Goal: Information Seeking & Learning: Learn about a topic

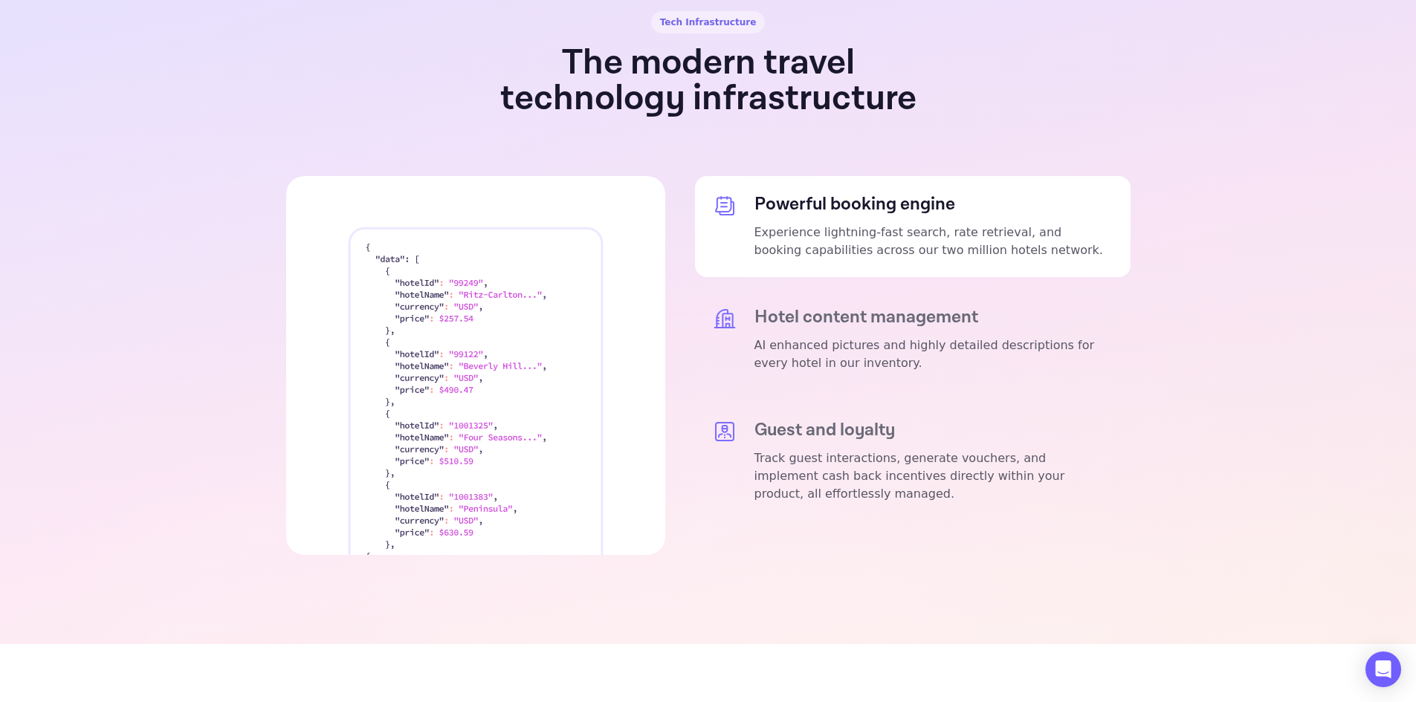
scroll to position [2750, 0]
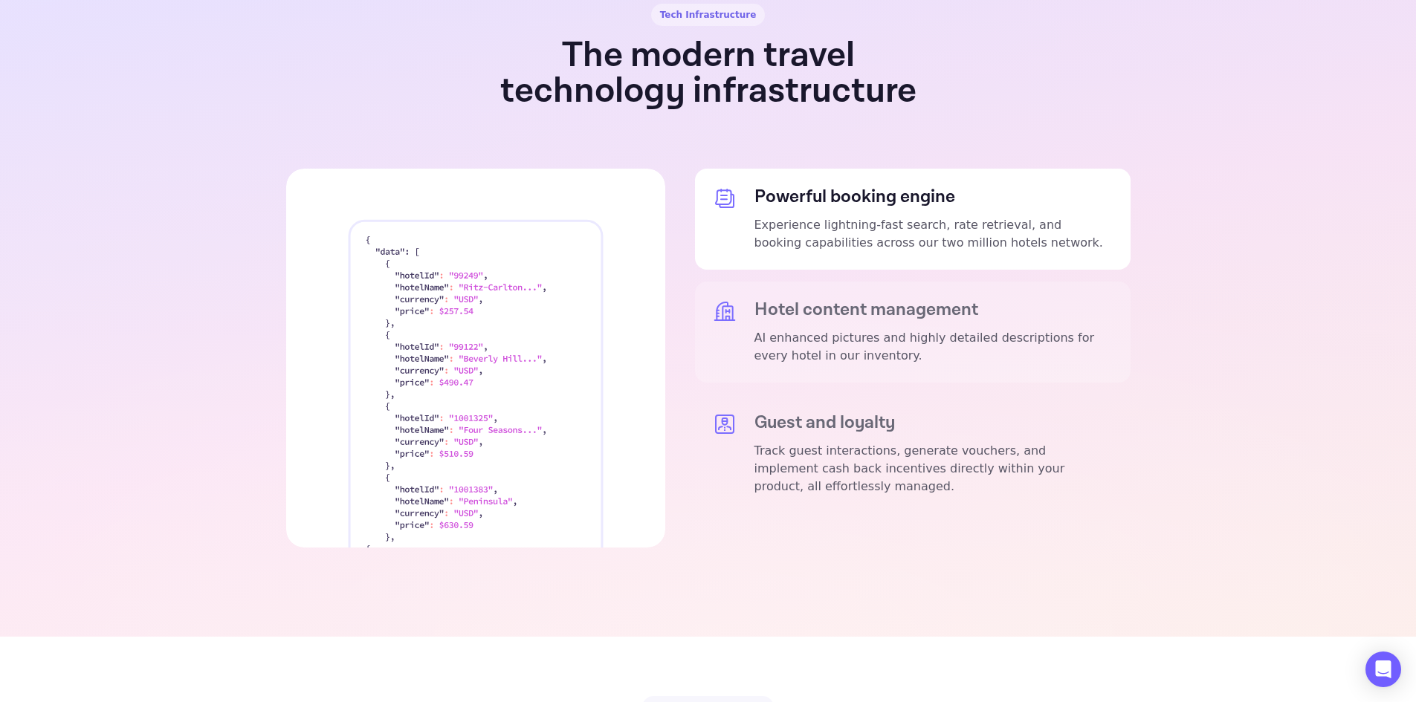
click at [829, 300] on div "Hotel content management AI enhanced pictures and highly detailed descriptions …" at bounding box center [933, 332] width 358 height 65
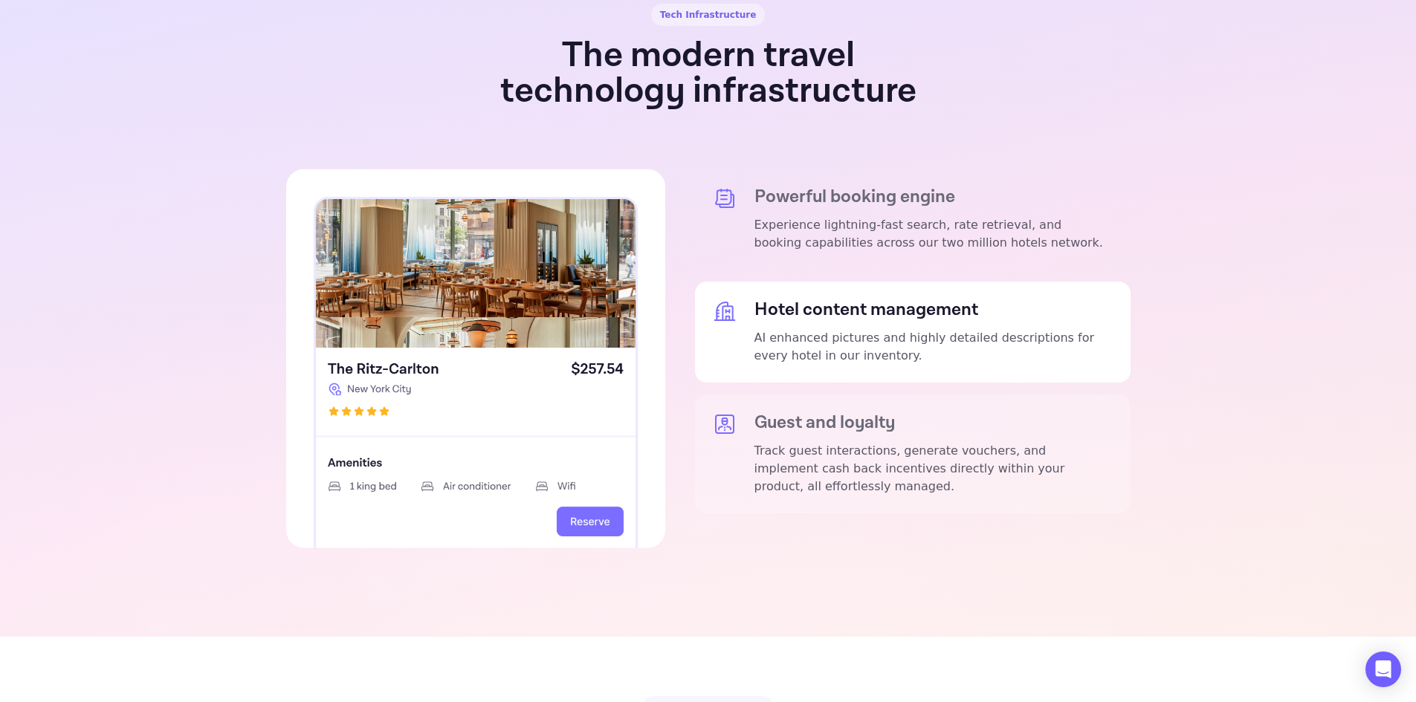
click at [837, 442] on p "Track guest interactions, generate vouchers, and implement cash back incentives…" at bounding box center [933, 469] width 358 height 54
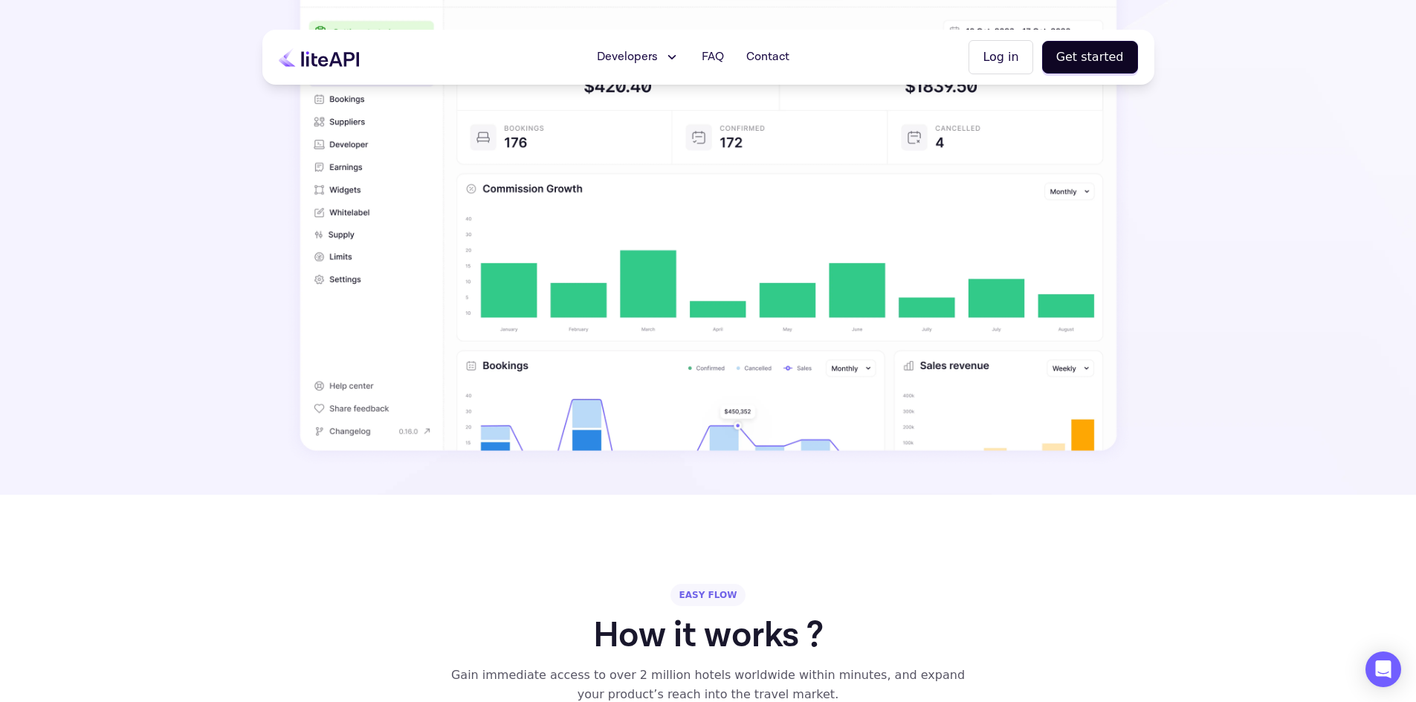
scroll to position [0, 0]
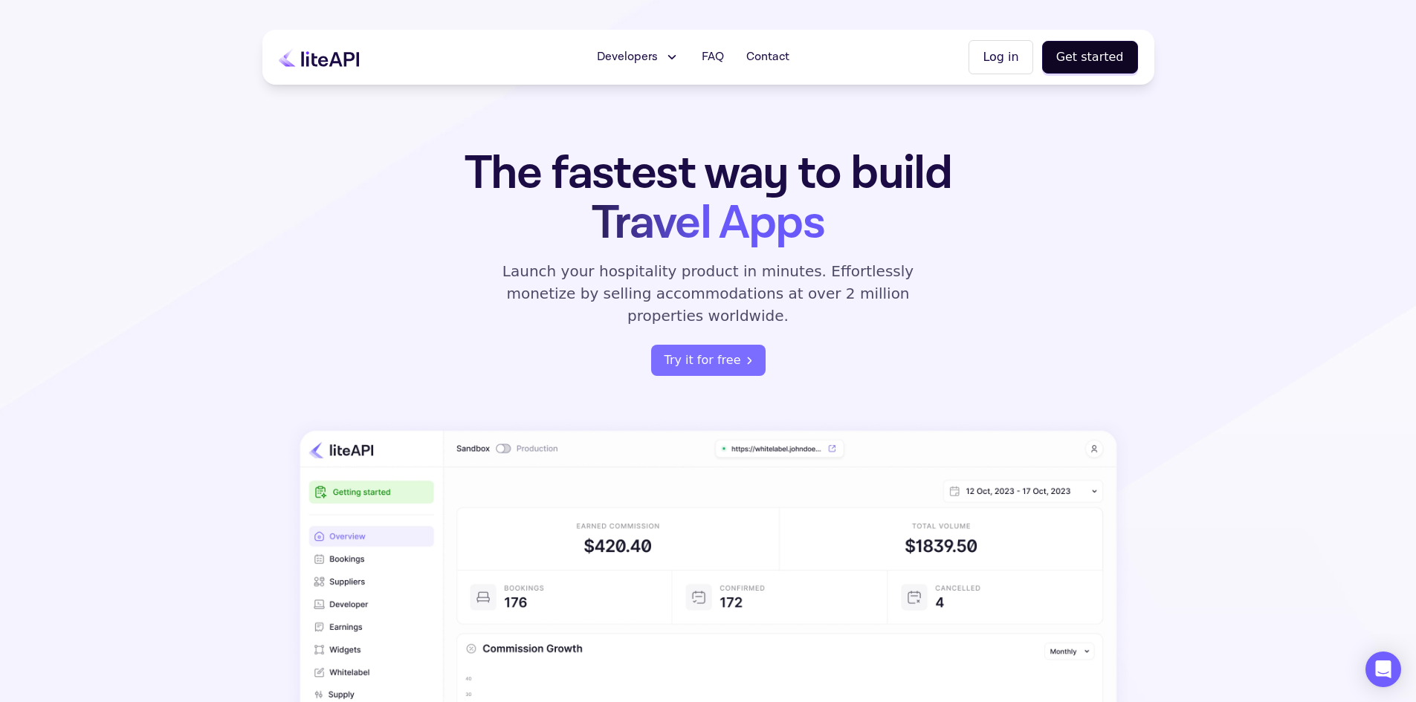
click at [658, 54] on span "Developers" at bounding box center [627, 57] width 61 height 18
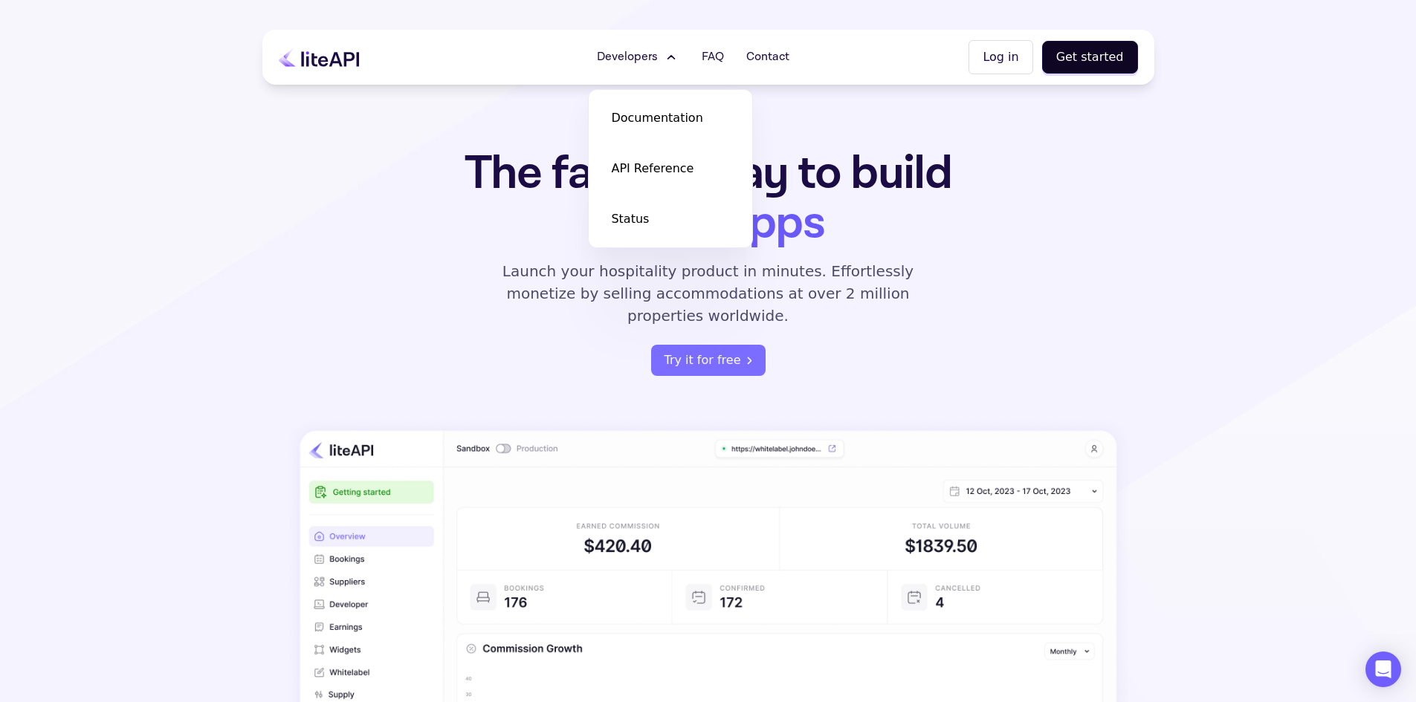
drag, startPoint x: 379, startPoint y: 262, endPoint x: 387, endPoint y: 254, distance: 11.6
click at [380, 262] on div "The fastest way to build Travel Apps Launch your hospitality product in minutes…" at bounding box center [708, 537] width 892 height 777
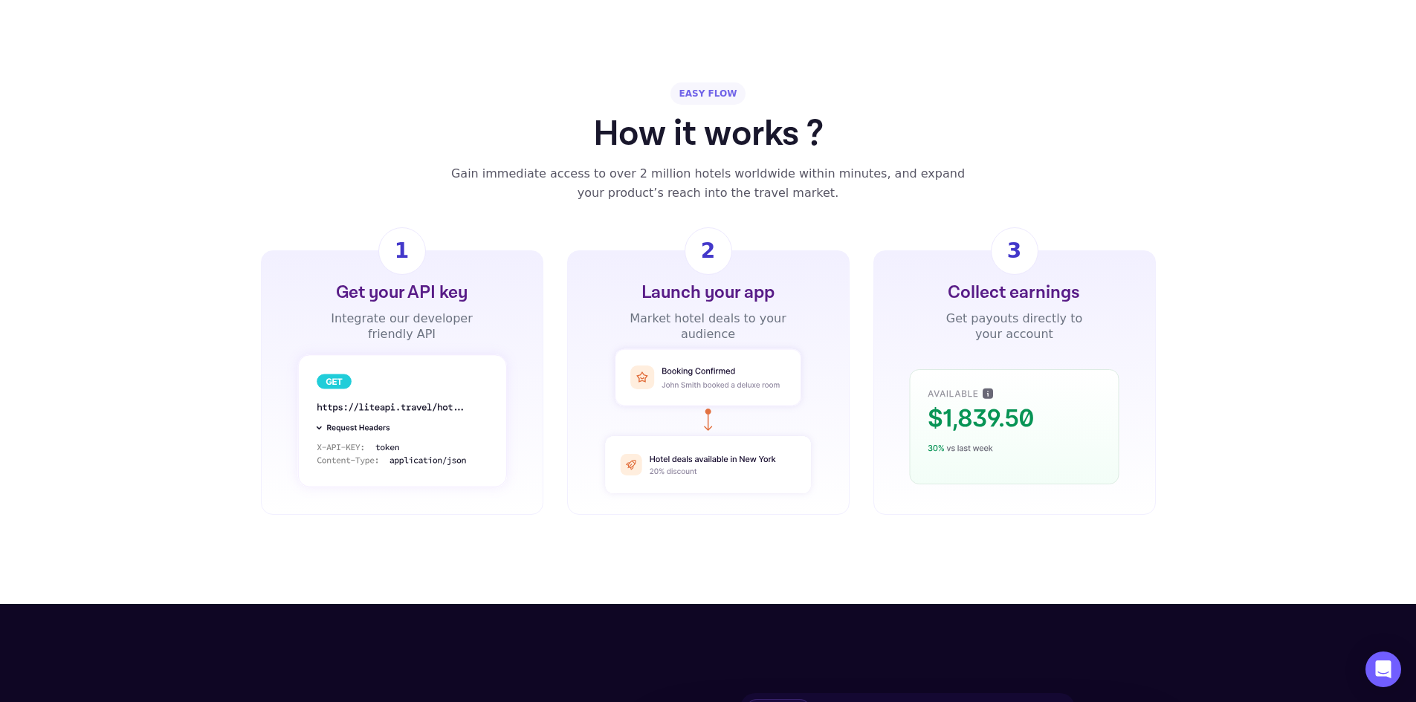
scroll to position [1041, 0]
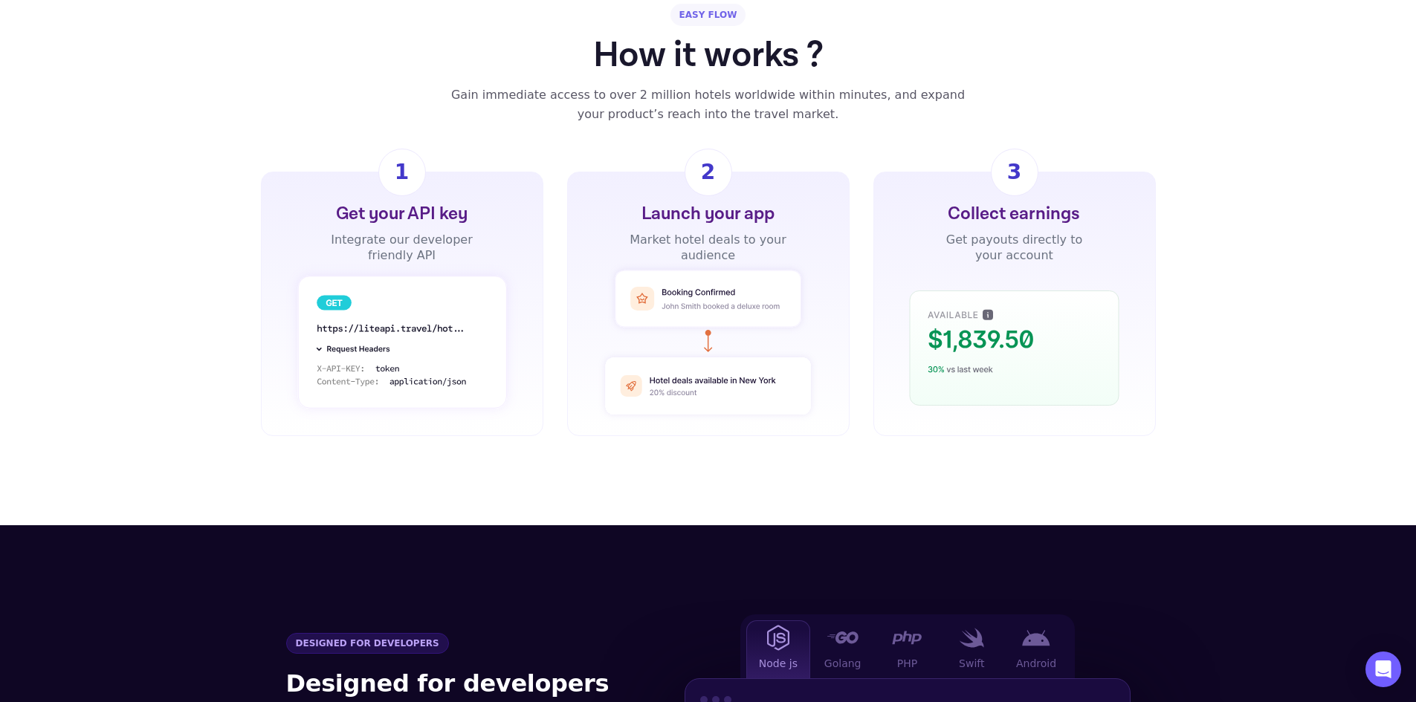
click at [336, 276] on rect at bounding box center [401, 342] width 209 height 132
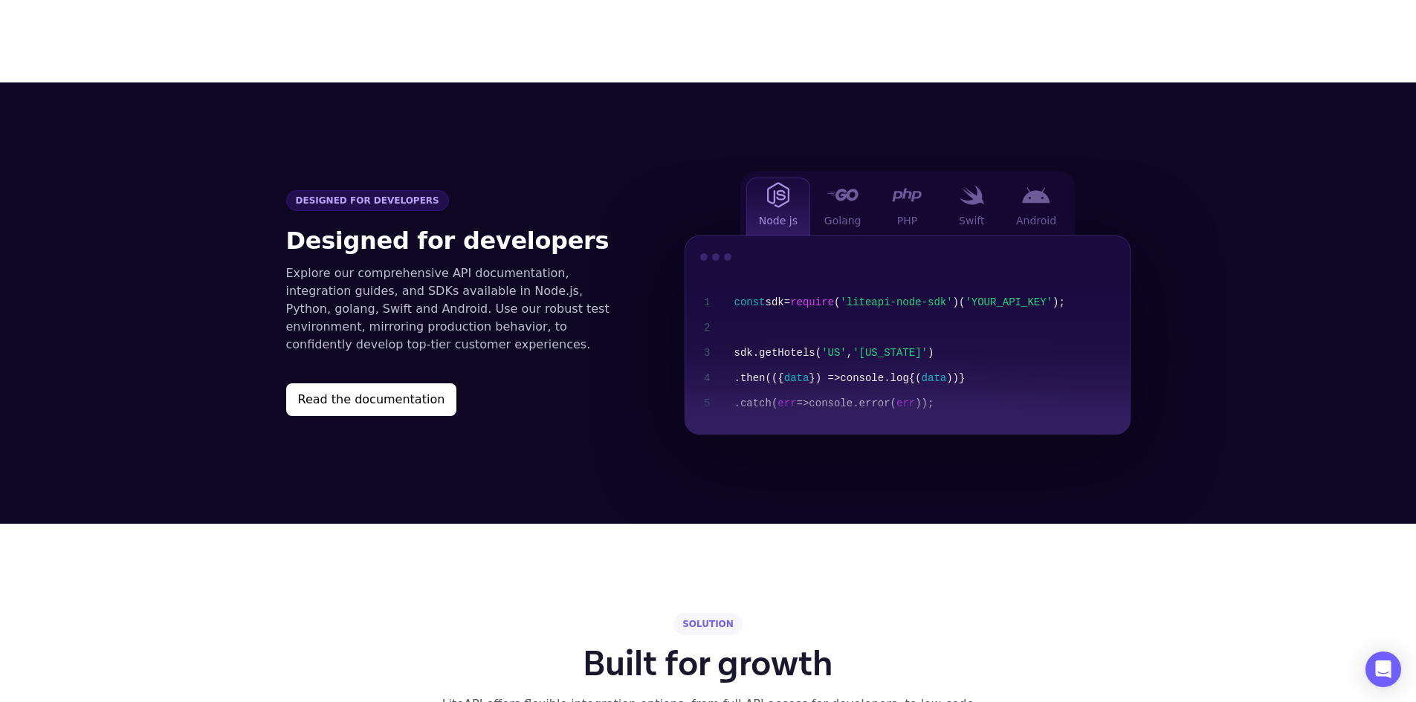
scroll to position [1561, 0]
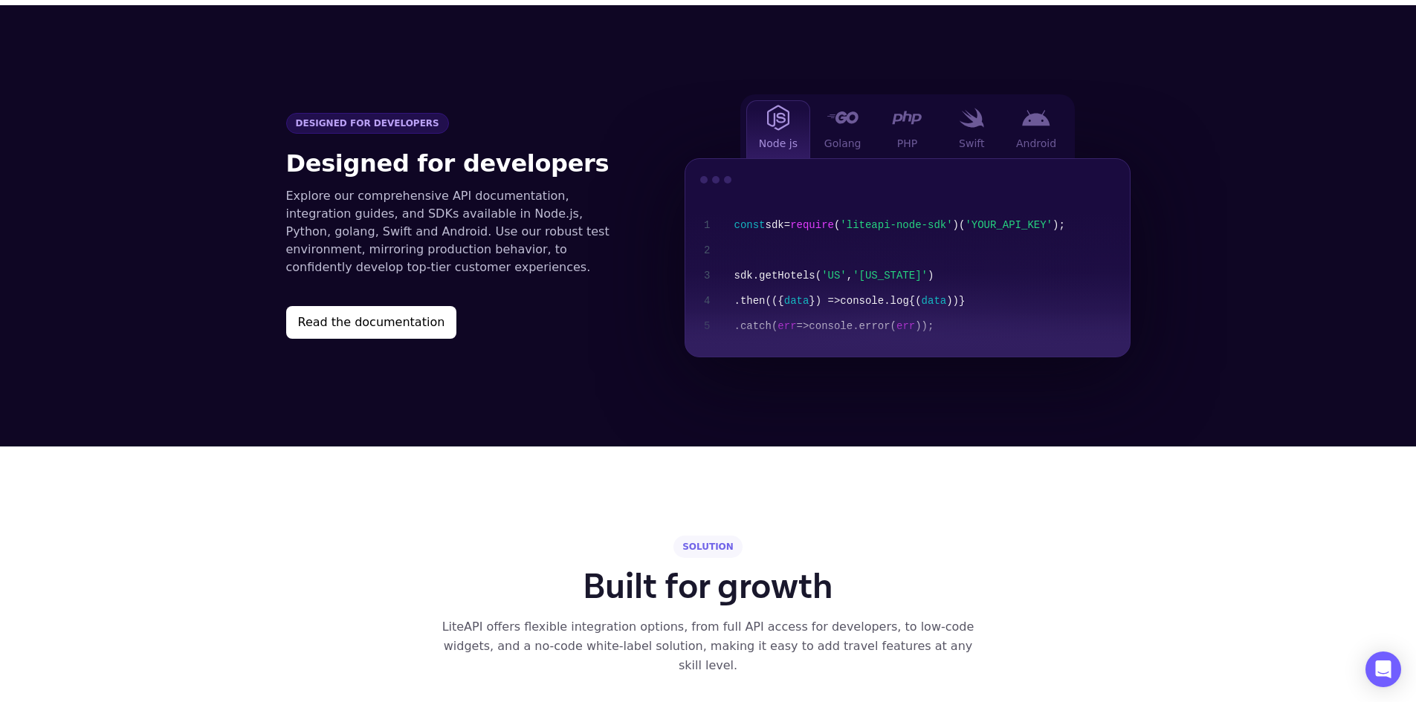
drag, startPoint x: 852, startPoint y: 246, endPoint x: 803, endPoint y: 252, distance: 49.4
click at [803, 270] on span ".getHotels(" at bounding box center [787, 276] width 68 height 12
click at [831, 130] on div "Golang" at bounding box center [842, 129] width 65 height 58
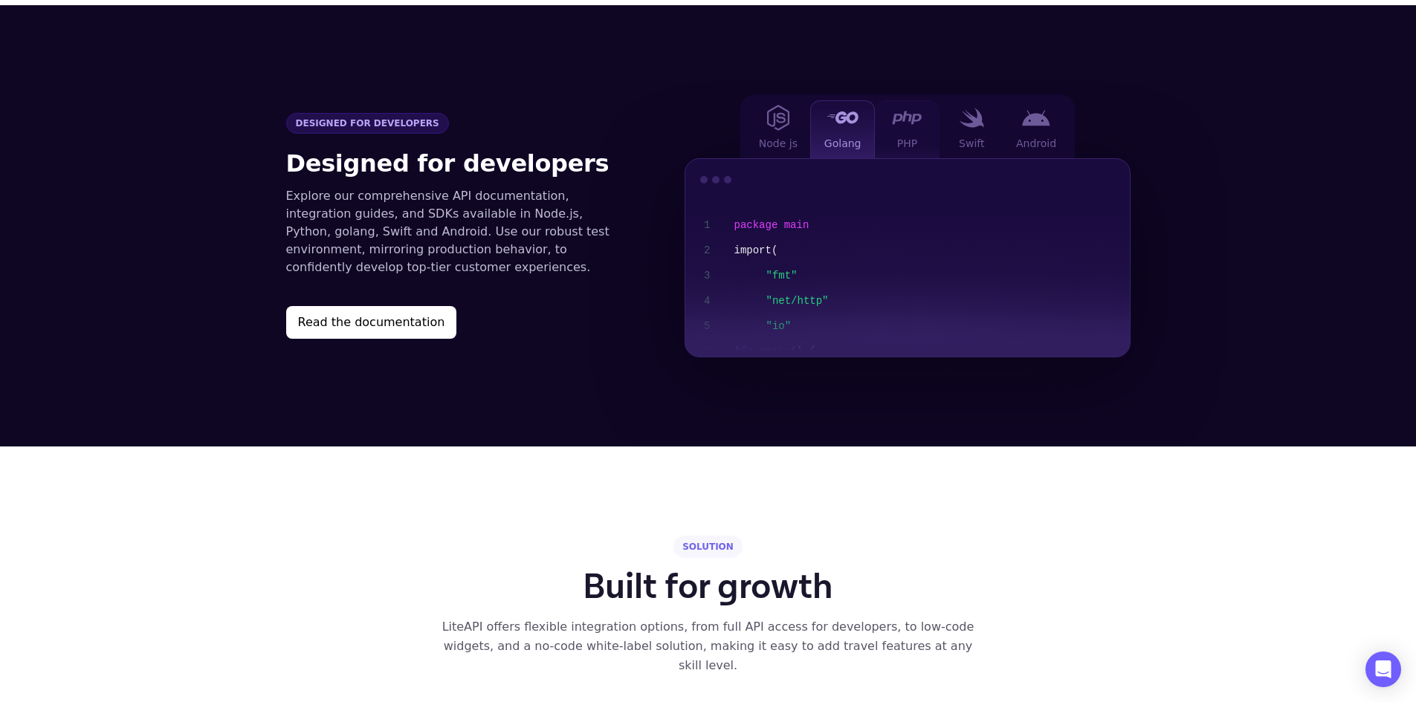
click at [935, 111] on div "PHP" at bounding box center [907, 129] width 65 height 58
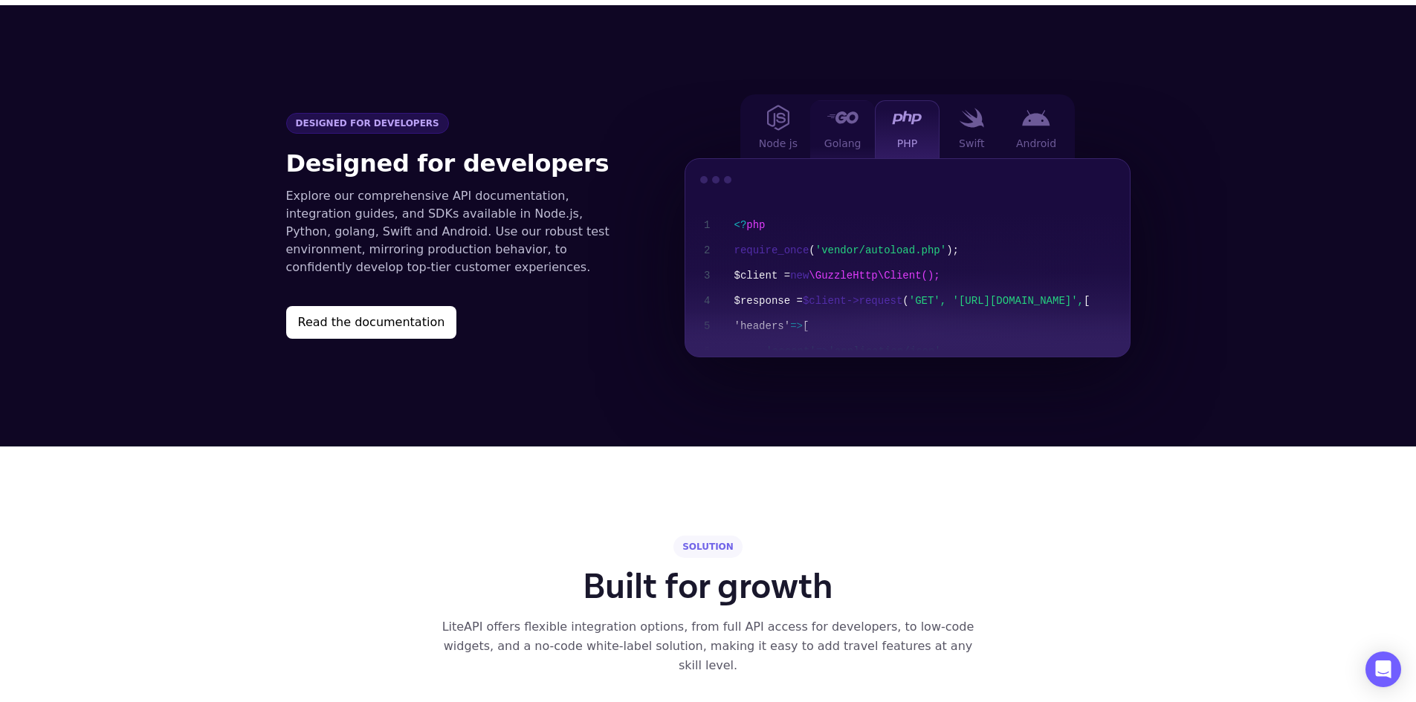
click at [855, 109] on div at bounding box center [843, 118] width 30 height 19
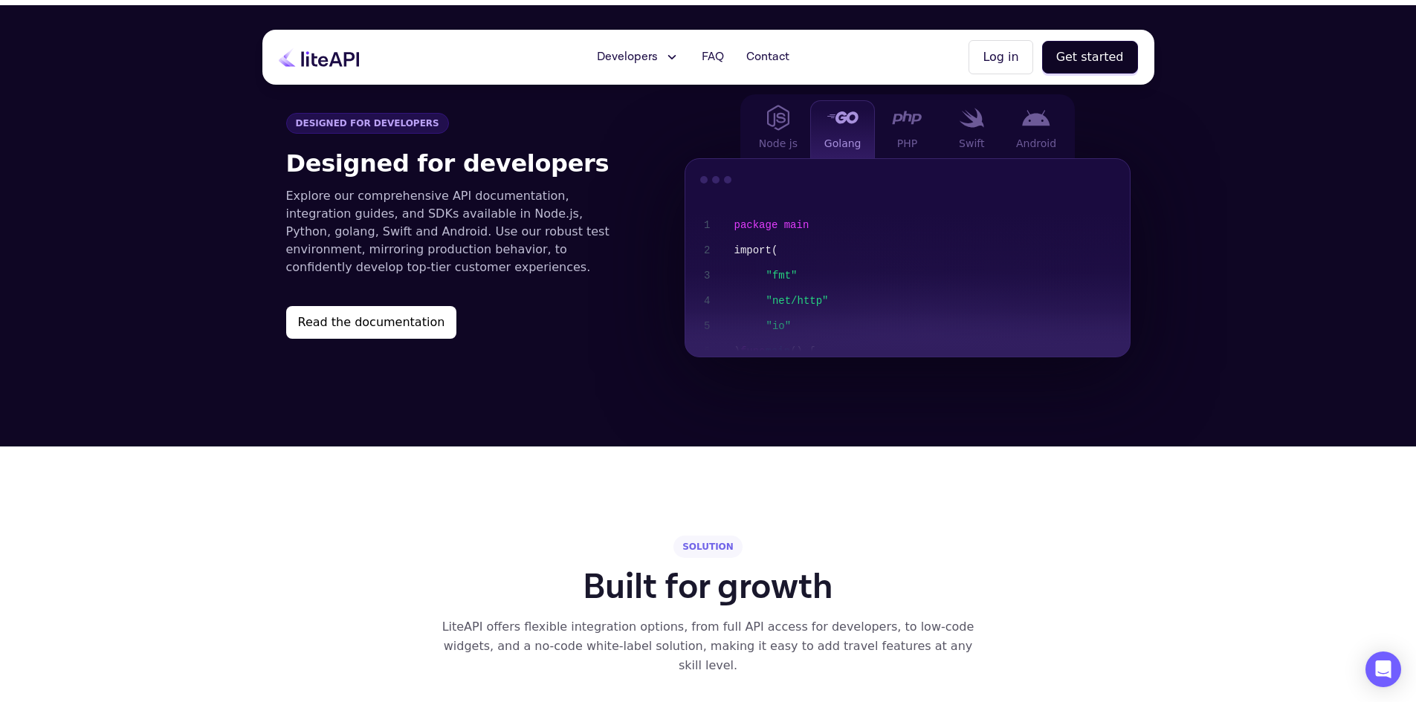
click at [808, 224] on div "package main import ( "fmt" "net/http" "io" ) func main () { url := "https://ap…" at bounding box center [926, 377] width 384 height 329
click at [814, 270] on span ""fmt" "net/http" "io"" at bounding box center [958, 301] width 384 height 76
click at [307, 306] on button "Read the documentation" at bounding box center [371, 322] width 171 height 33
drag, startPoint x: 960, startPoint y: 303, endPoint x: 915, endPoint y: 363, distance: 75.4
drag, startPoint x: 915, startPoint y: 363, endPoint x: 548, endPoint y: 299, distance: 372.7
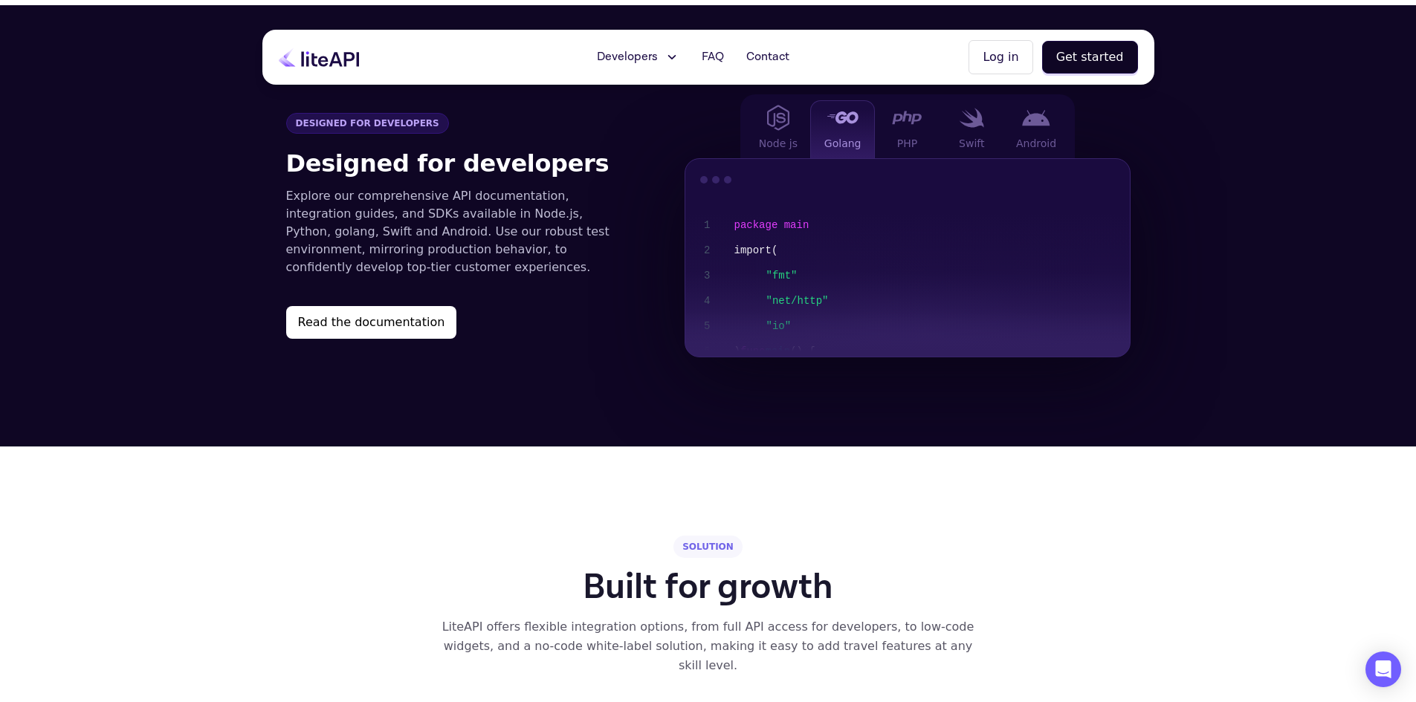
click at [549, 306] on link "Read the documentation" at bounding box center [455, 322] width 339 height 33
drag, startPoint x: 1088, startPoint y: 408, endPoint x: 1147, endPoint y: 382, distance: 64.2
click at [1097, 405] on section "Designed for developers Designed for developers Explore our comprehensive API d…" at bounding box center [708, 226] width 1416 height 442
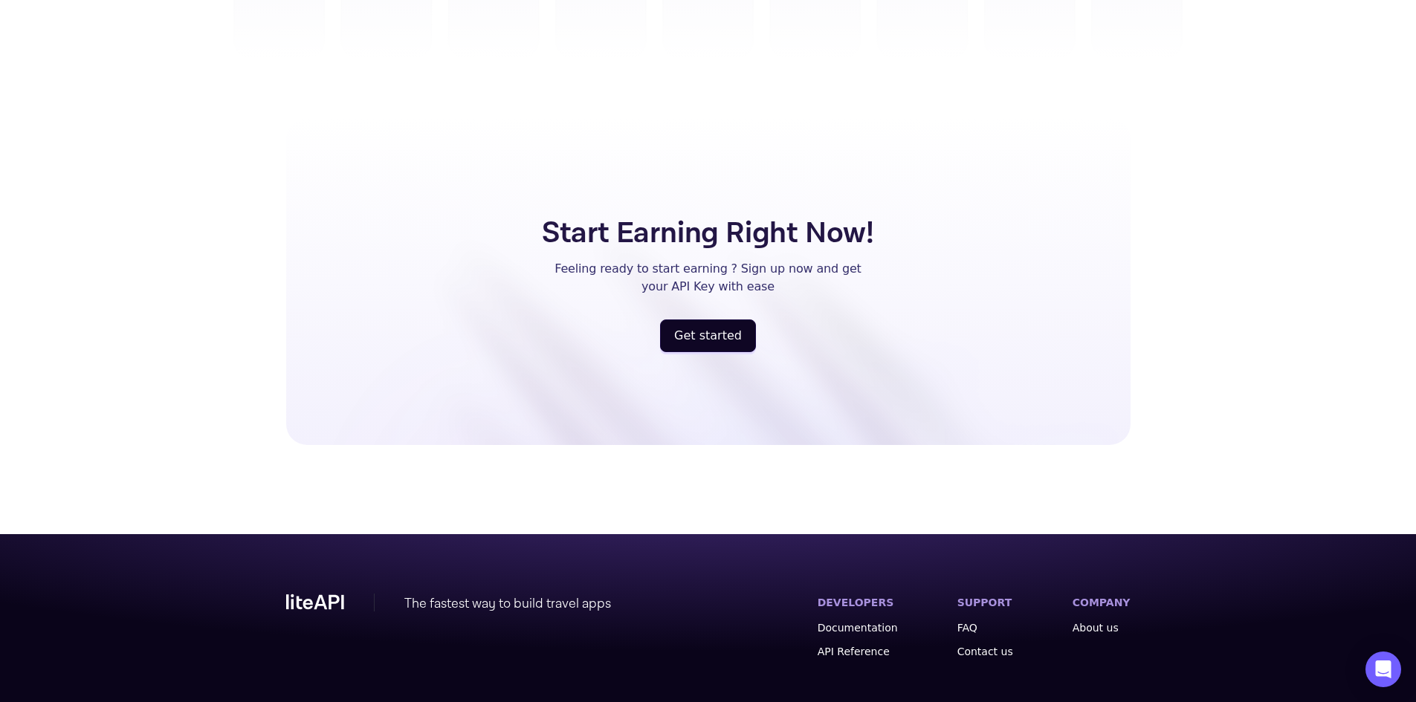
scroll to position [3841, 0]
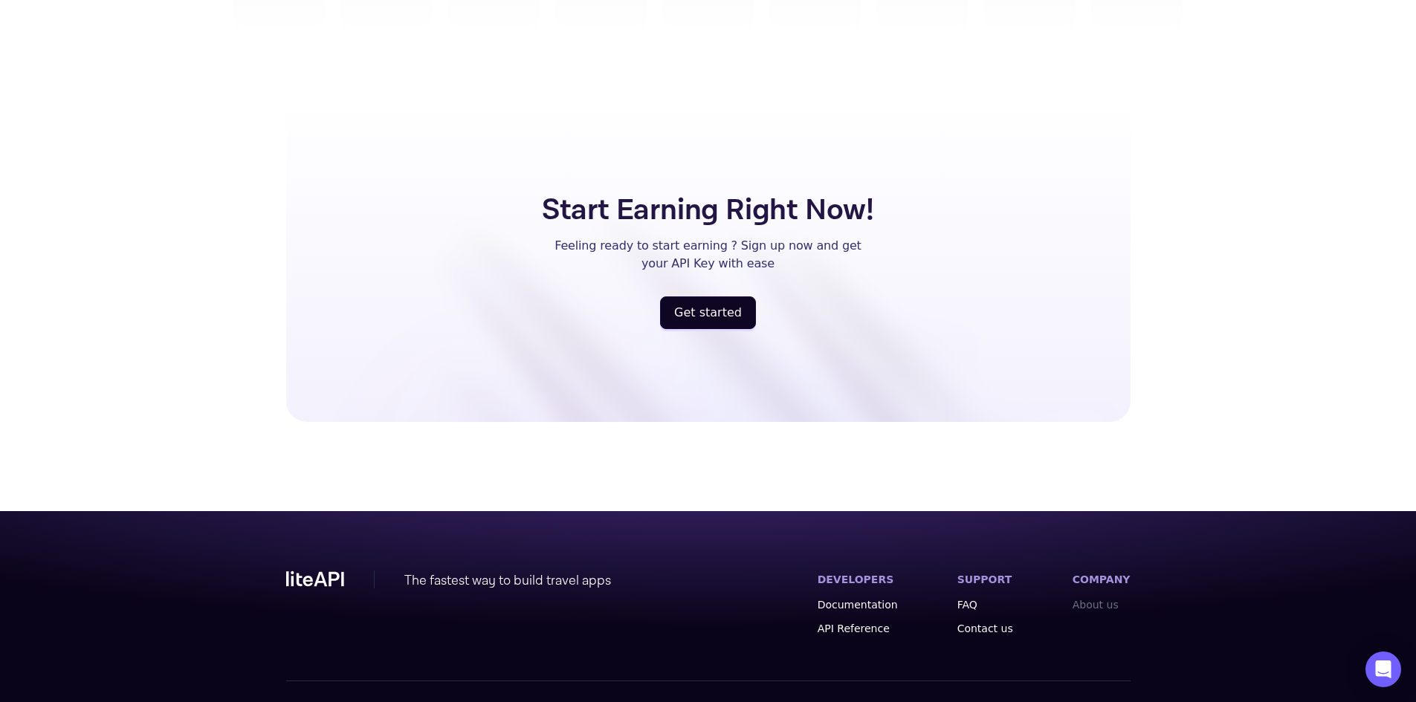
click at [1096, 598] on link "About us" at bounding box center [1102, 605] width 58 height 15
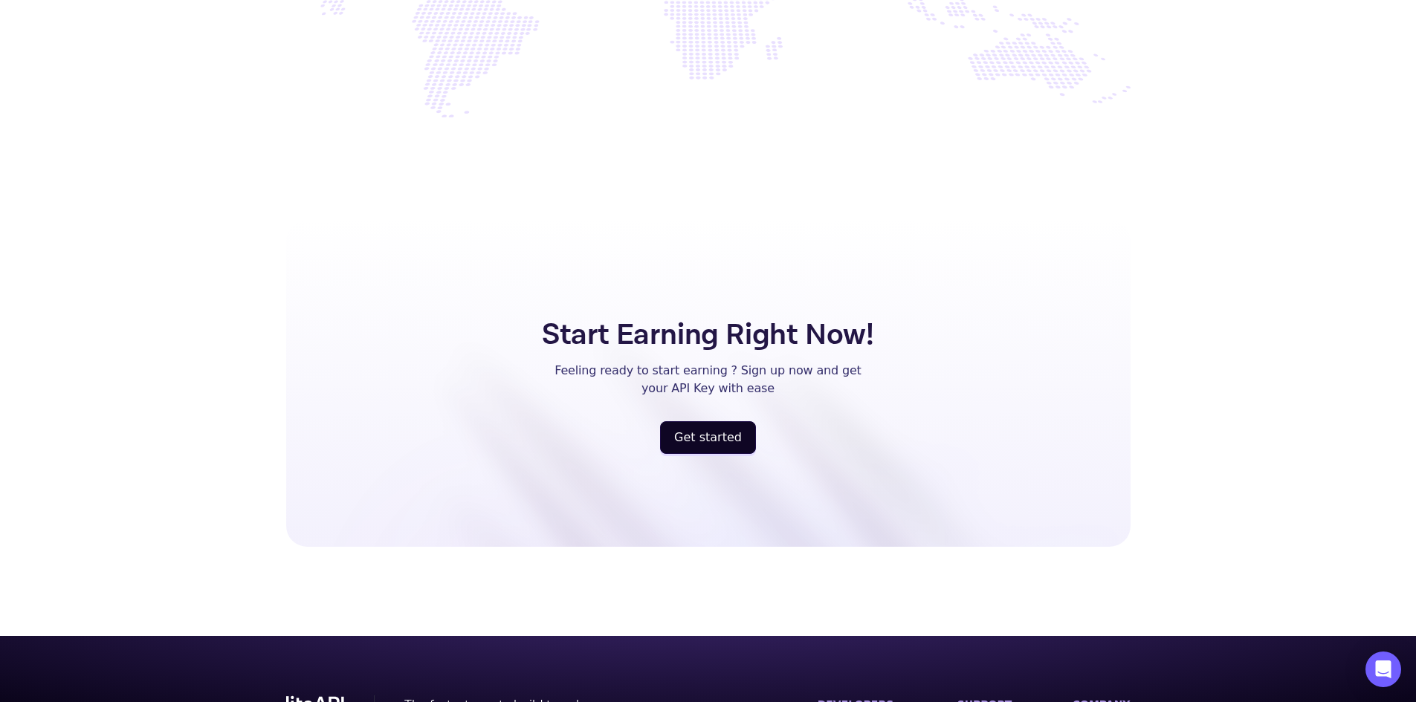
drag, startPoint x: 1426, startPoint y: 103, endPoint x: 1426, endPoint y: 658, distance: 555.2
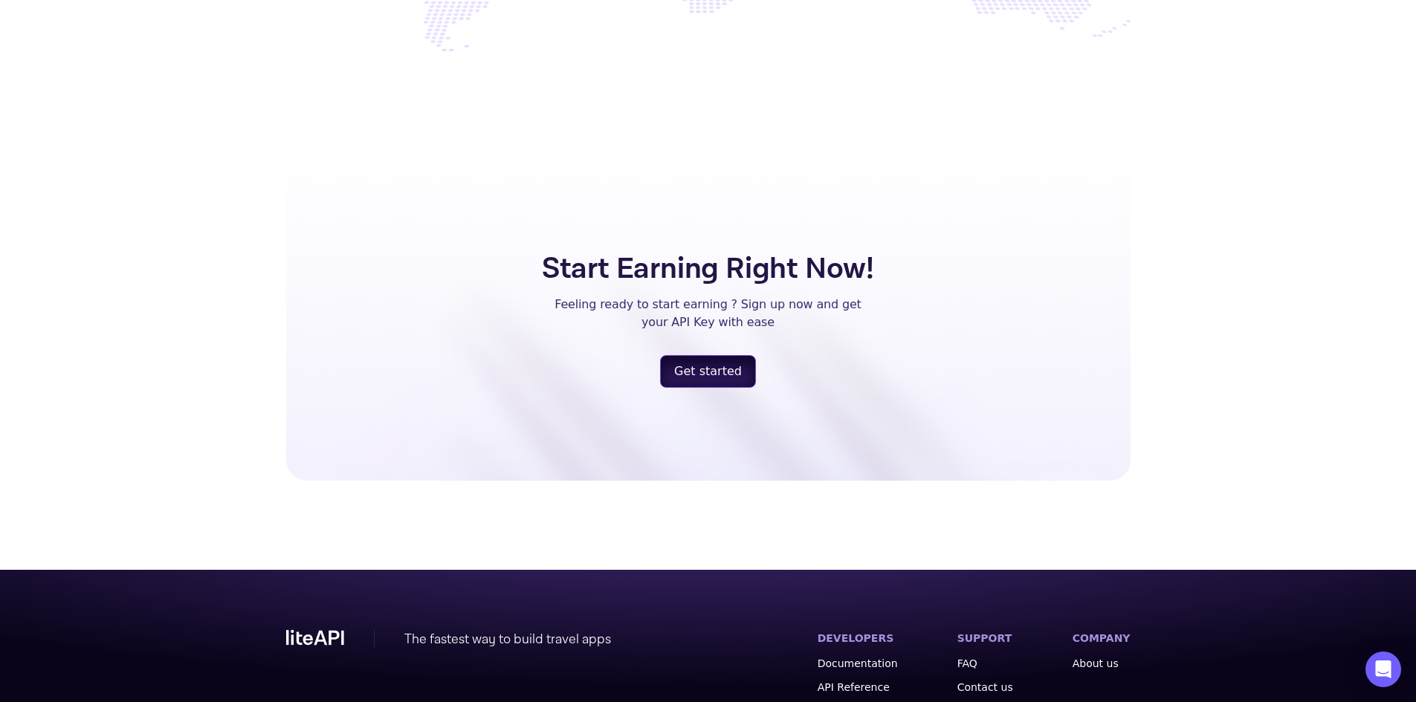
click at [721, 359] on button "Get started" at bounding box center [708, 371] width 96 height 33
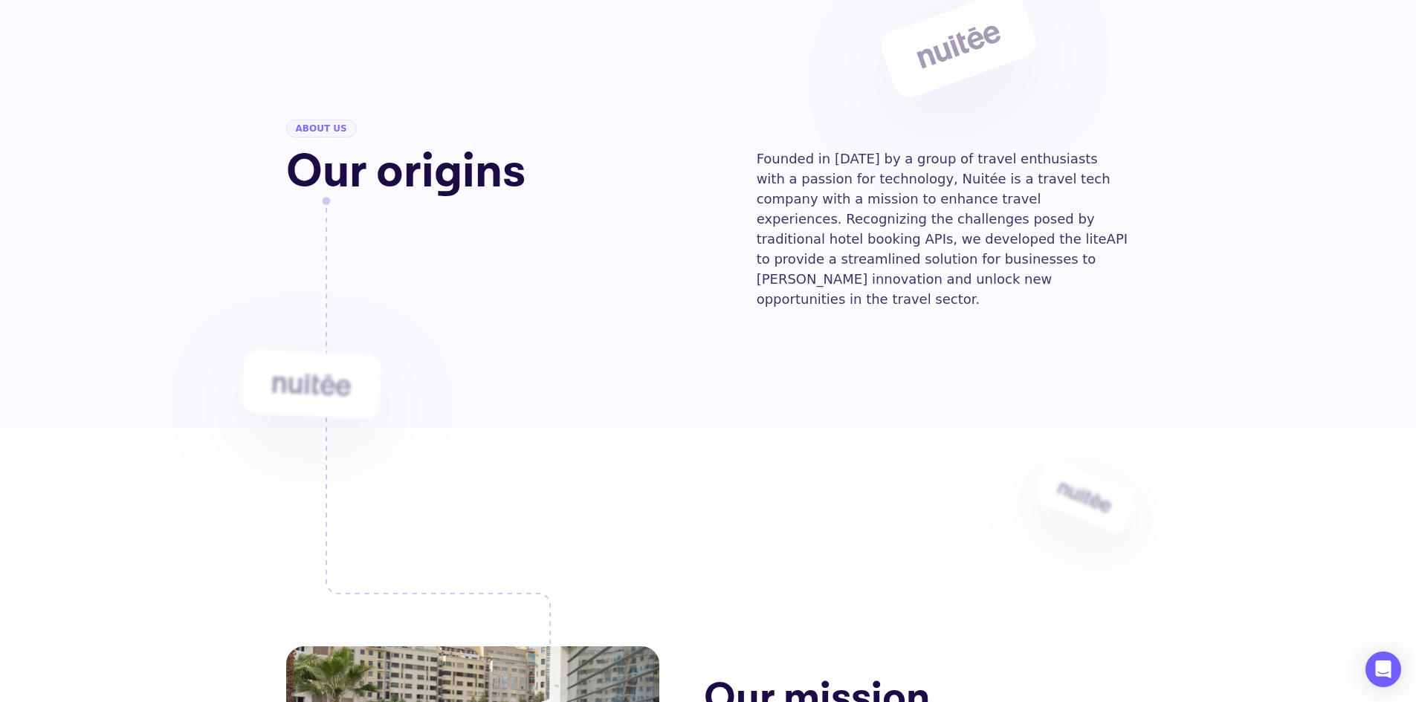
scroll to position [3513, 0]
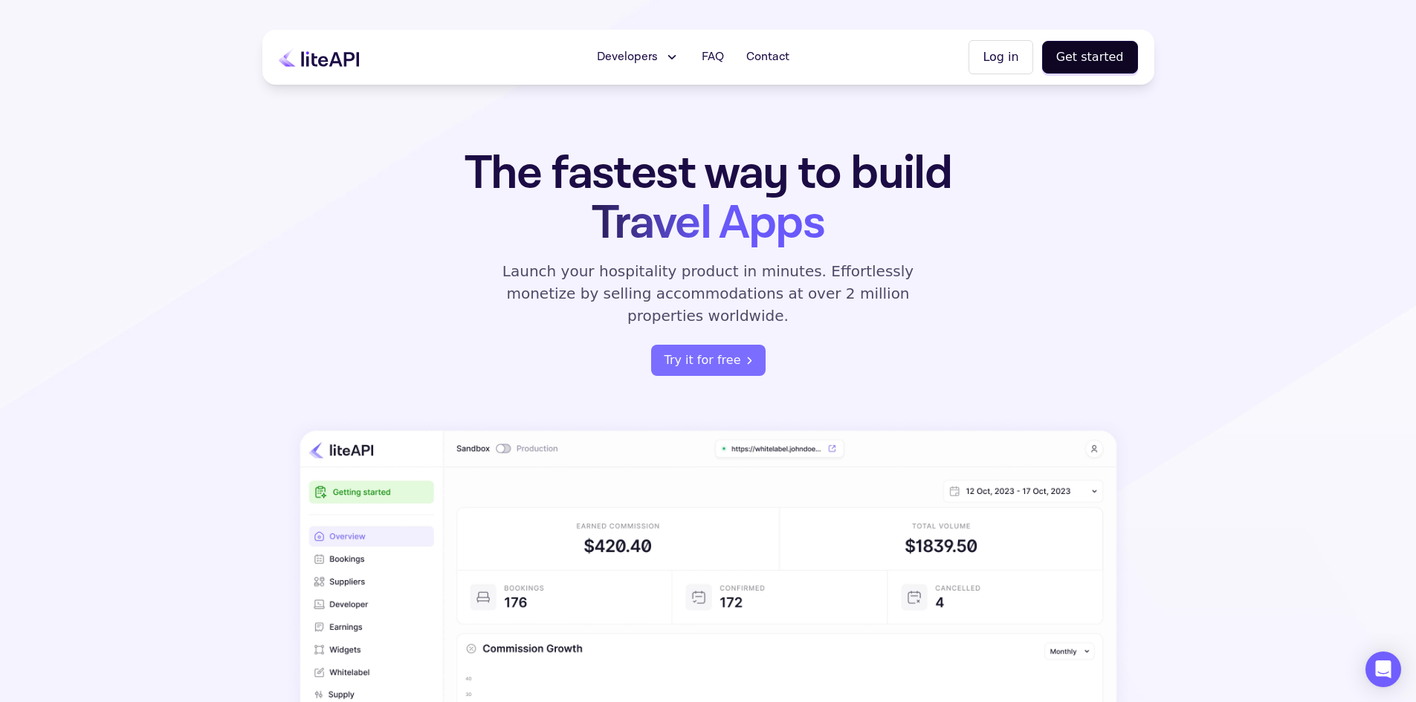
scroll to position [3841, 0]
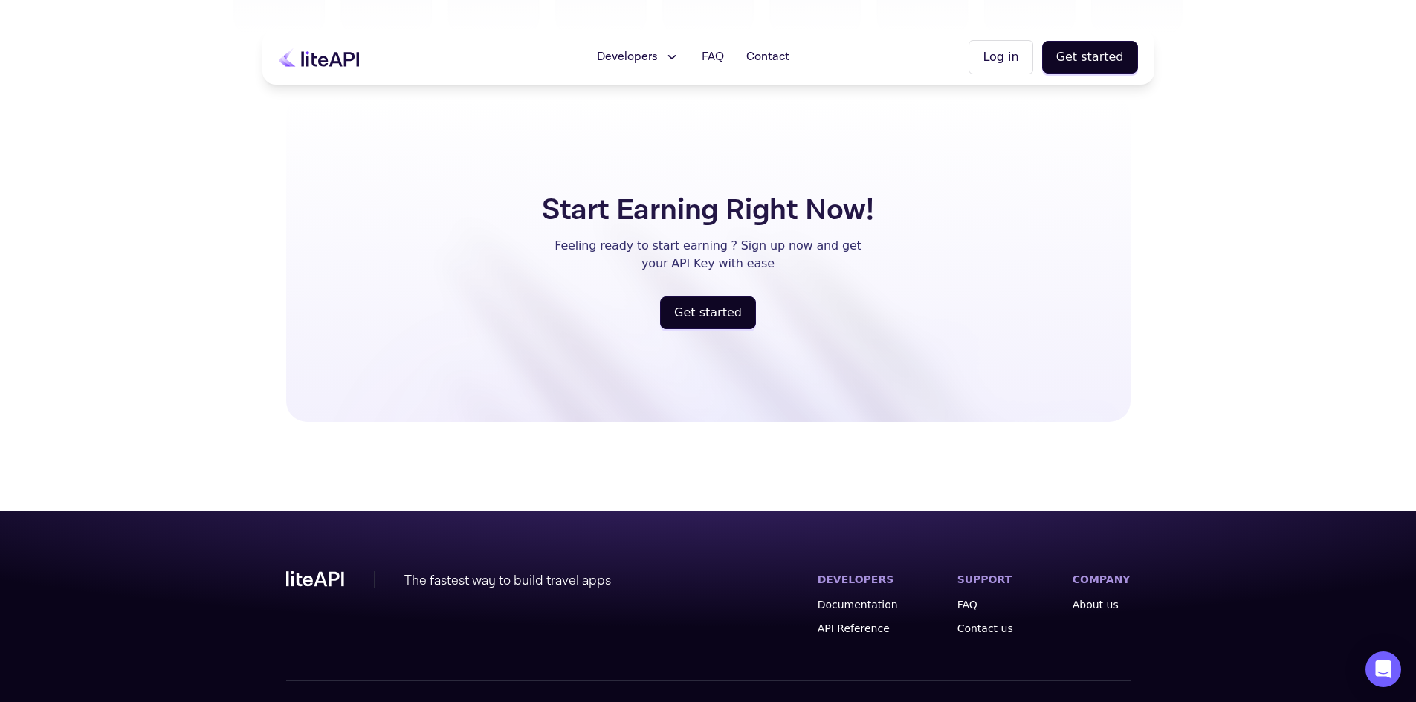
click at [329, 54] on icon at bounding box center [319, 57] width 80 height 19
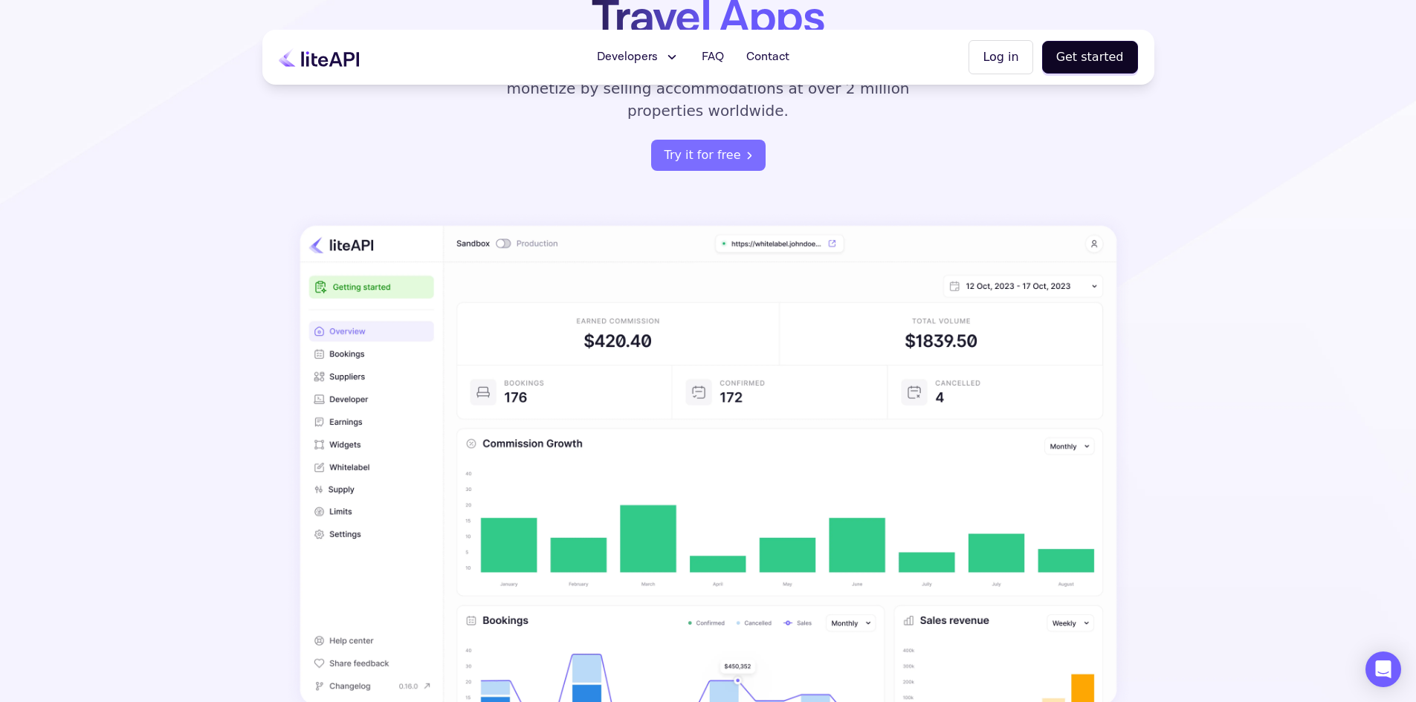
scroll to position [160, 0]
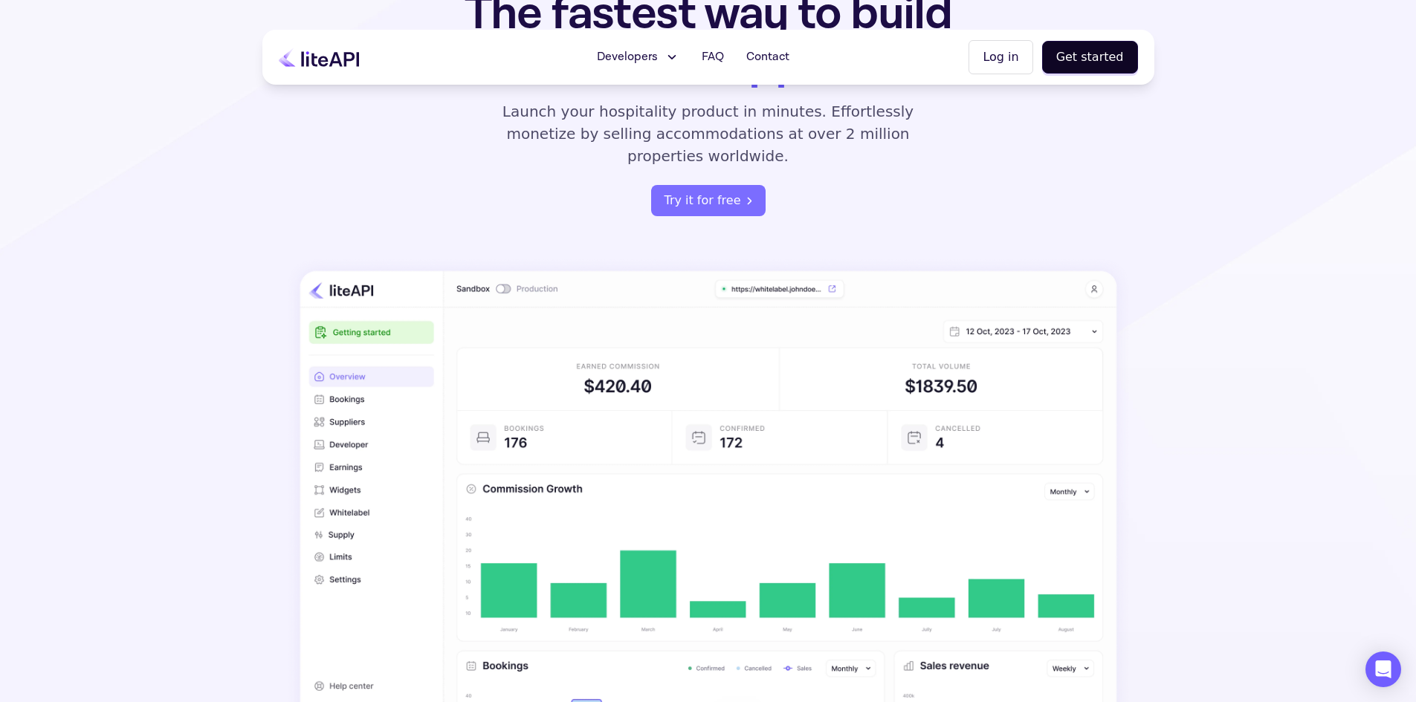
click at [1282, 265] on section "The fastest way to build Travel Apps Launch your hospitality product in minutes…" at bounding box center [708, 317] width 1416 height 955
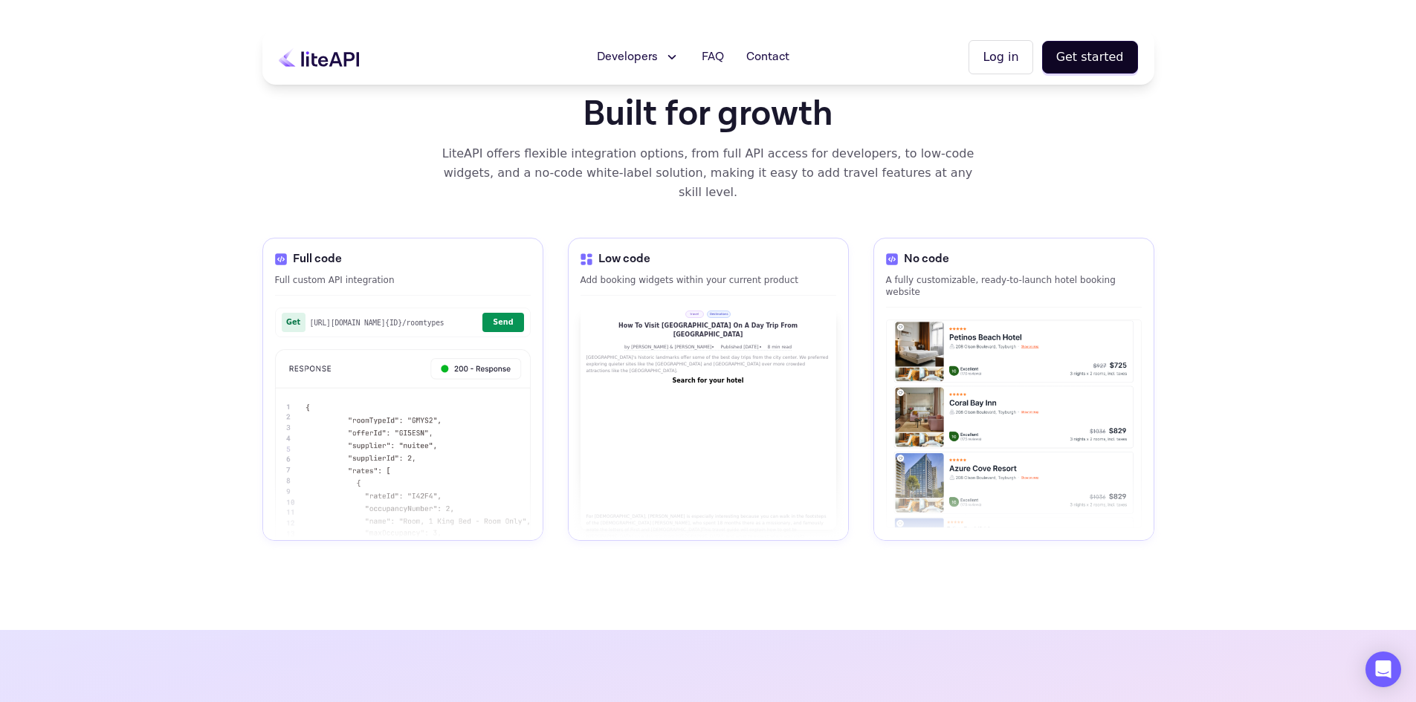
scroll to position [2005, 0]
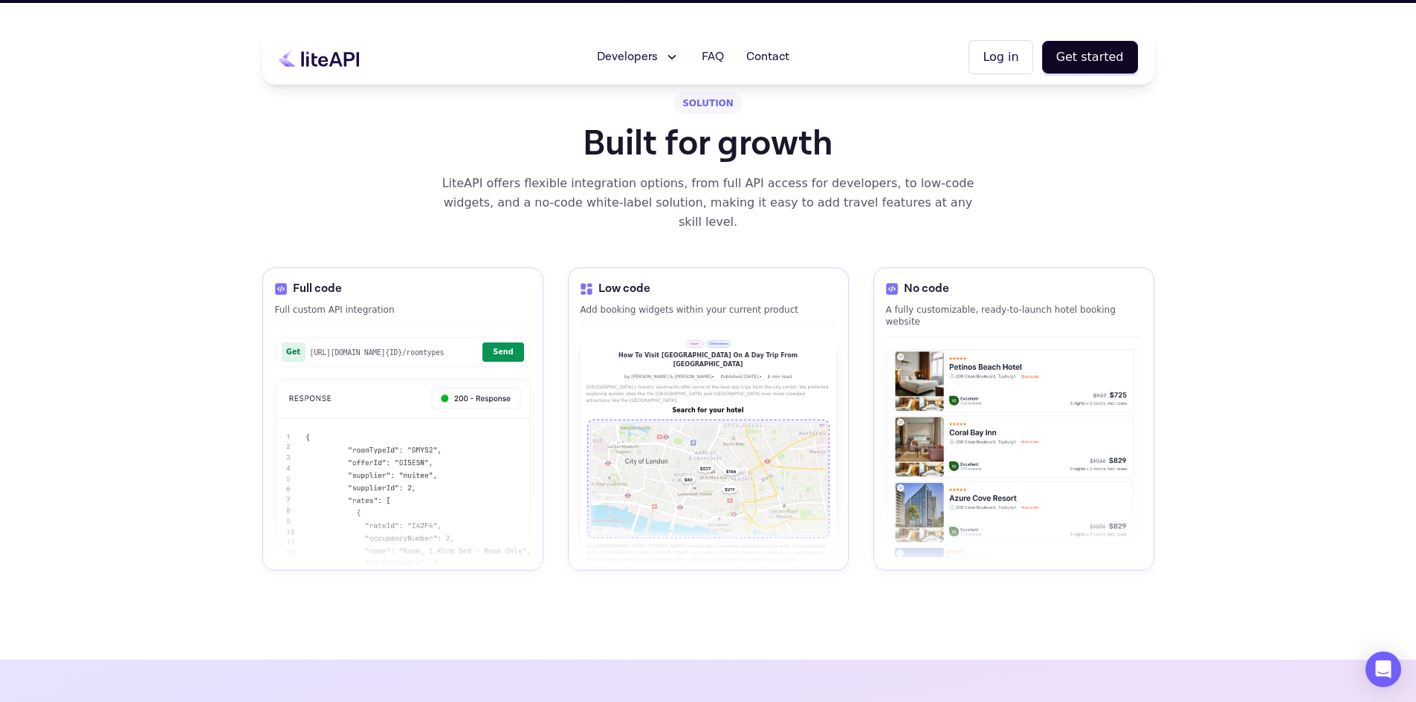
click at [1414, 374] on div "Developers Documentation API Reference Status FAQ Contact Log in Get started ME…" at bounding box center [708, 171] width 1416 height 4353
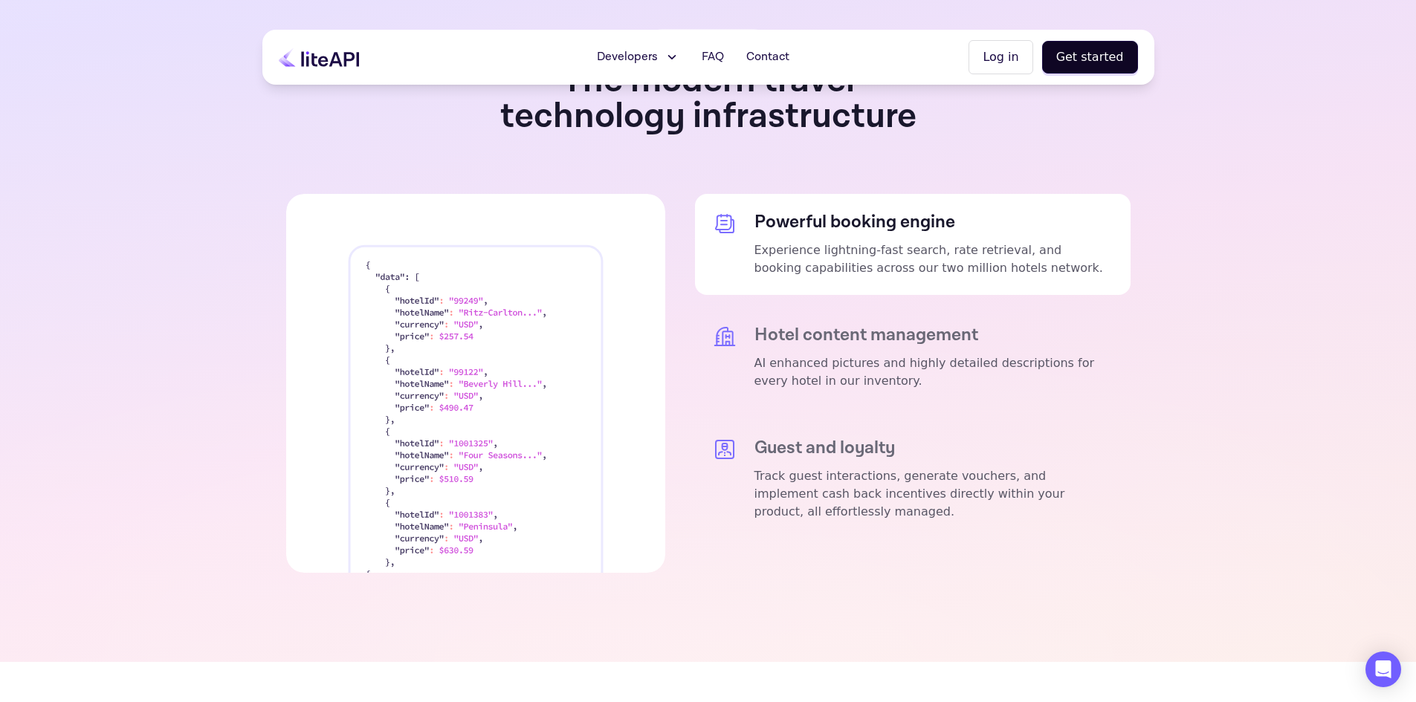
scroll to position [2715, 0]
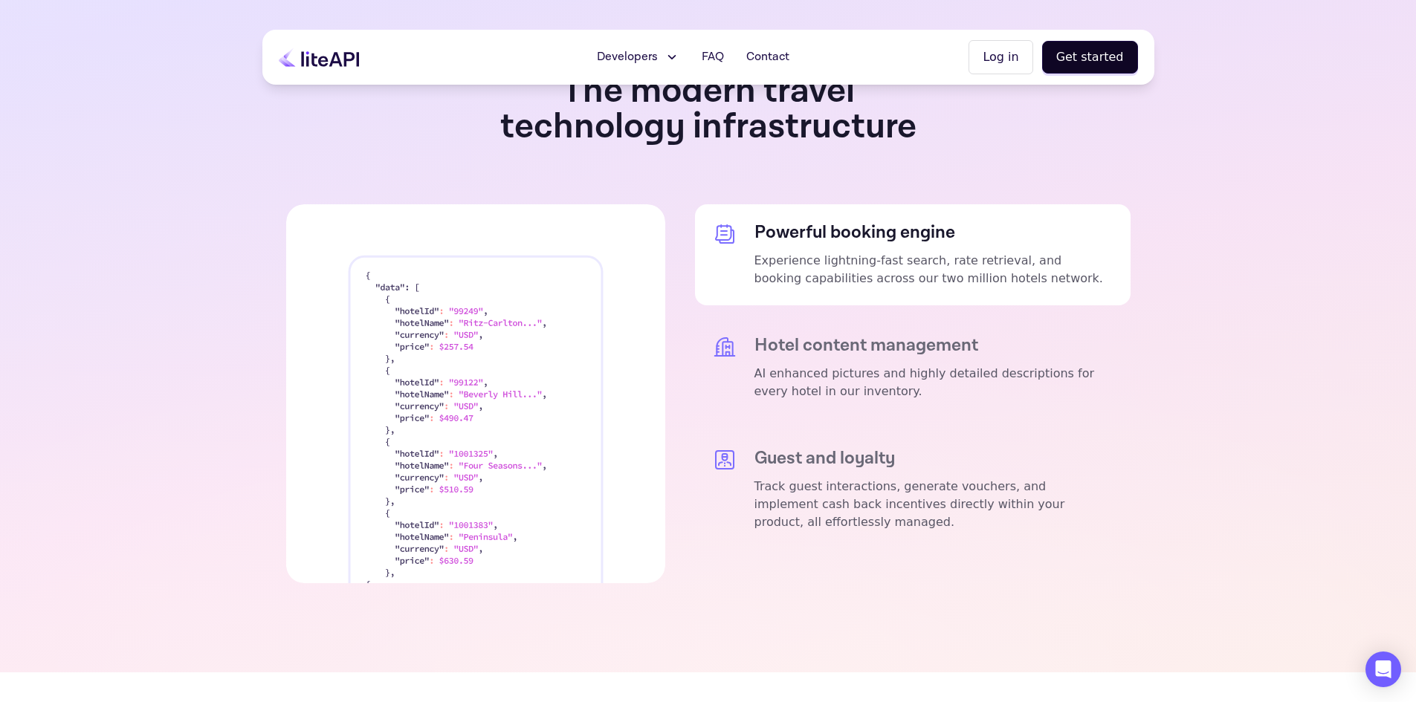
click at [867, 252] on p "Experience lightning-fast search, rate retrieval, and booking capabilities acro…" at bounding box center [933, 270] width 358 height 36
click at [871, 365] on p "AI enhanced pictures and highly detailed descriptions for every hotel in our in…" at bounding box center [933, 383] width 358 height 36
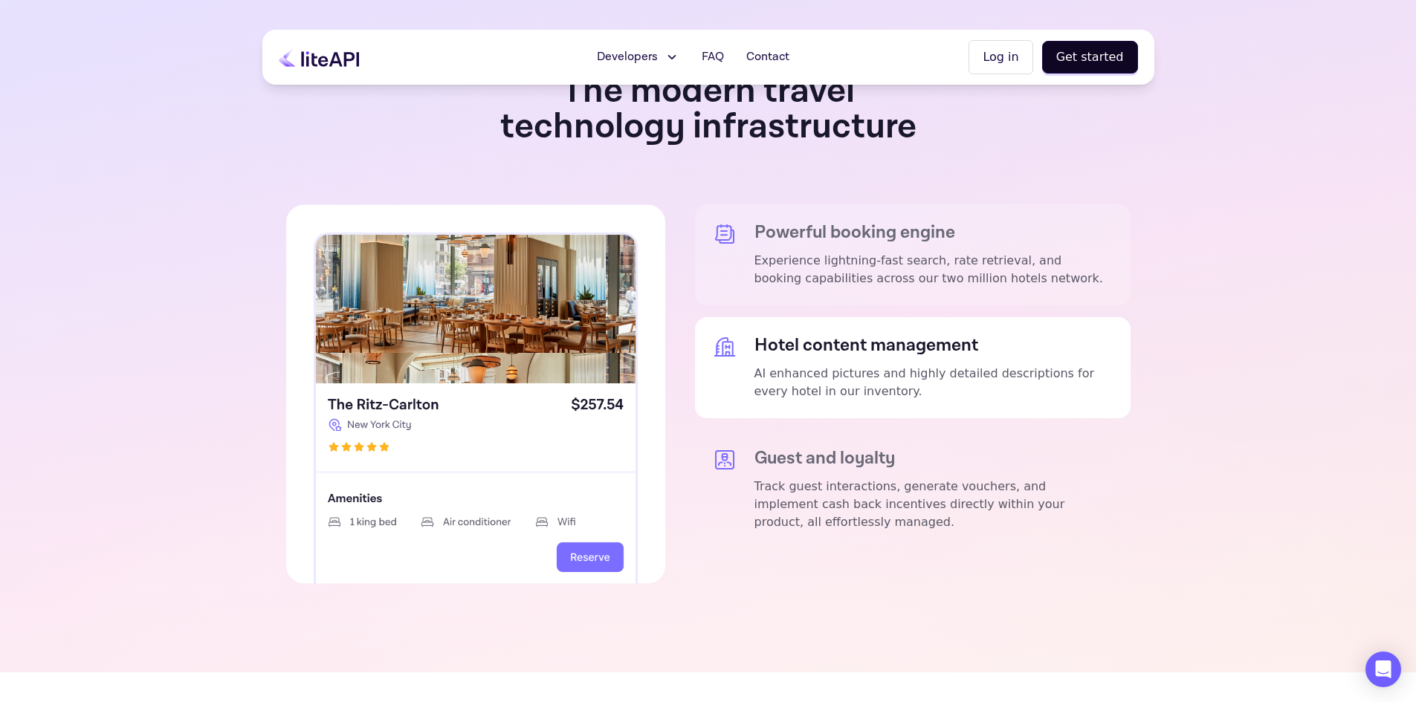
click at [893, 252] on p "Experience lightning-fast search, rate retrieval, and booking capabilities acro…" at bounding box center [933, 270] width 358 height 36
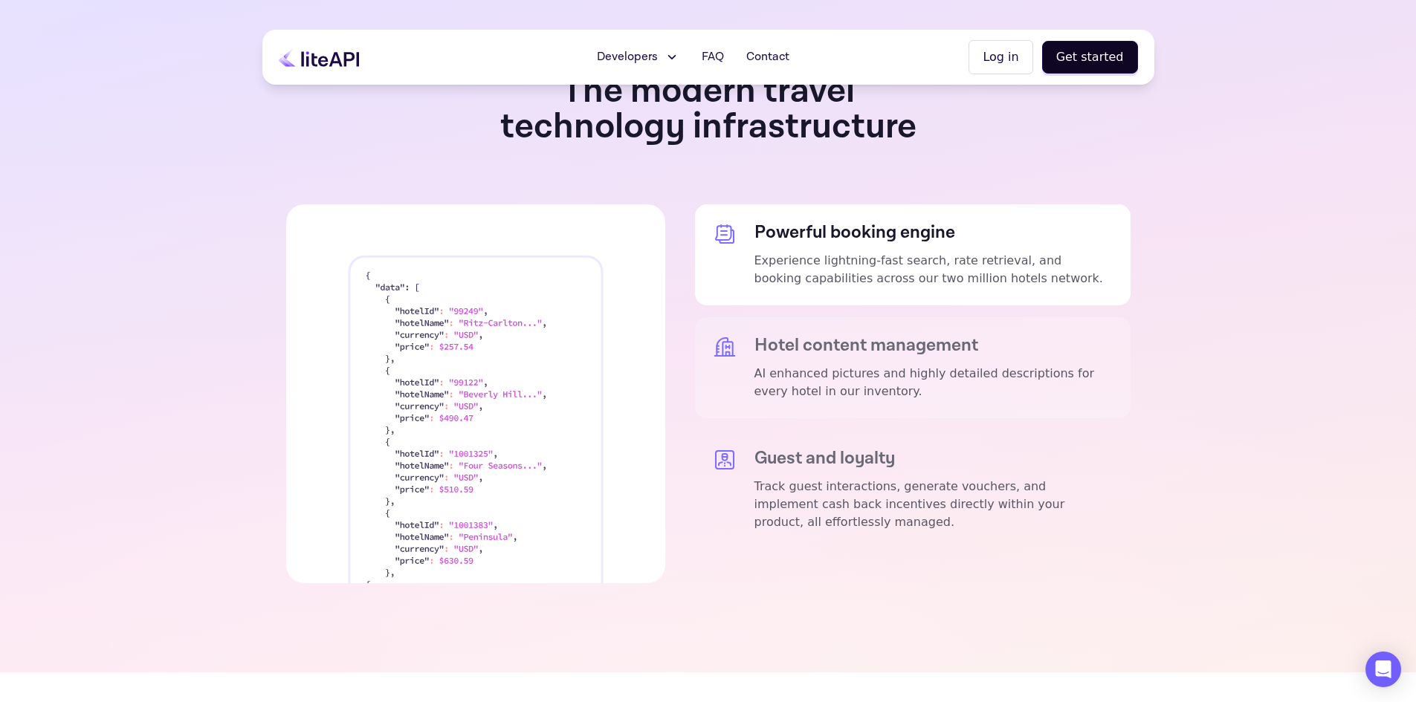
click at [882, 365] on p "AI enhanced pictures and highly detailed descriptions for every hotel in our in…" at bounding box center [933, 383] width 358 height 36
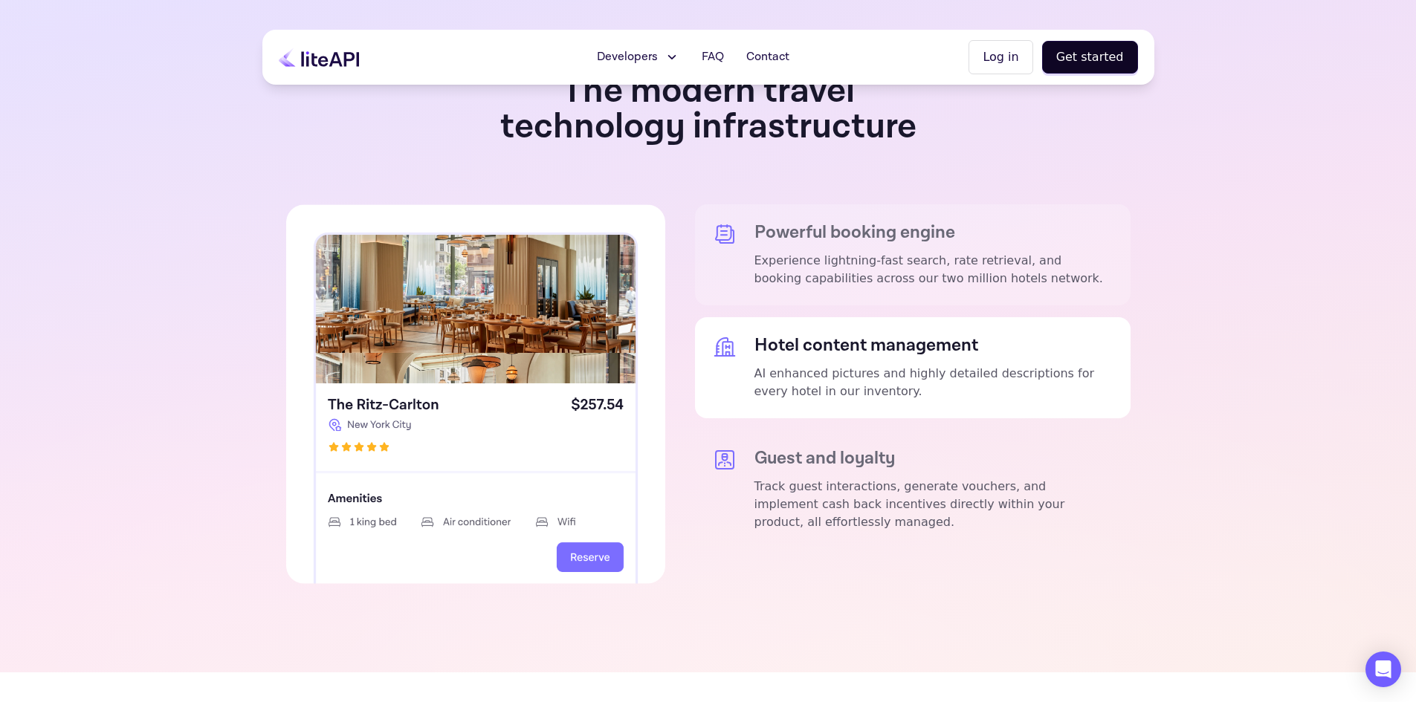
click at [870, 222] on h5 "Powerful booking engine" at bounding box center [933, 232] width 358 height 21
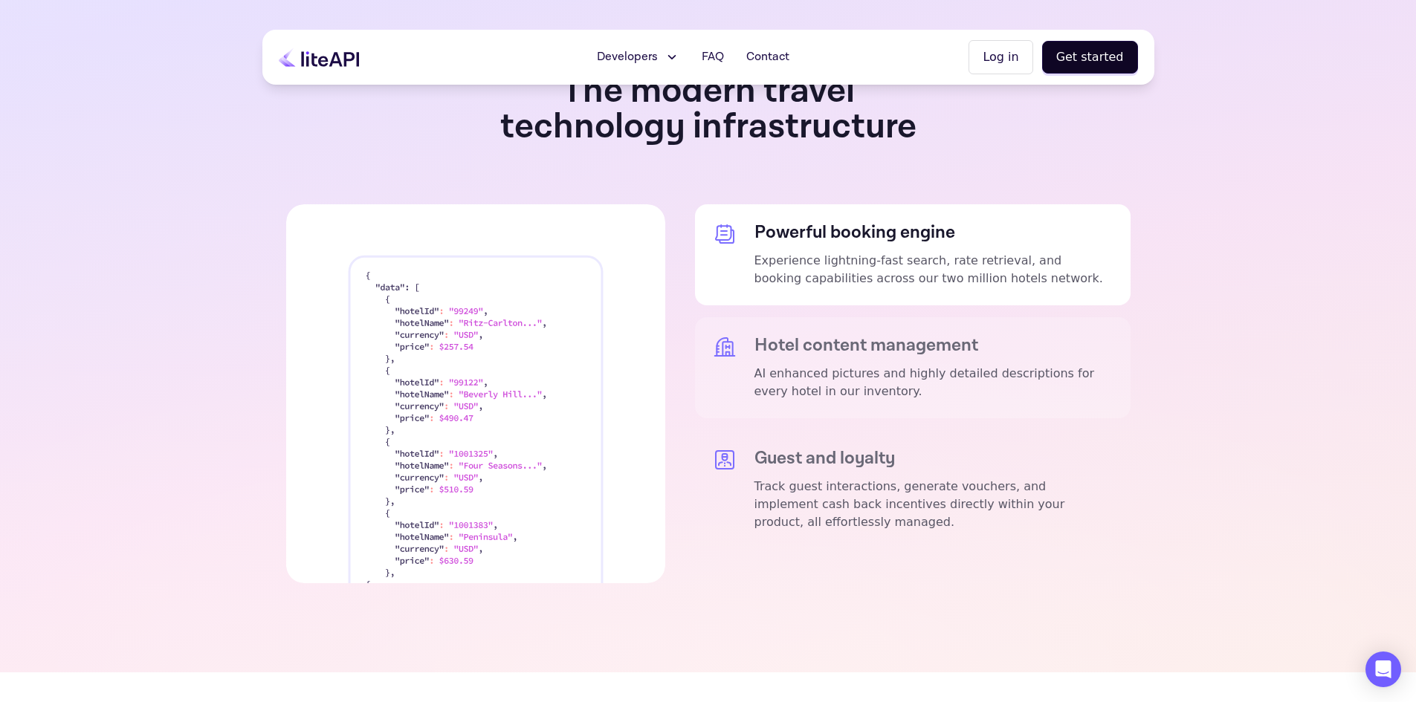
drag, startPoint x: 871, startPoint y: 273, endPoint x: 873, endPoint y: 297, distance: 23.8
click at [874, 286] on div "Powerful booking engine Experience lightning-fast search, rate retrieval, and b…" at bounding box center [913, 393] width 436 height 379
click at [864, 335] on div "Hotel content management AI enhanced pictures and highly detailed descriptions …" at bounding box center [933, 367] width 358 height 65
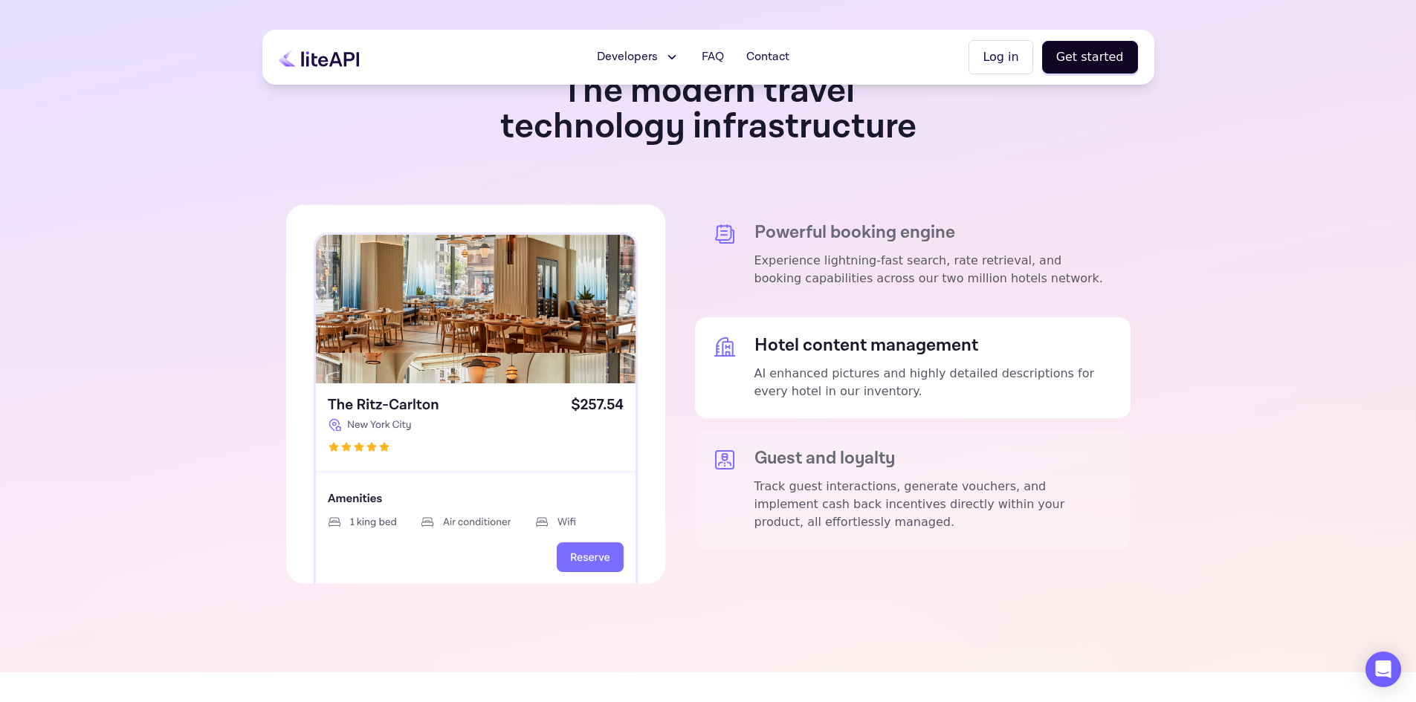
click at [844, 448] on h5 "Guest and loyalty" at bounding box center [933, 458] width 358 height 21
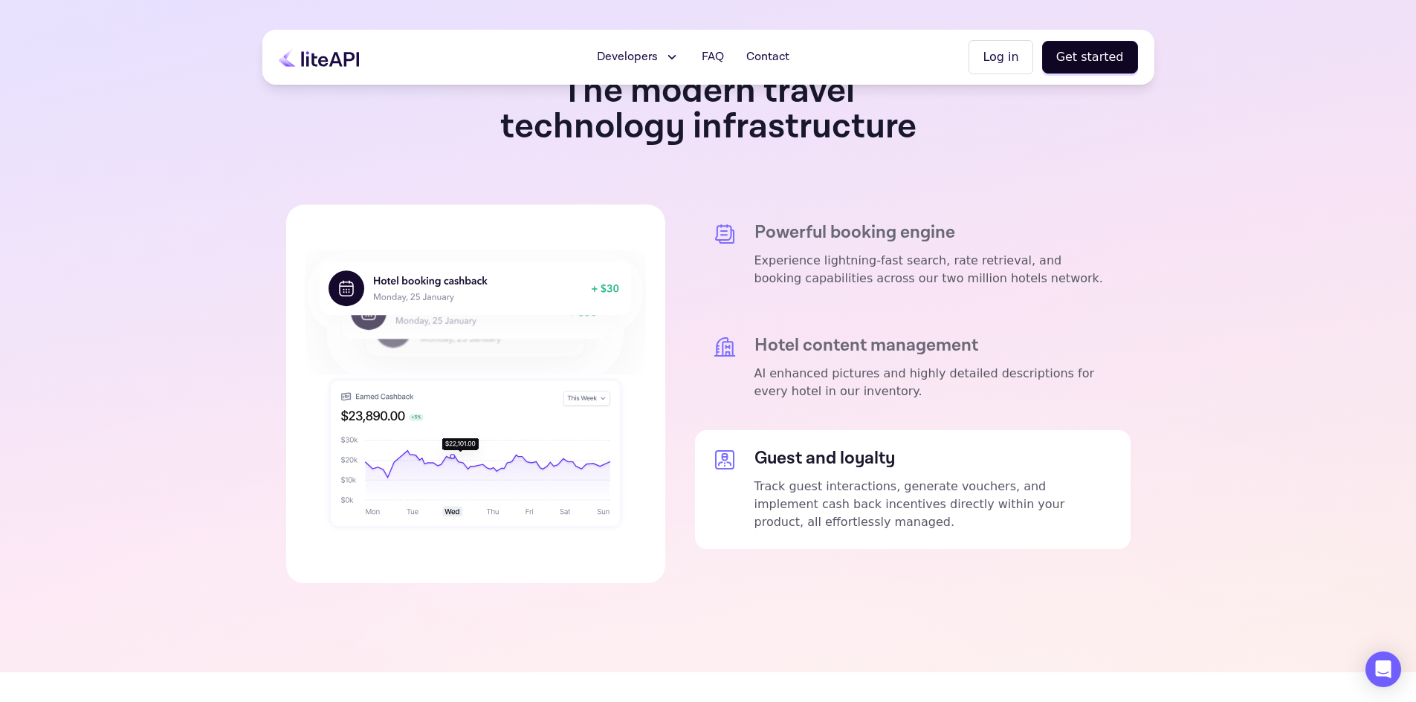
click at [1299, 261] on section "Tech Infrastructure The modern travel technology infrastructure Powerful bookin…" at bounding box center [708, 311] width 1416 height 722
click at [1278, 288] on section "Tech Infrastructure The modern travel technology infrastructure Powerful bookin…" at bounding box center [708, 311] width 1416 height 722
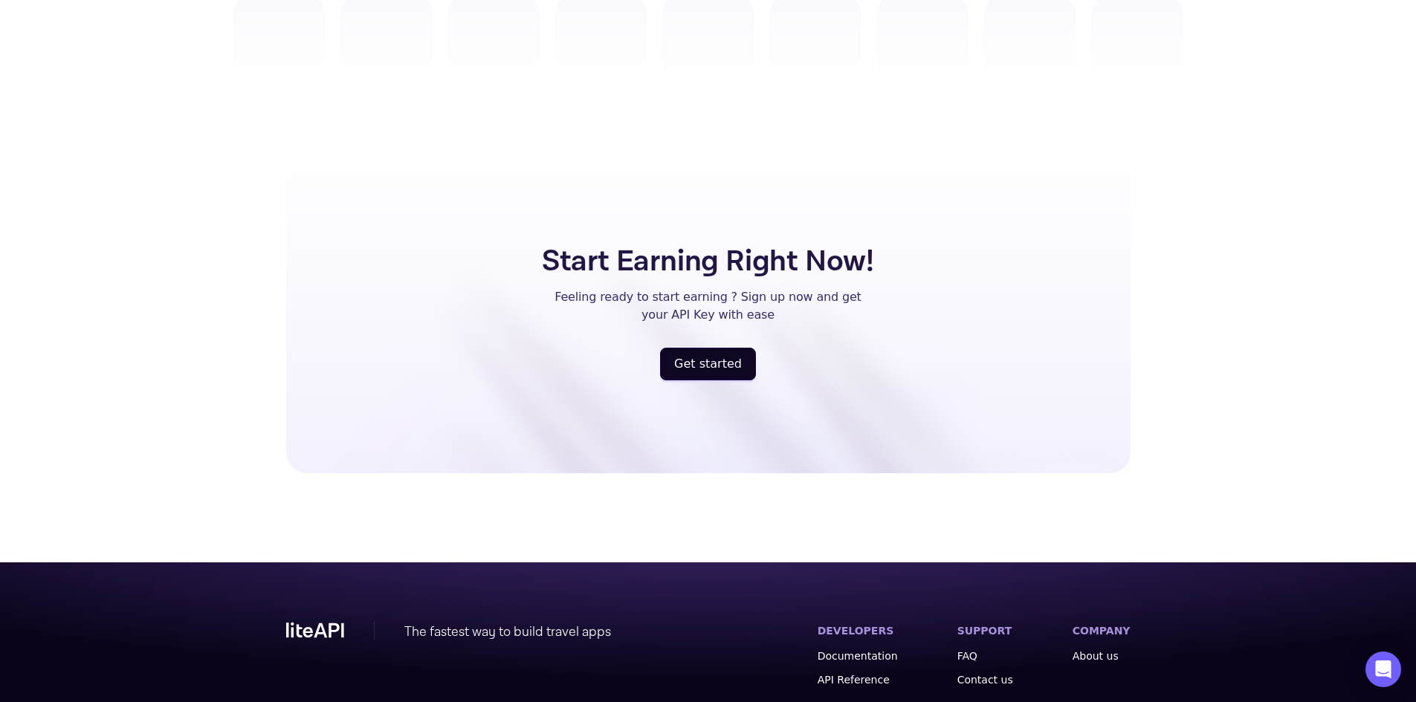
scroll to position [3841, 0]
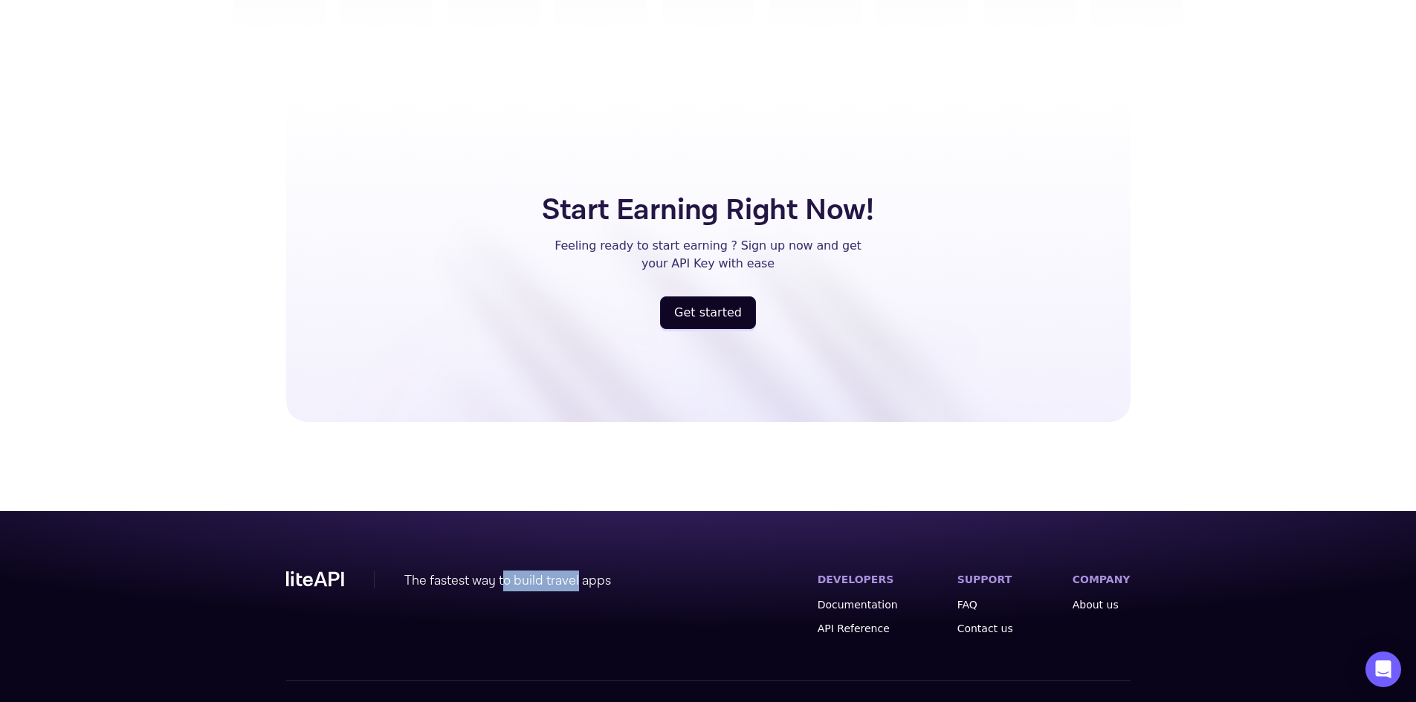
drag, startPoint x: 508, startPoint y: 543, endPoint x: 582, endPoint y: 537, distance: 73.8
click at [581, 571] on div "The fastest way to build travel apps" at bounding box center [507, 581] width 207 height 21
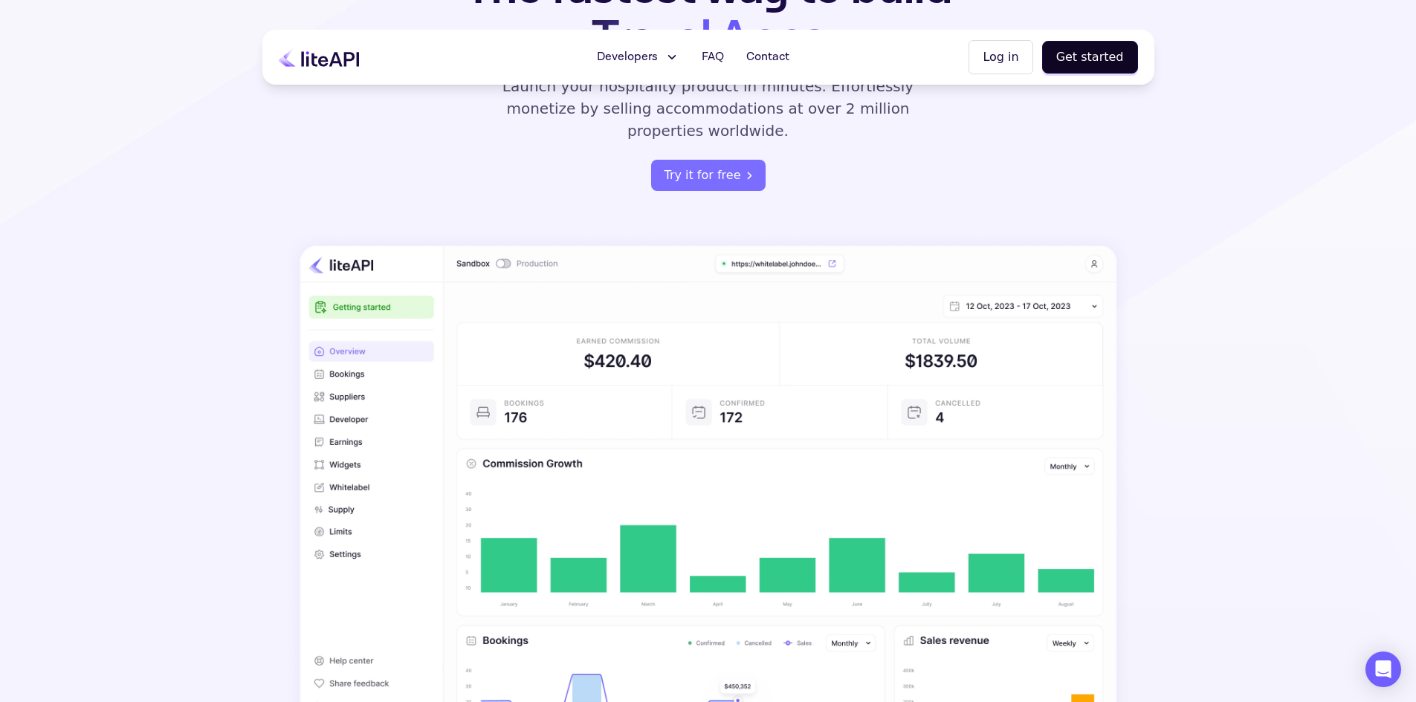
scroll to position [0, 0]
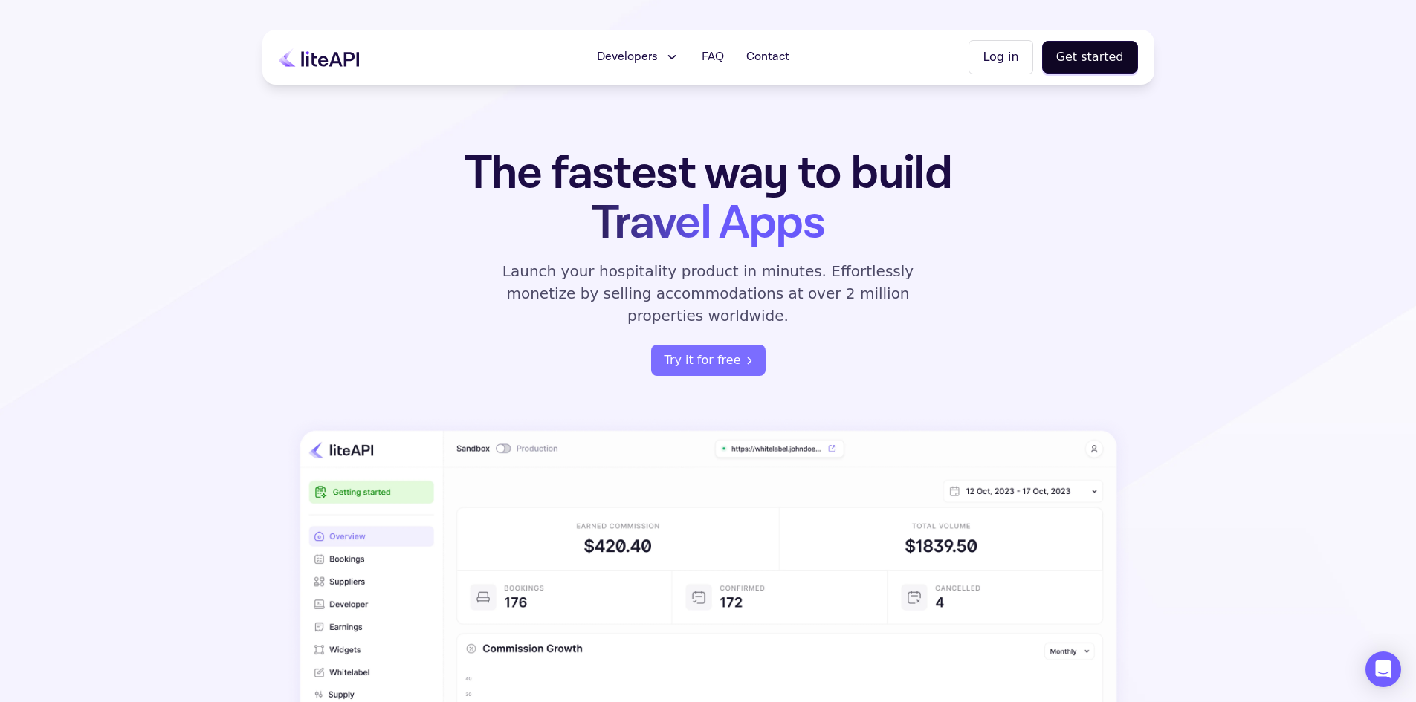
click at [1413, 16] on section "The fastest way to build Travel Apps Launch your hospitality product in minutes…" at bounding box center [708, 477] width 1416 height 955
click at [867, 227] on h1 "The fastest way to build Travel Apps" at bounding box center [708, 199] width 581 height 100
click at [720, 57] on span "FAQ" at bounding box center [713, 57] width 22 height 18
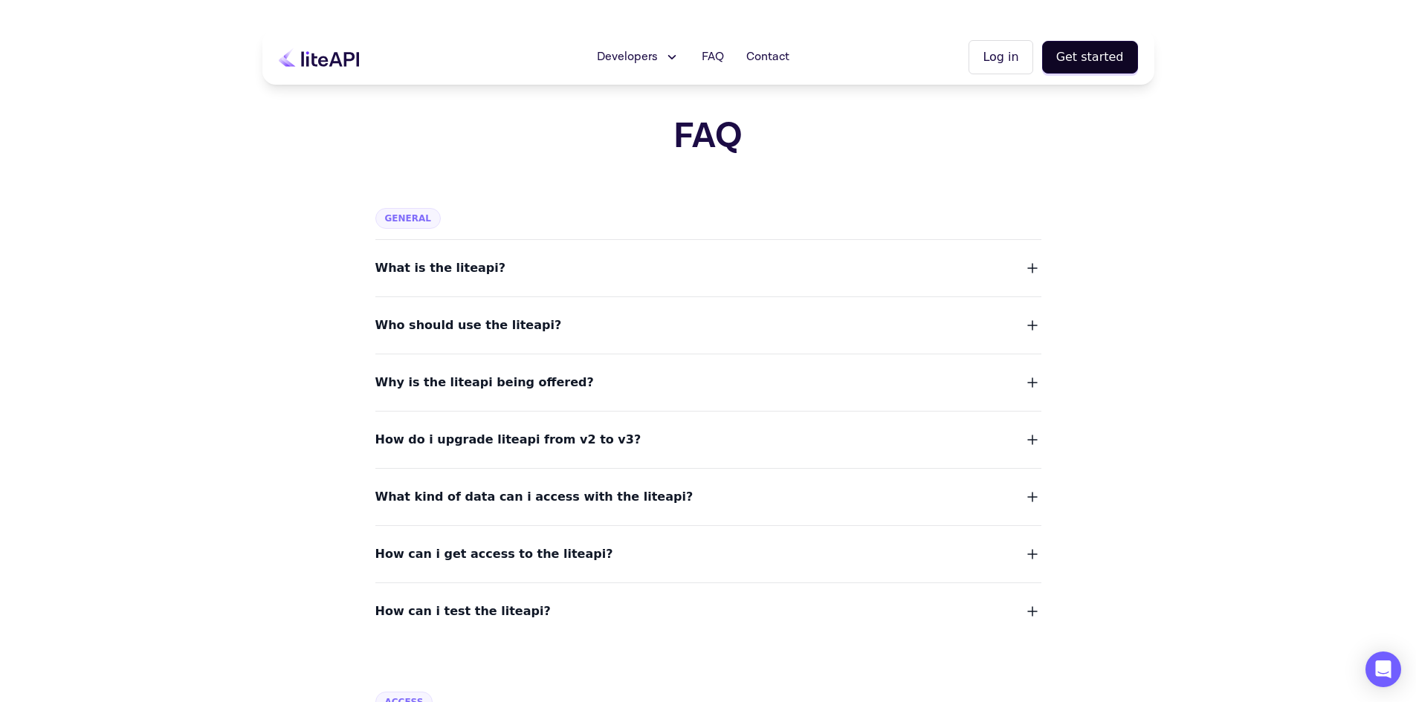
click at [796, 259] on button "What is the liteapi?" at bounding box center [708, 268] width 666 height 21
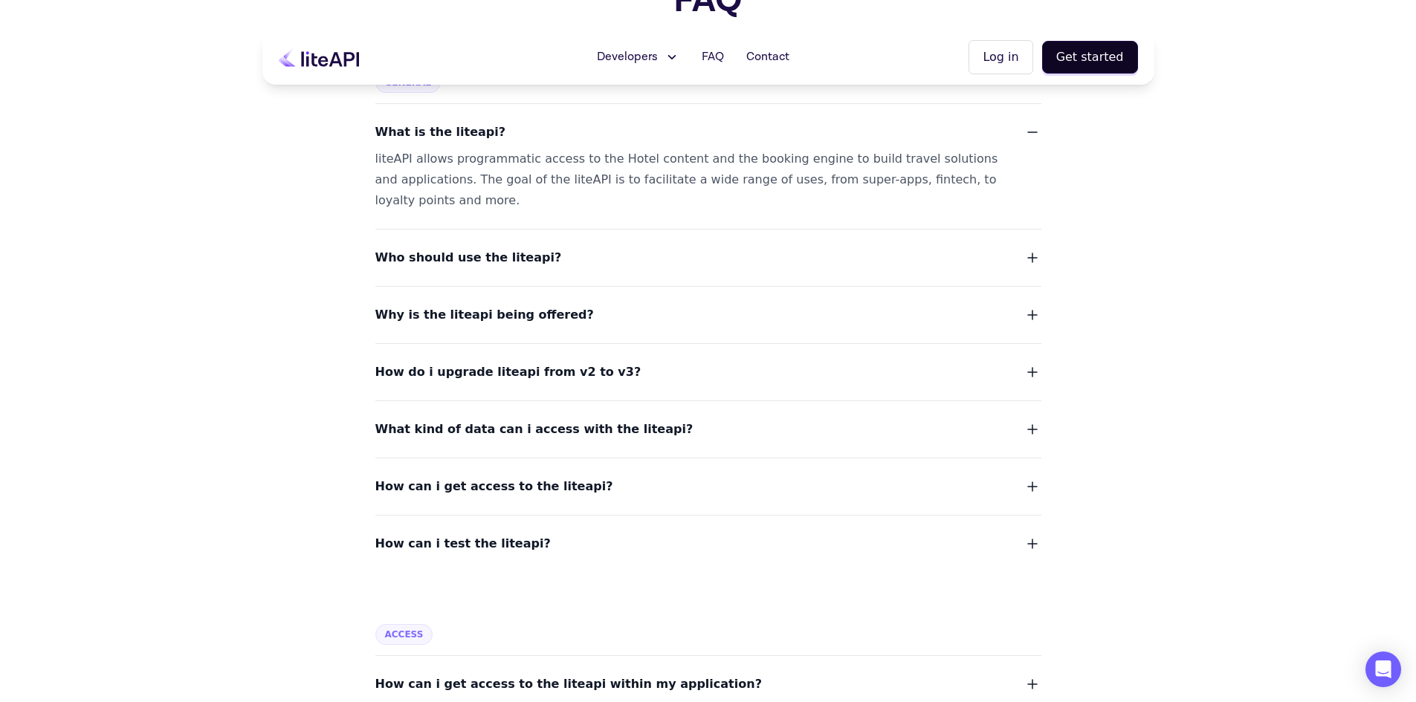
scroll to position [149, 0]
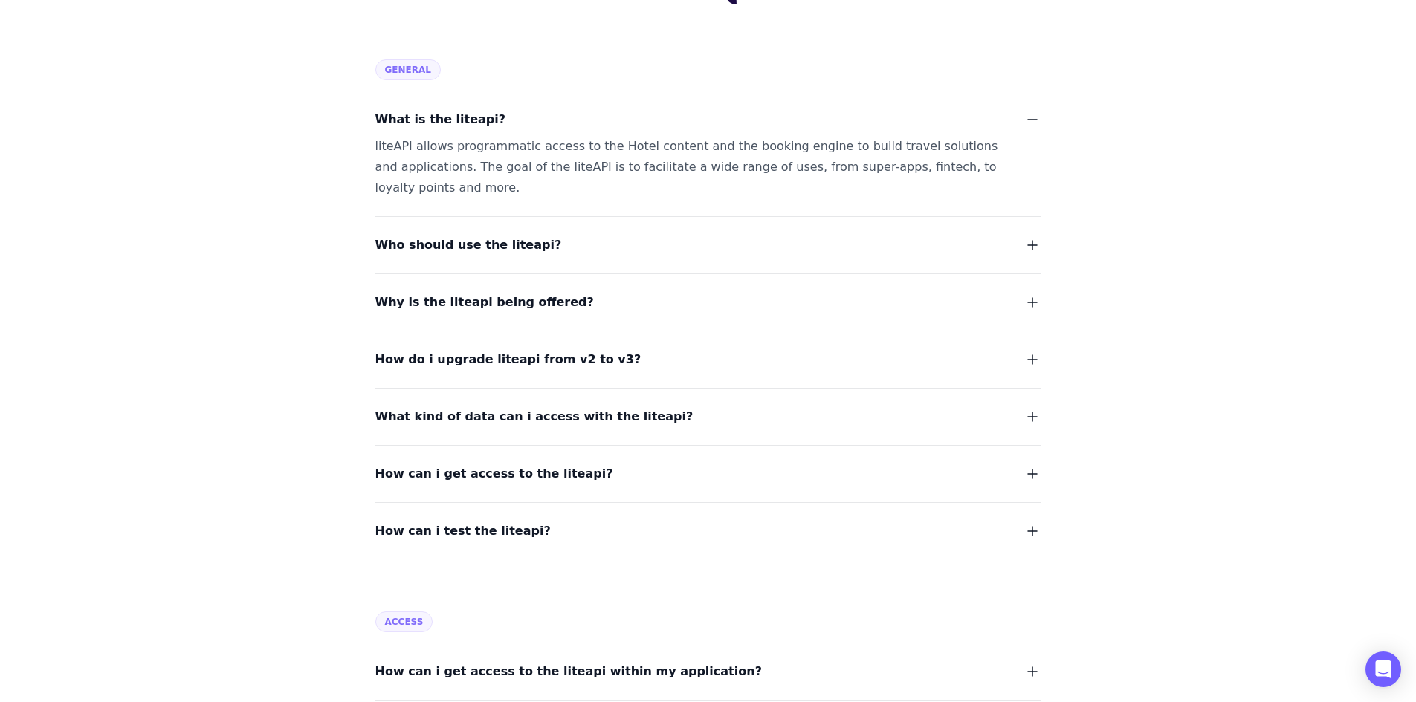
click at [798, 242] on button "Who should use the liteapi?" at bounding box center [708, 245] width 666 height 21
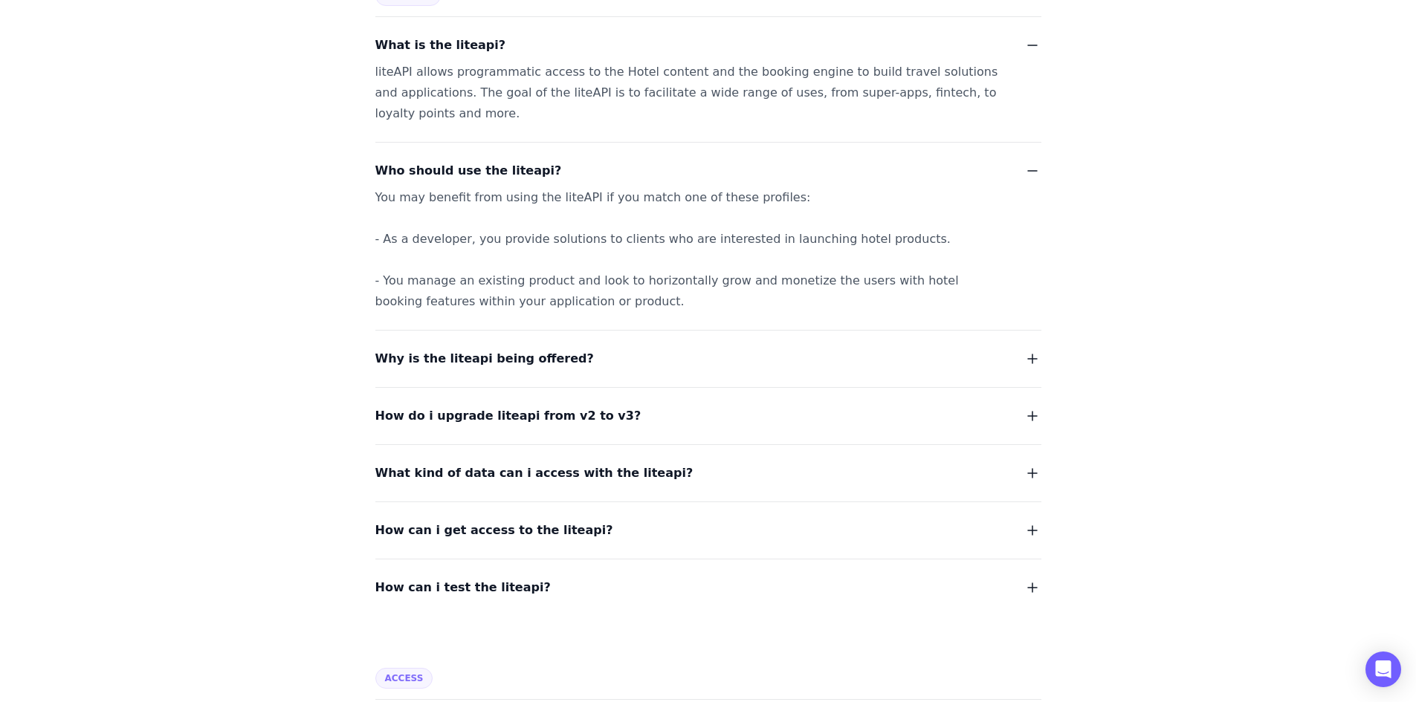
scroll to position [297, 0]
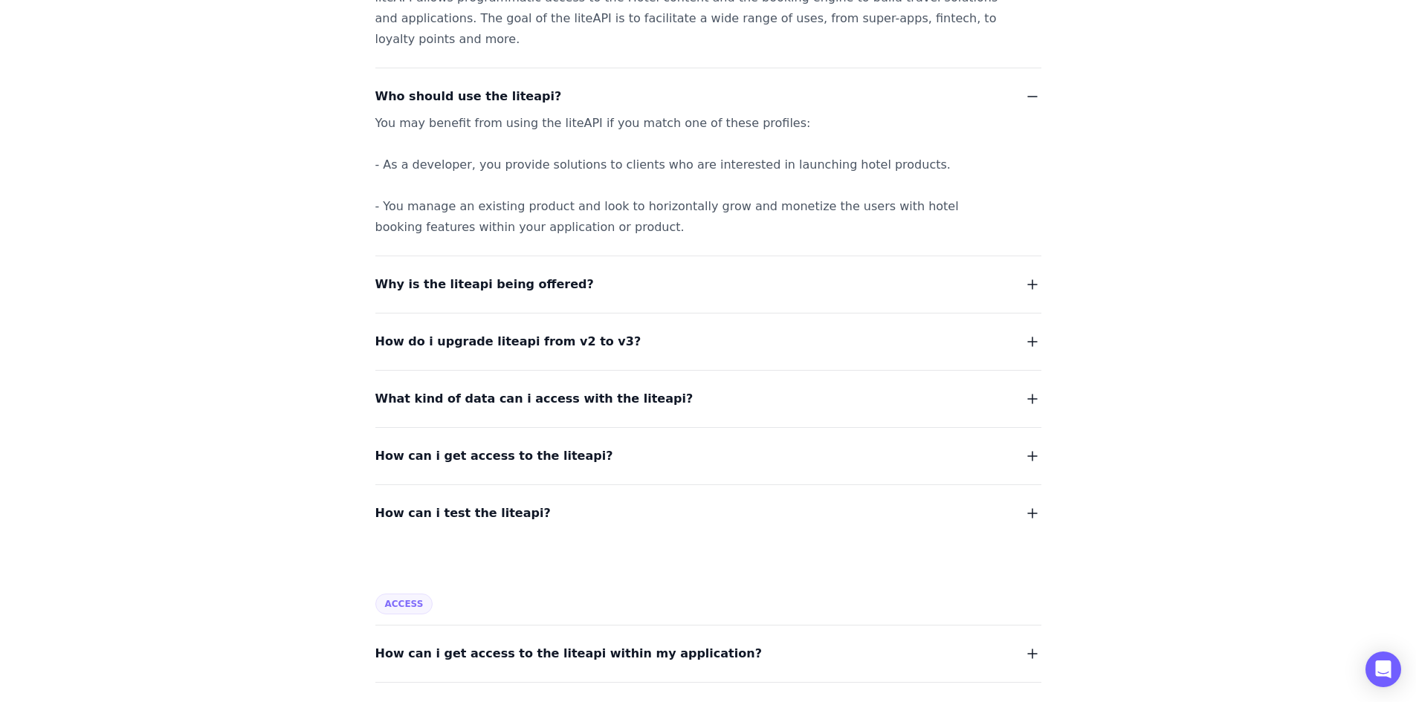
click at [798, 272] on div "Why is the liteapi being offered?" at bounding box center [708, 275] width 666 height 39
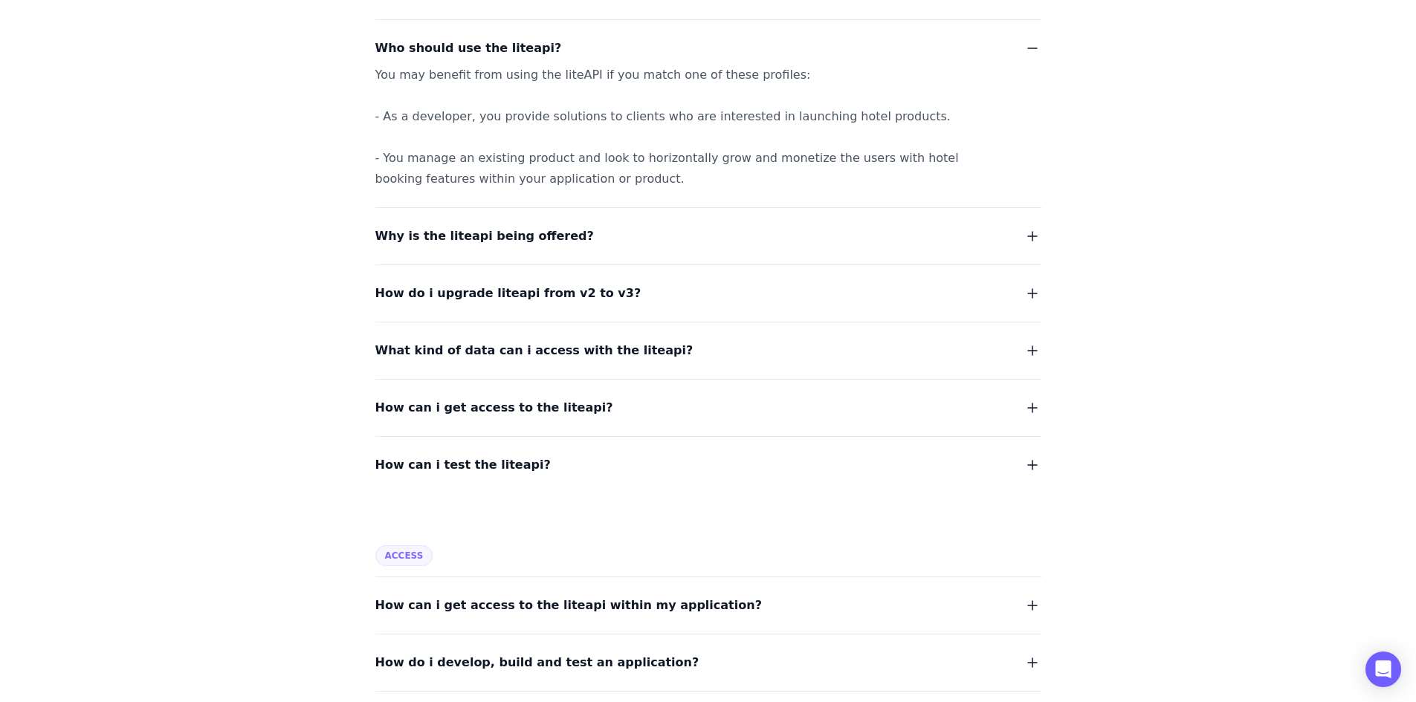
scroll to position [372, 0]
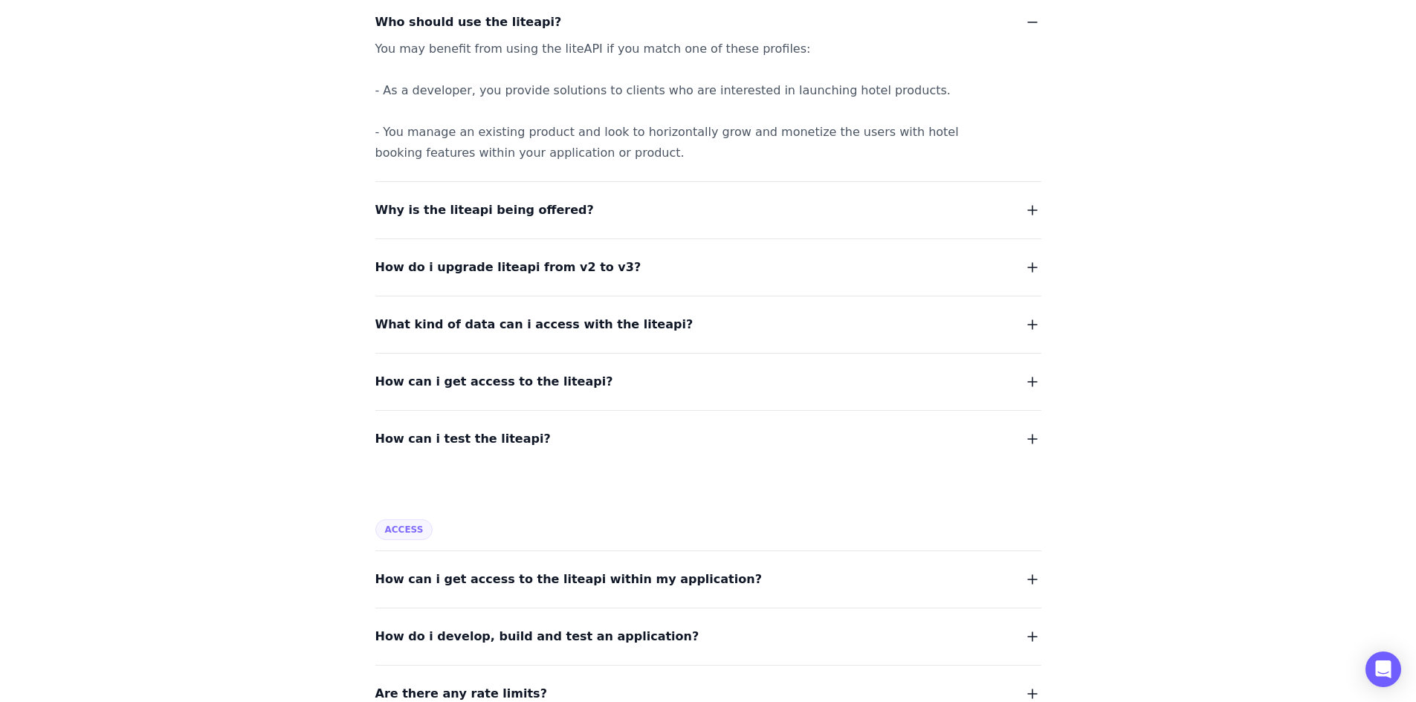
click at [652, 218] on button "Why is the liteapi being offered?" at bounding box center [708, 210] width 666 height 21
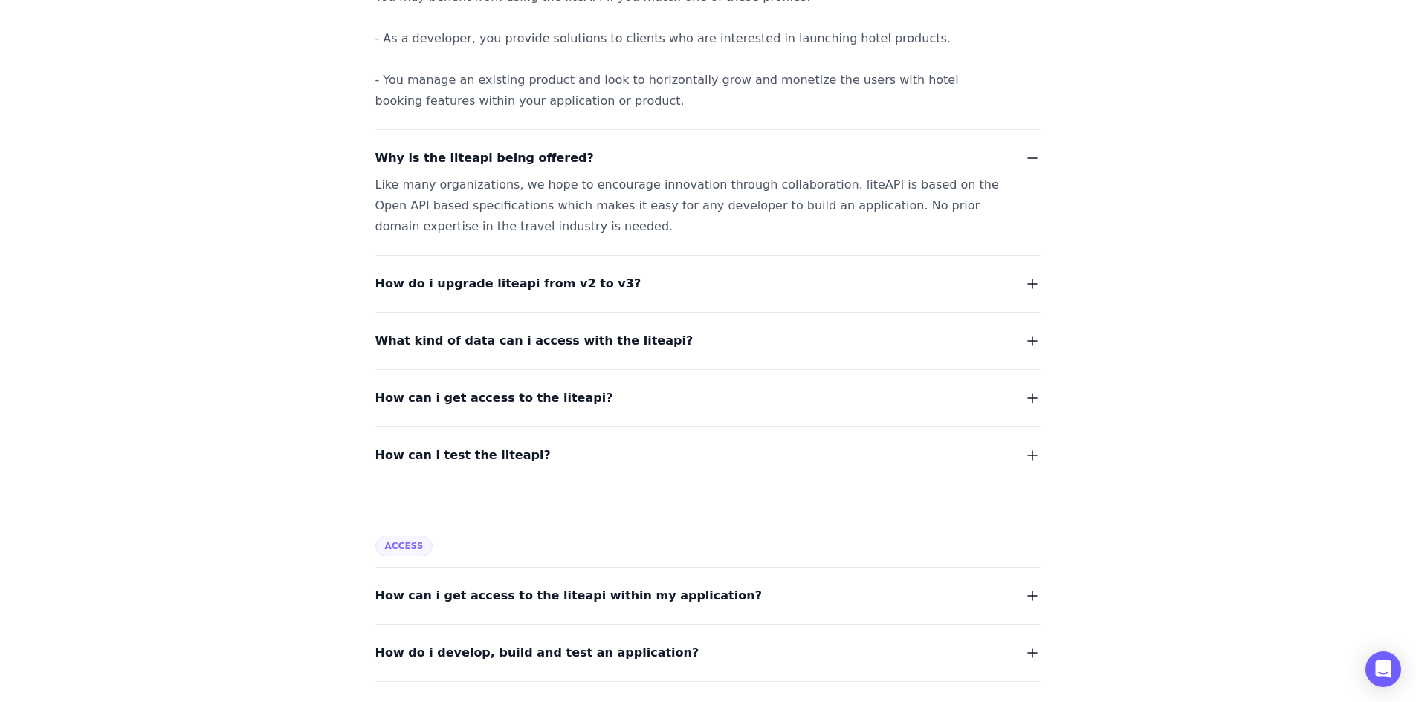
scroll to position [446, 0]
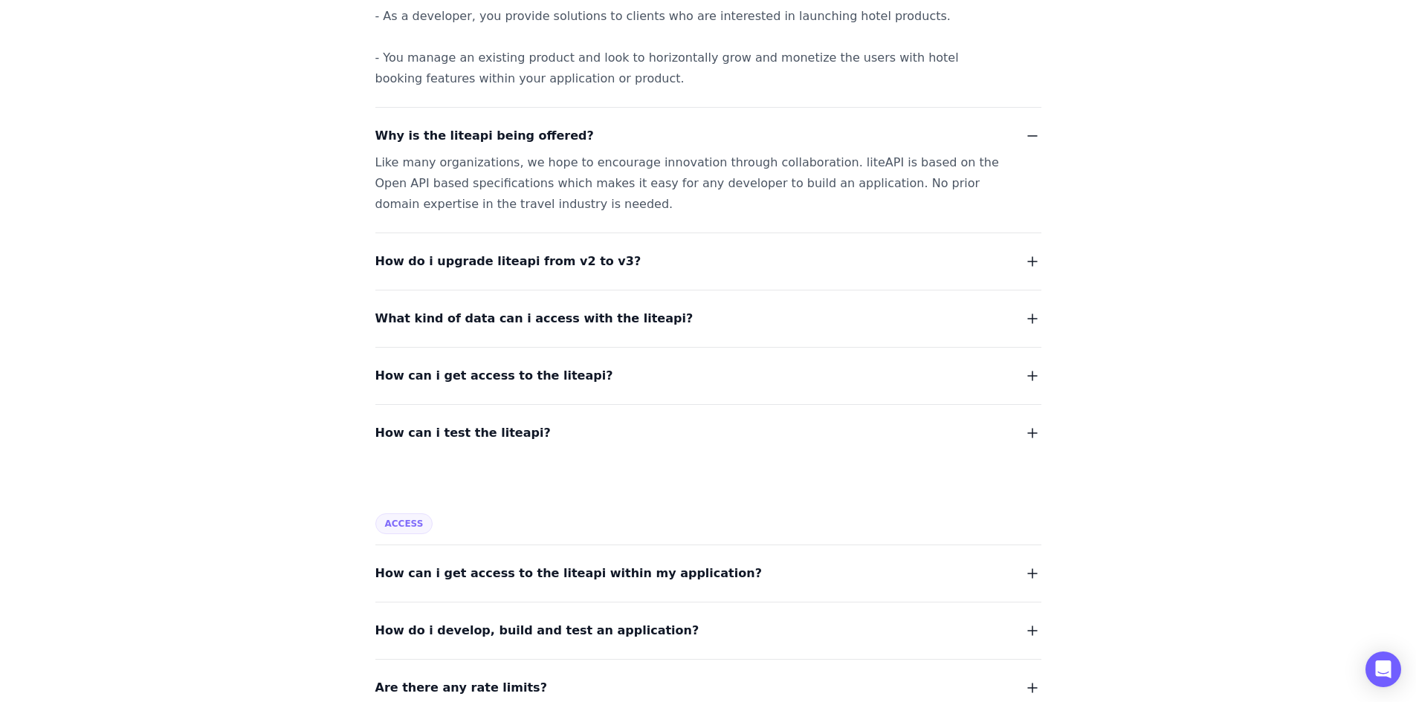
click at [722, 184] on div "Like many organizations, we hope to encourage innovation through collaboration.…" at bounding box center [690, 183] width 630 height 62
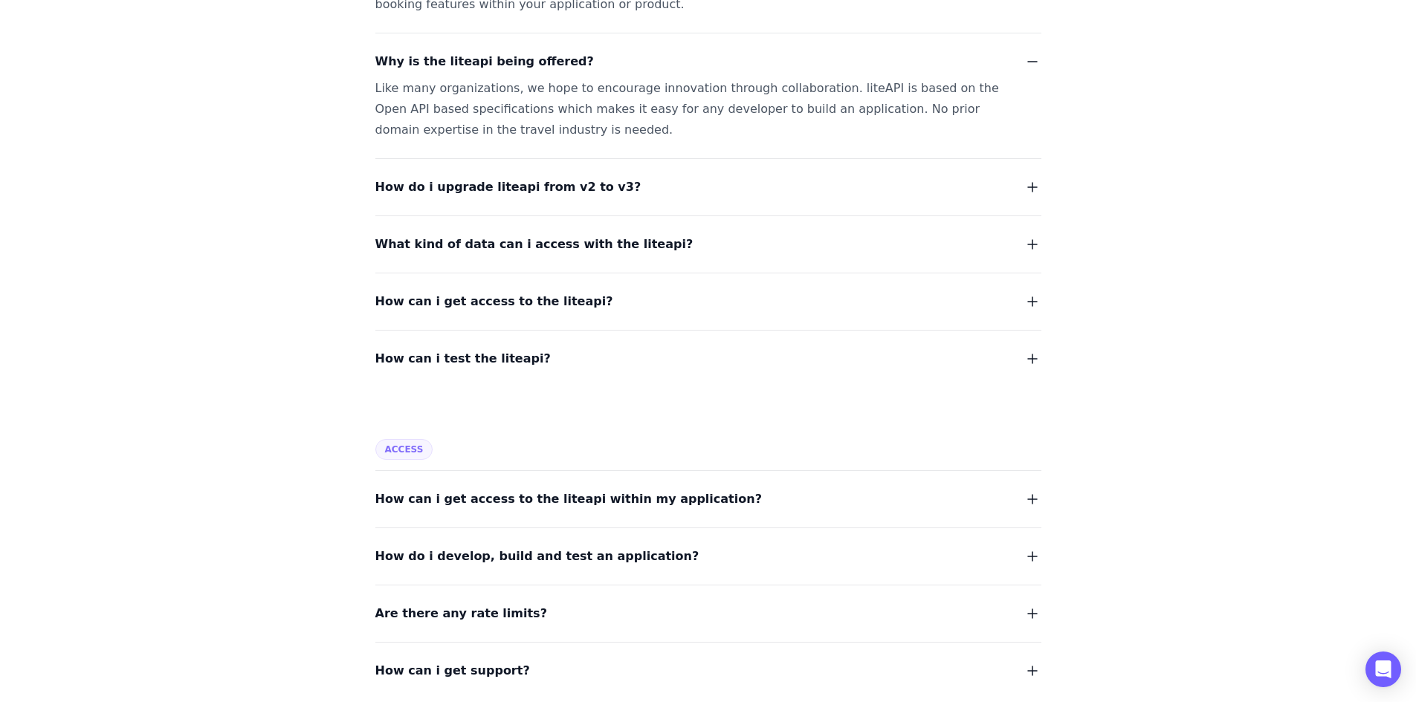
click at [716, 192] on button "How do i upgrade liteapi from v2 to v3?" at bounding box center [708, 187] width 666 height 21
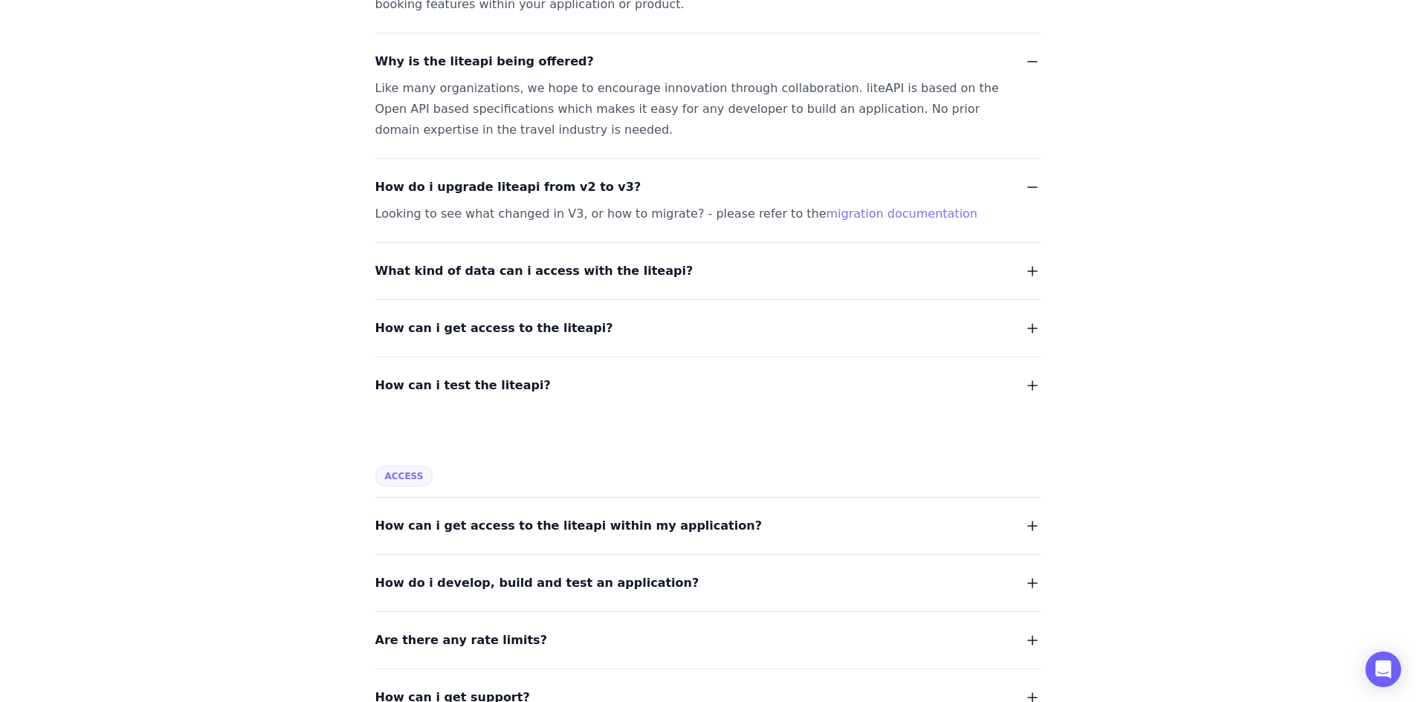
click at [693, 270] on button "What kind of data can i access with the liteapi?" at bounding box center [708, 271] width 666 height 21
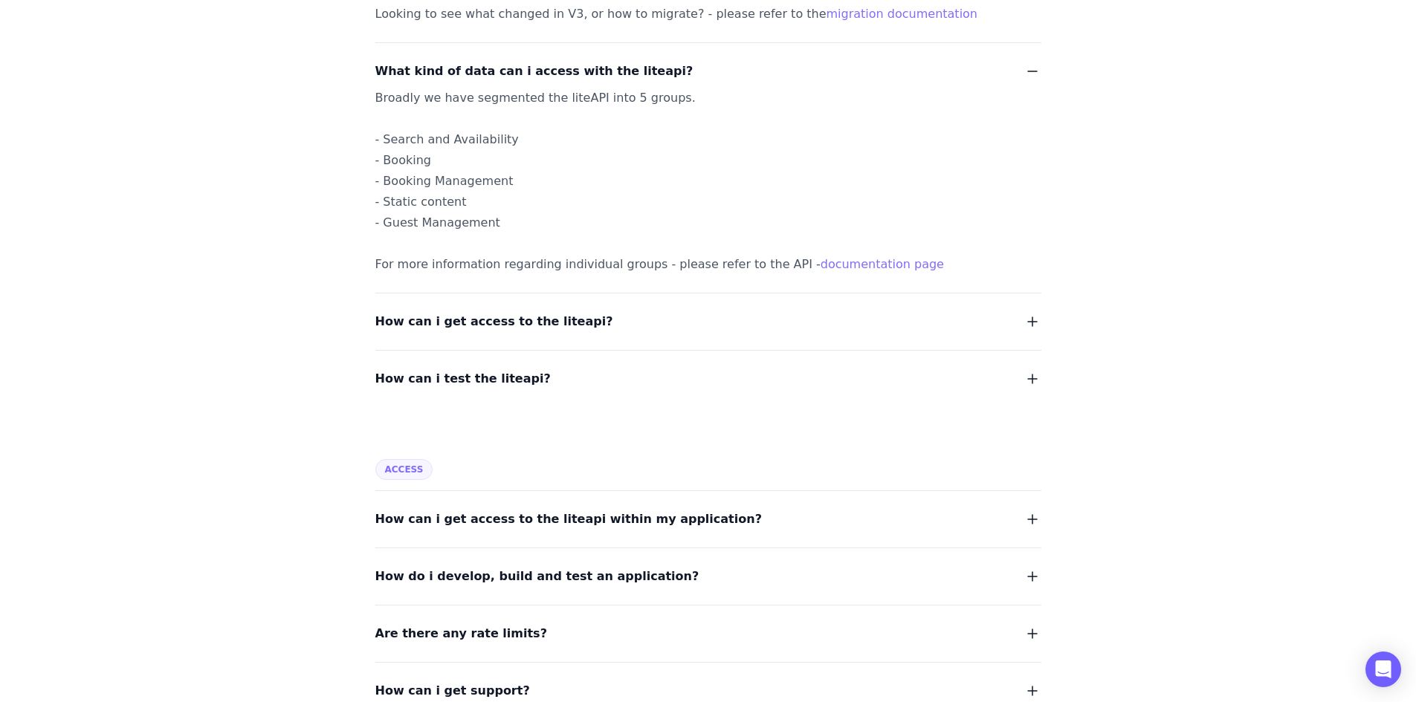
scroll to position [743, 0]
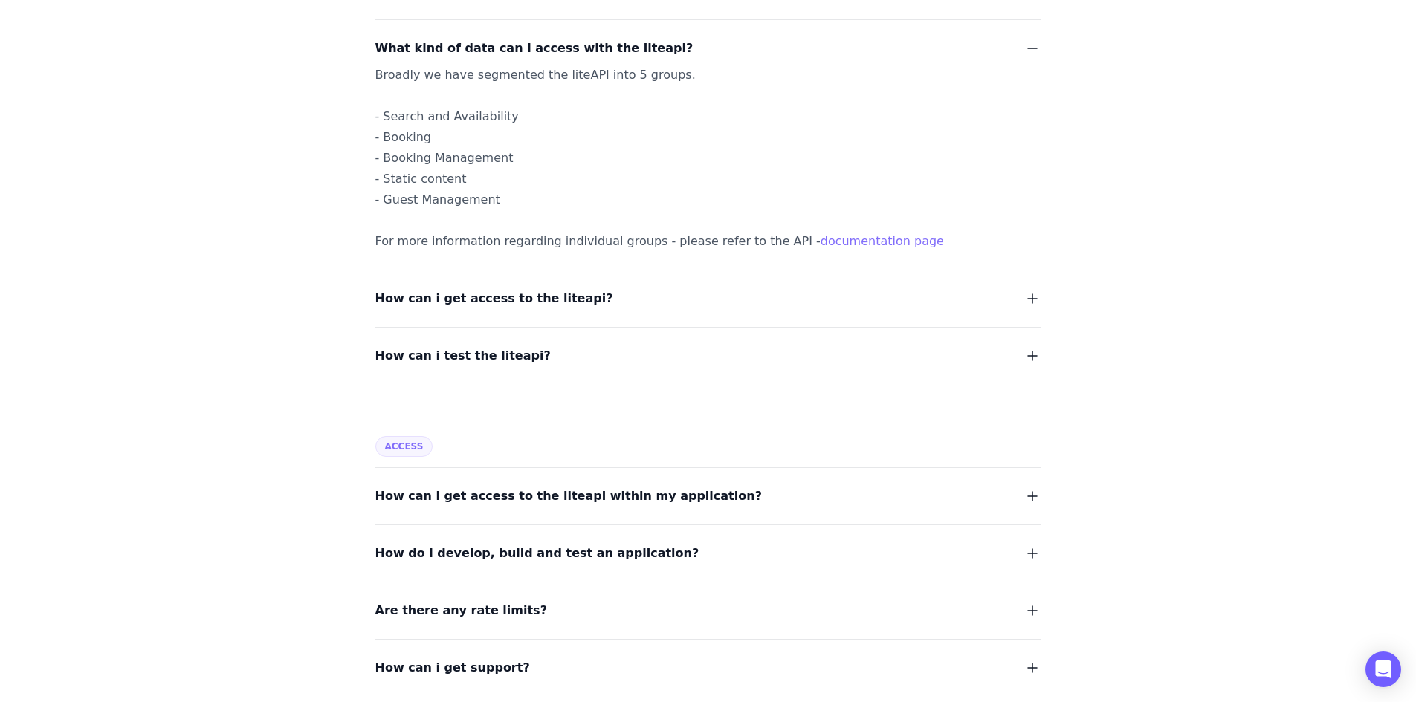
click at [683, 303] on button "How can i get access to the liteapi?" at bounding box center [708, 298] width 666 height 21
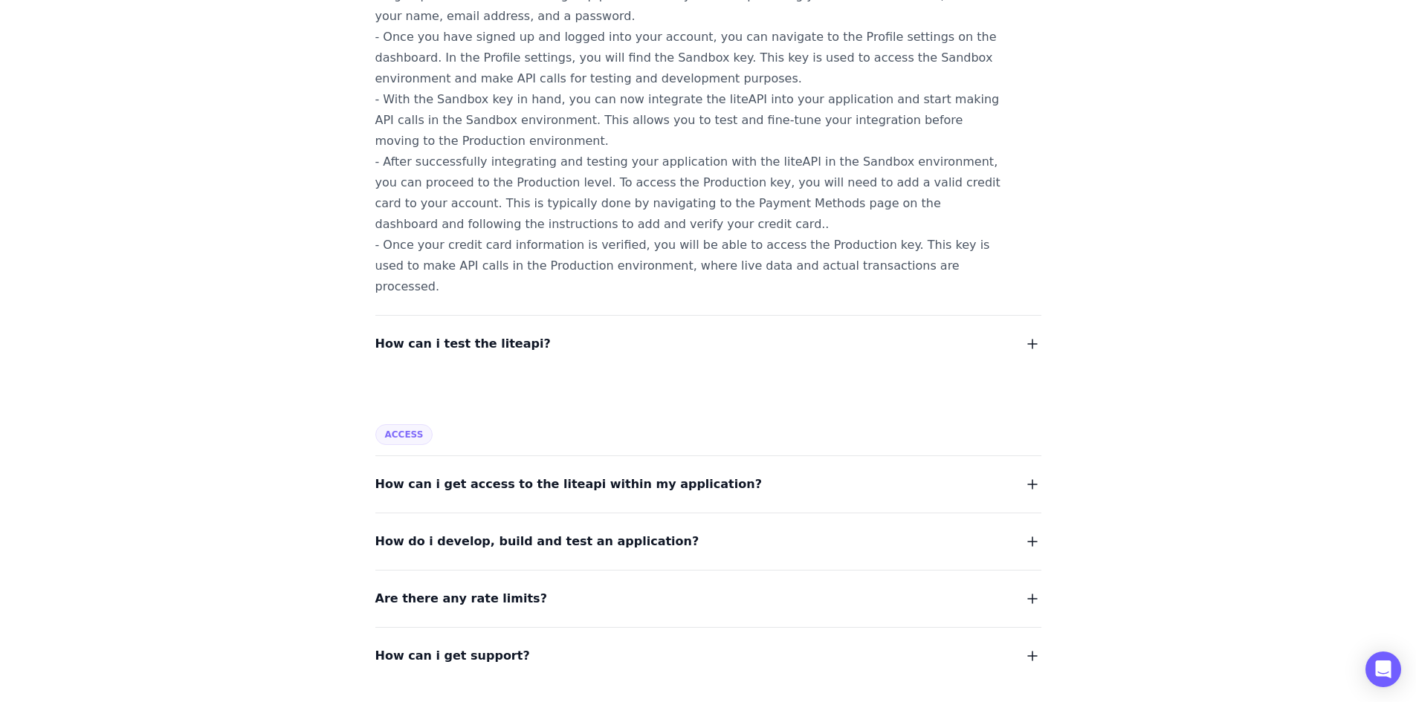
click at [662, 334] on button "How can i test the liteapi?" at bounding box center [708, 344] width 666 height 21
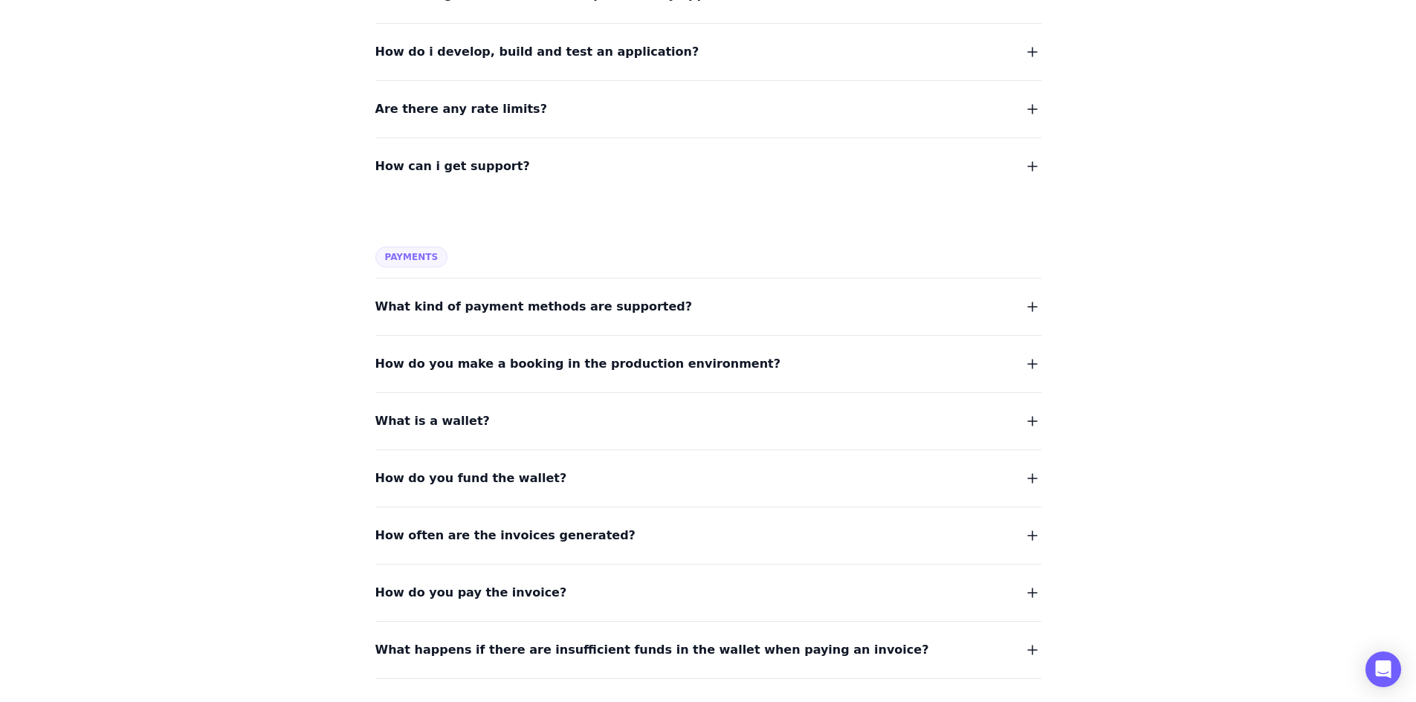
scroll to position [1710, 0]
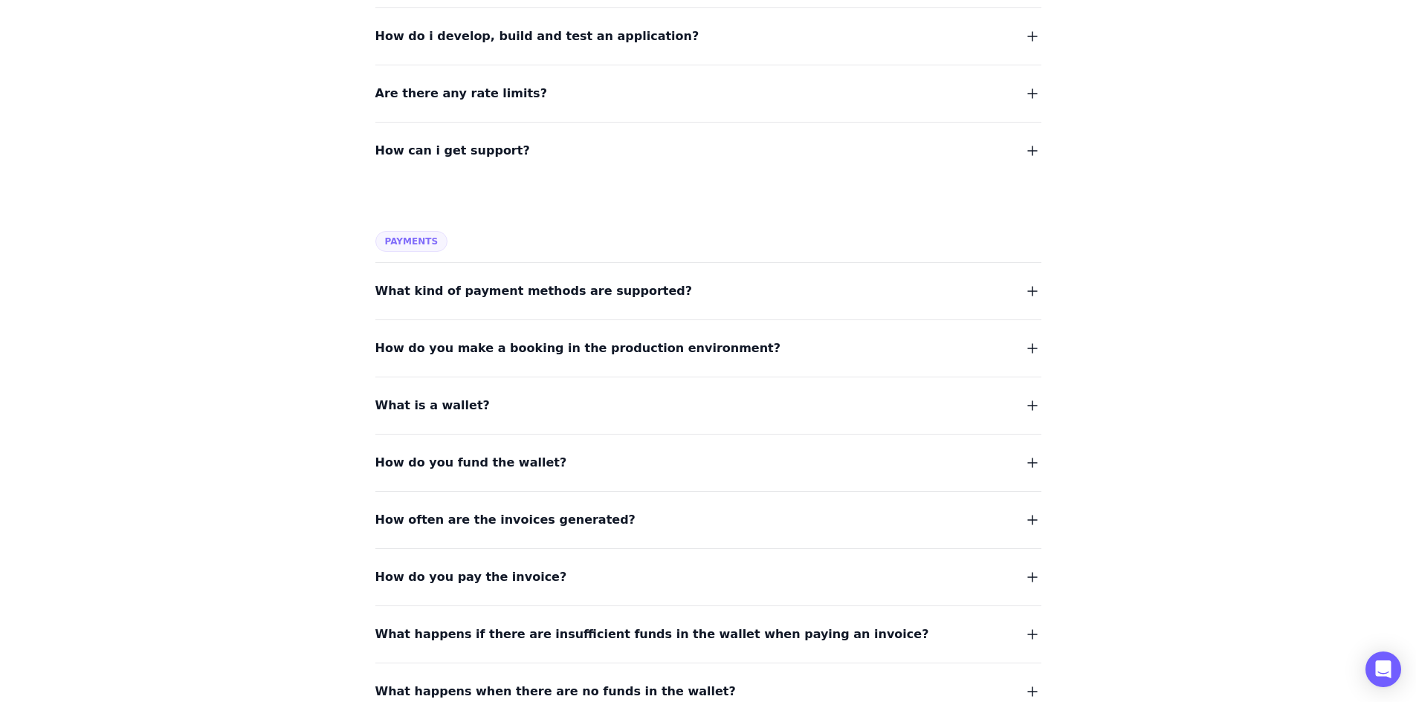
click at [679, 281] on button "What kind of payment methods are supported?" at bounding box center [708, 291] width 666 height 21
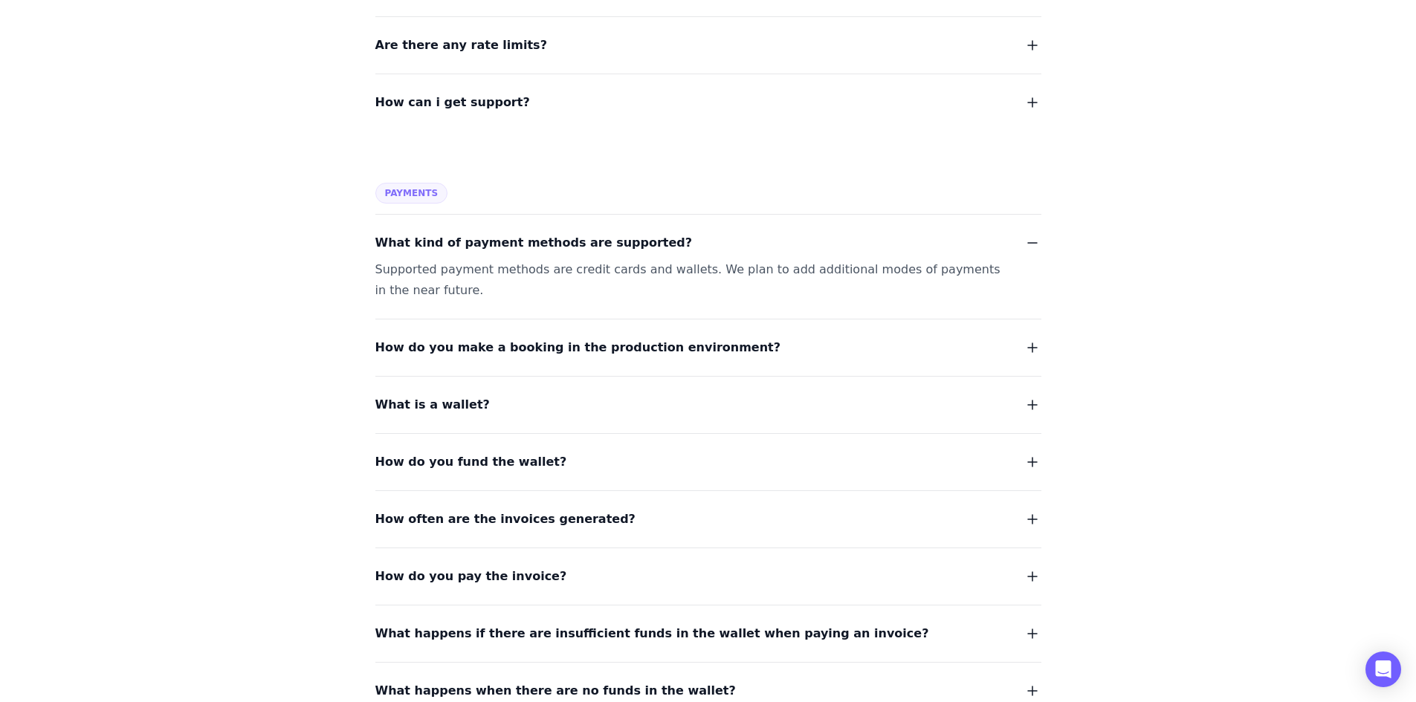
scroll to position [1784, 0]
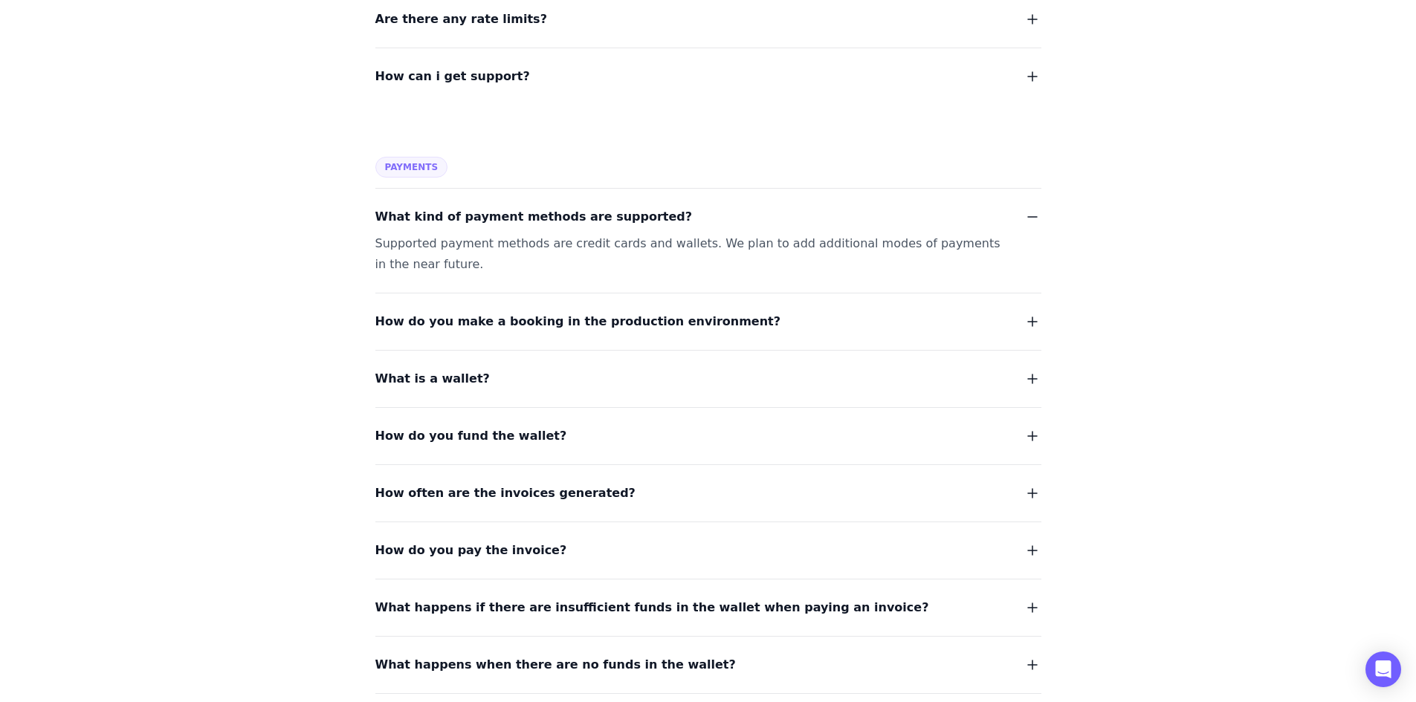
click at [700, 311] on span "How do you make a booking in the production environment?" at bounding box center [578, 321] width 406 height 21
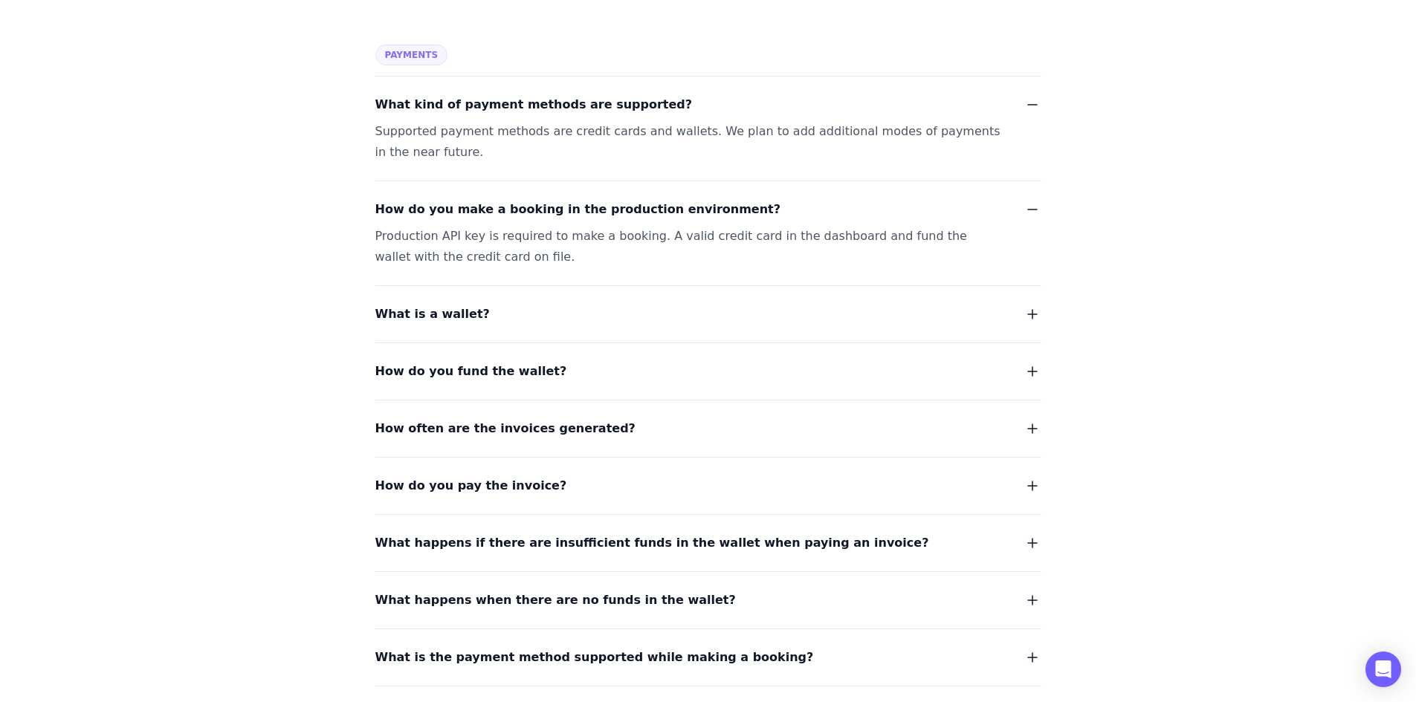
scroll to position [1933, 0]
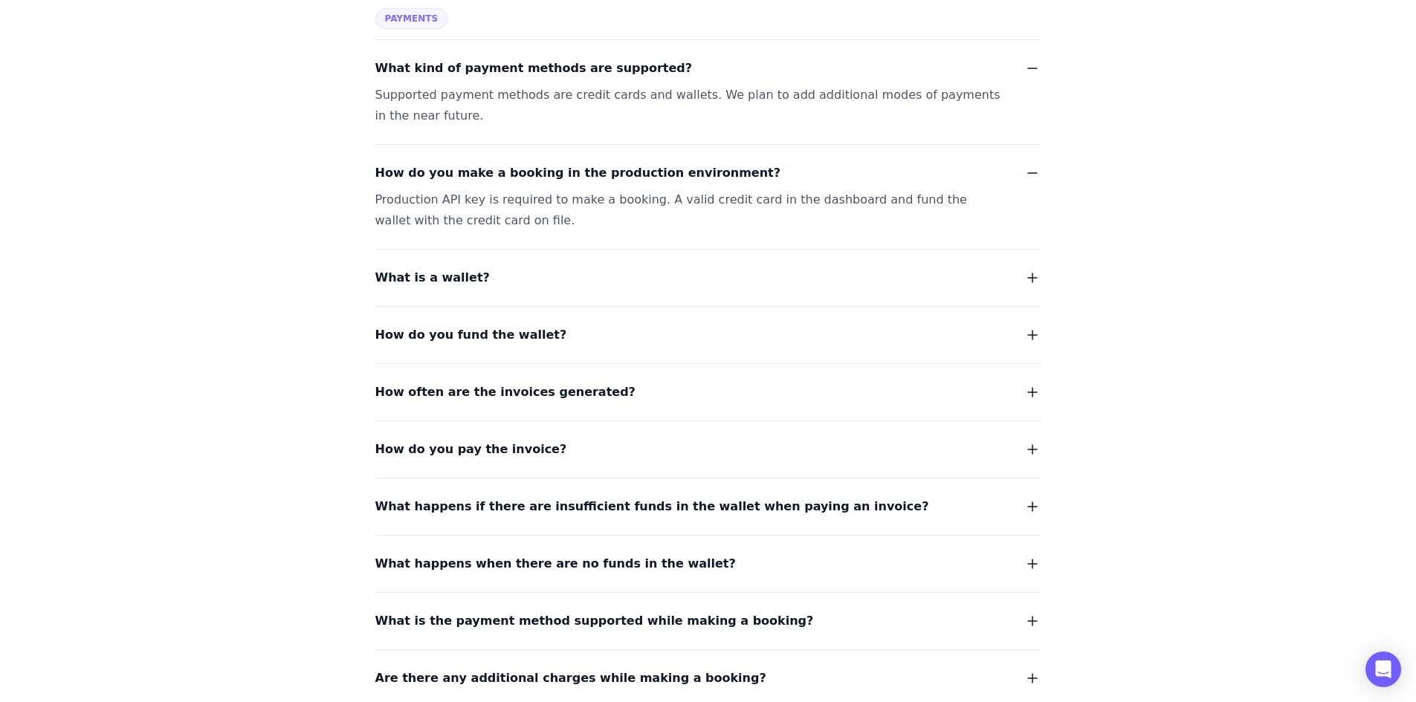
click at [731, 268] on button "What is a wallet?" at bounding box center [708, 278] width 666 height 21
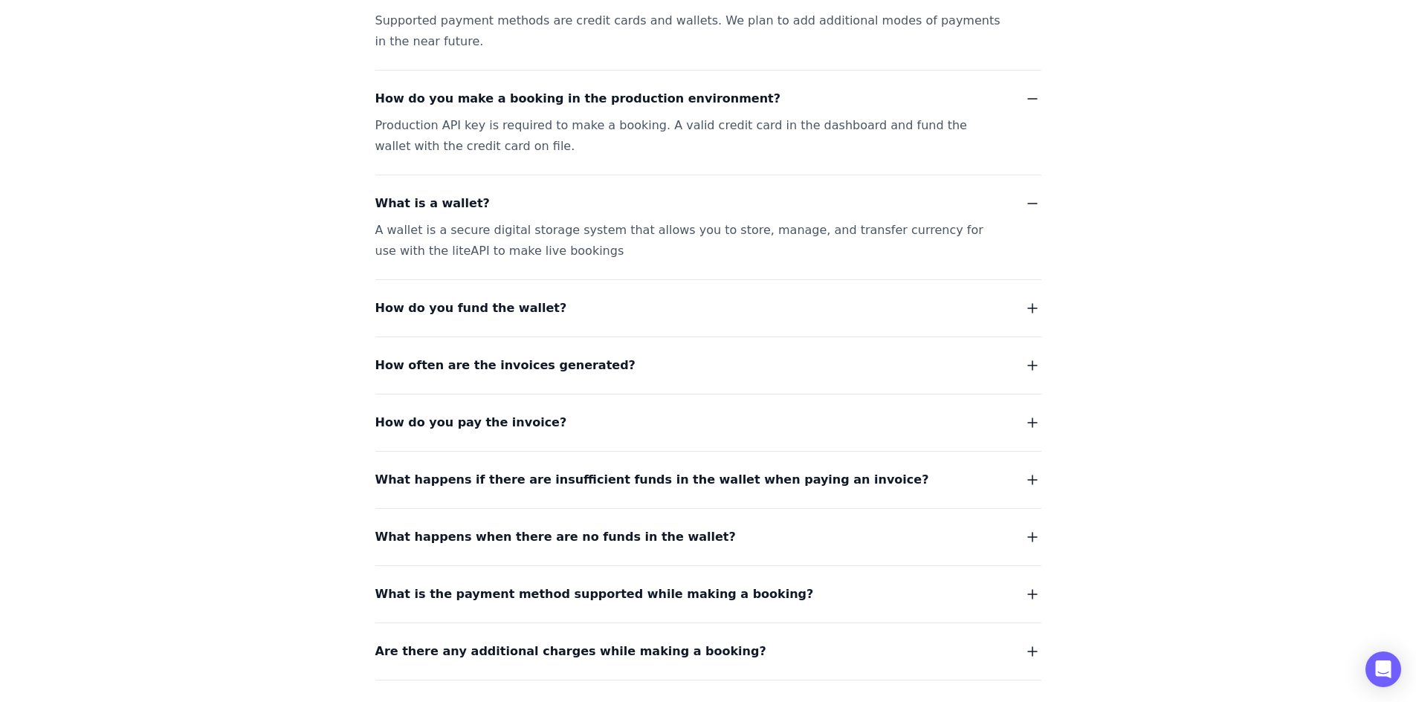
scroll to position [2081, 0]
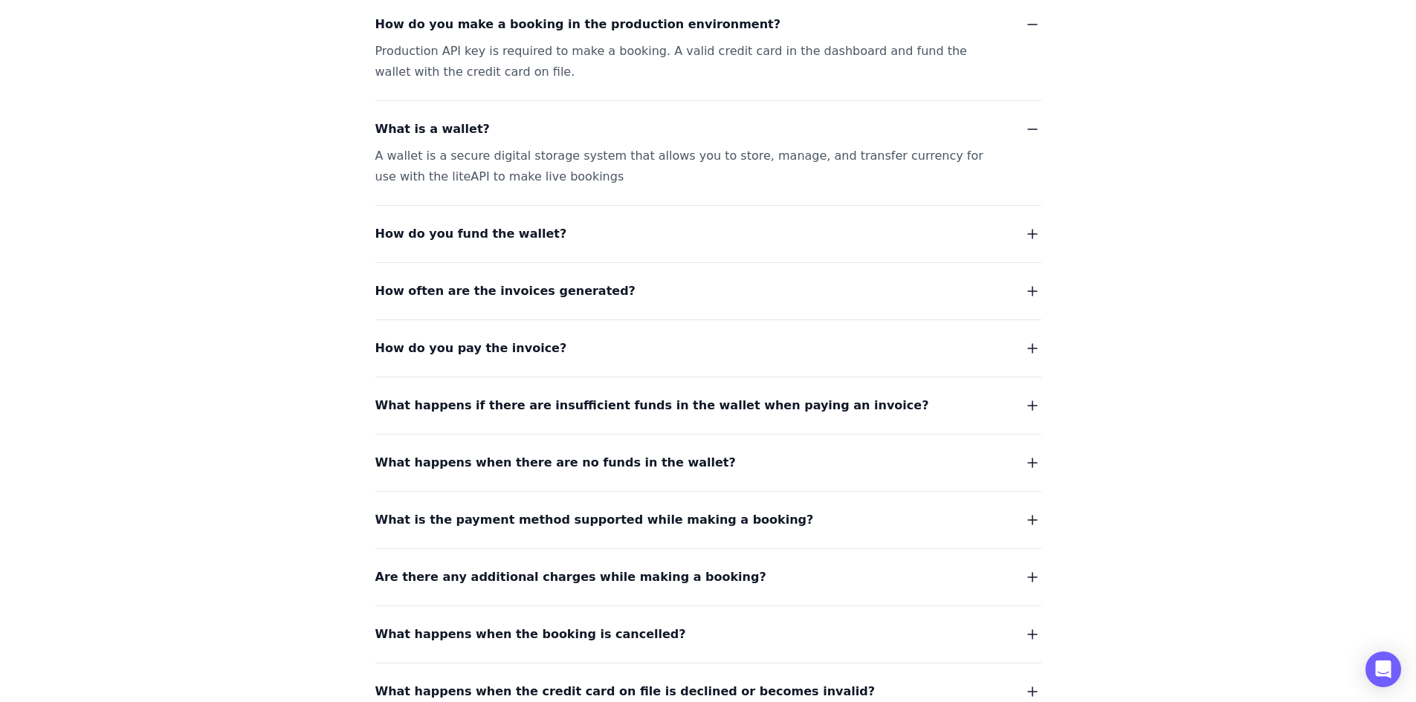
click at [744, 203] on dl "What kind of payment methods are supported? Supported payment methods are credi…" at bounding box center [708, 382] width 666 height 983
click at [625, 224] on button "How do you fund the wallet?" at bounding box center [708, 234] width 666 height 21
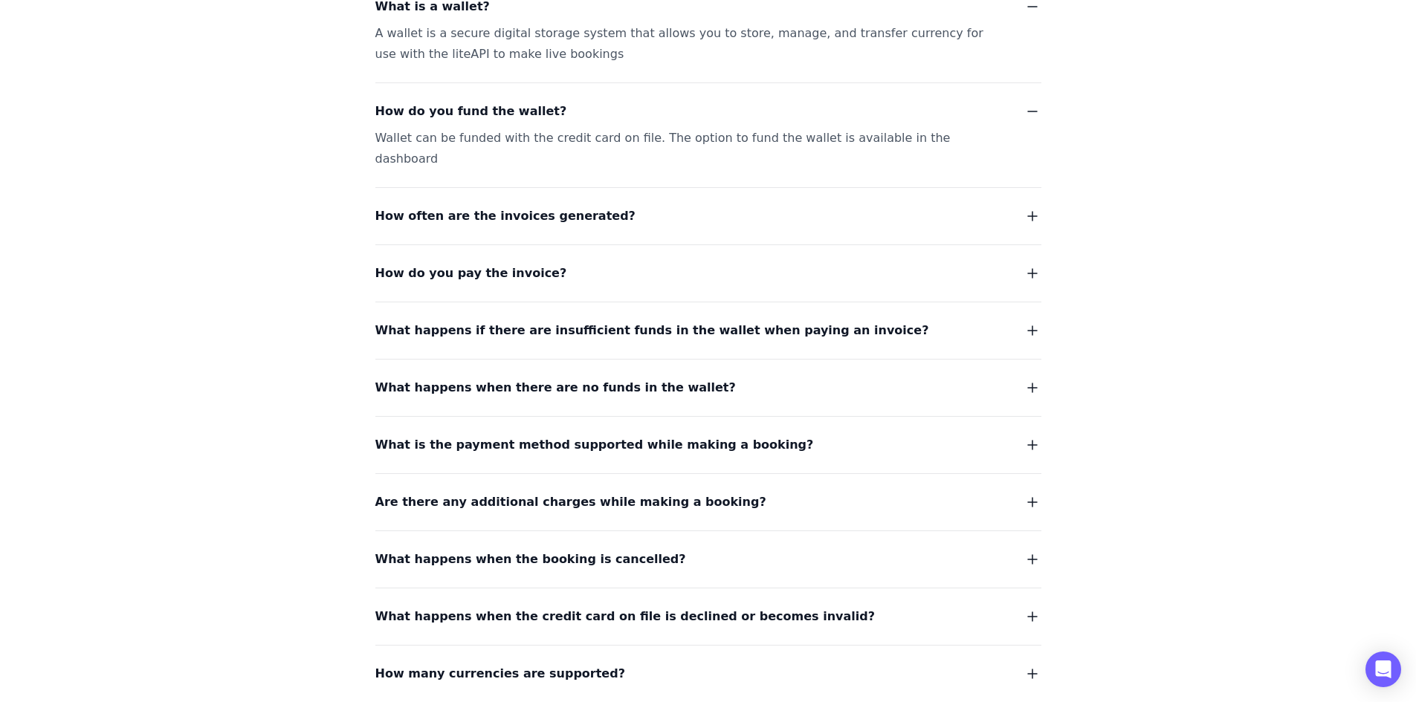
scroll to position [2230, 0]
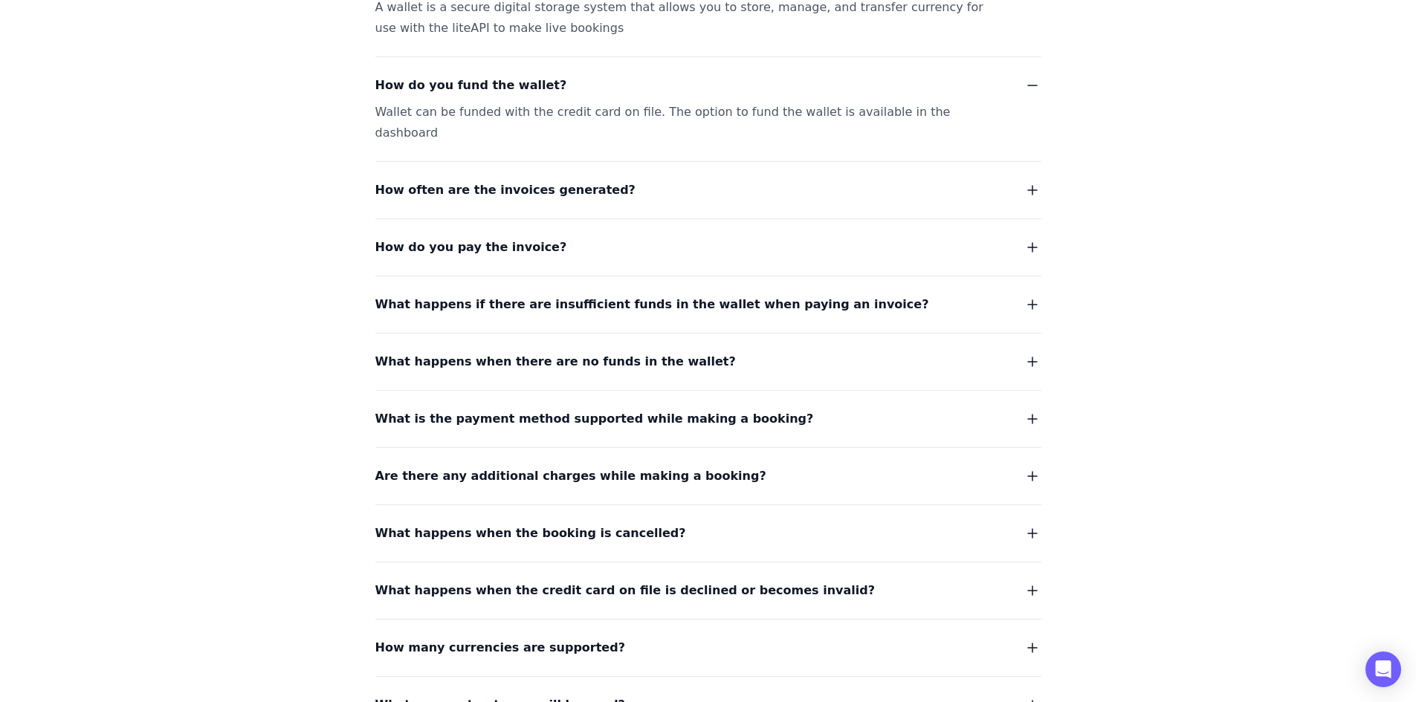
click at [642, 237] on button "How do you pay the invoice?" at bounding box center [708, 247] width 666 height 21
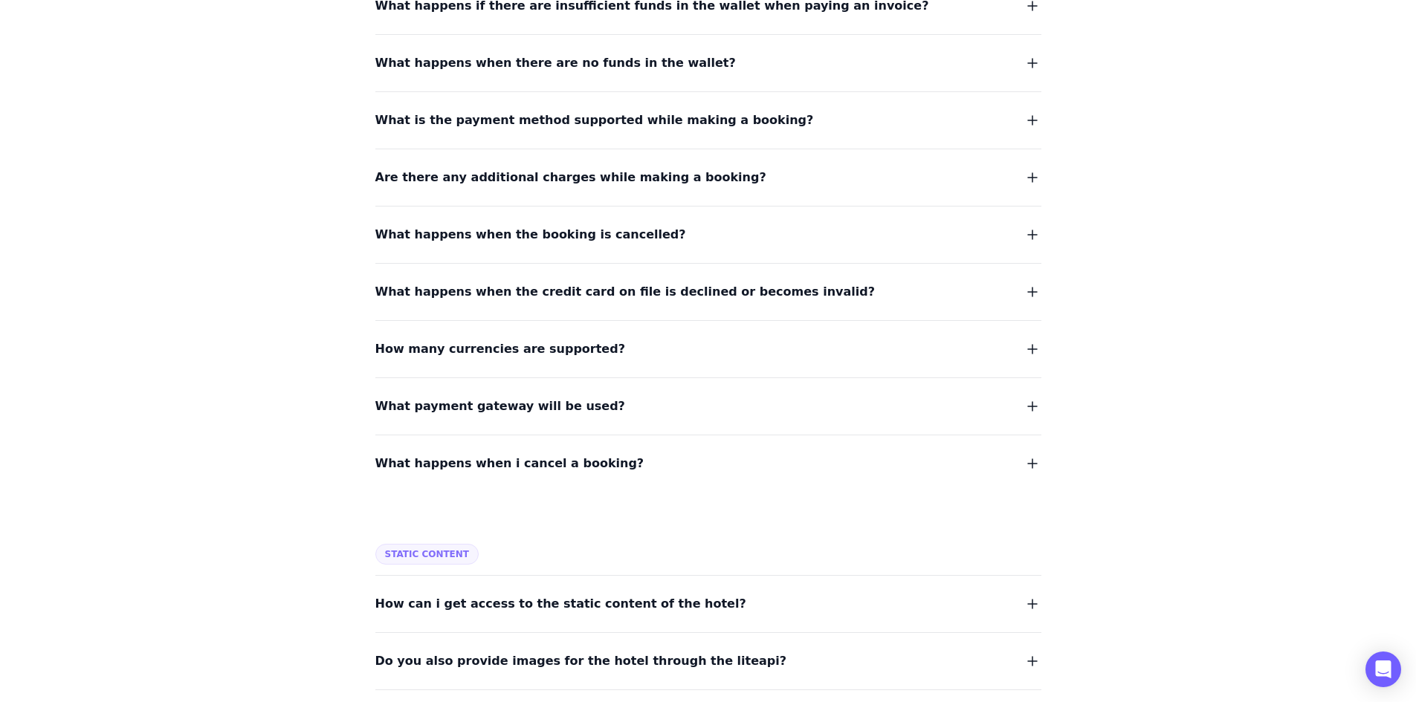
scroll to position [2602, 0]
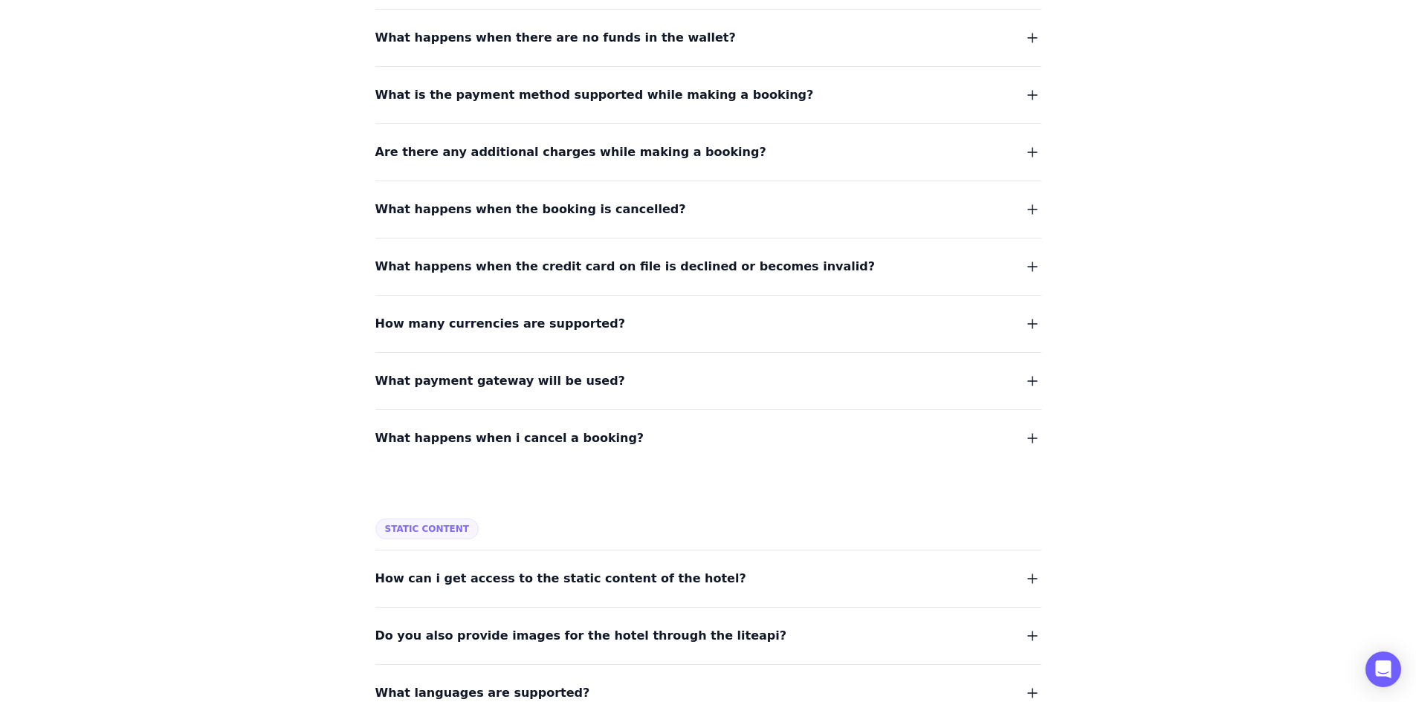
click at [658, 199] on button "What happens when the booking is cancelled?" at bounding box center [708, 209] width 666 height 21
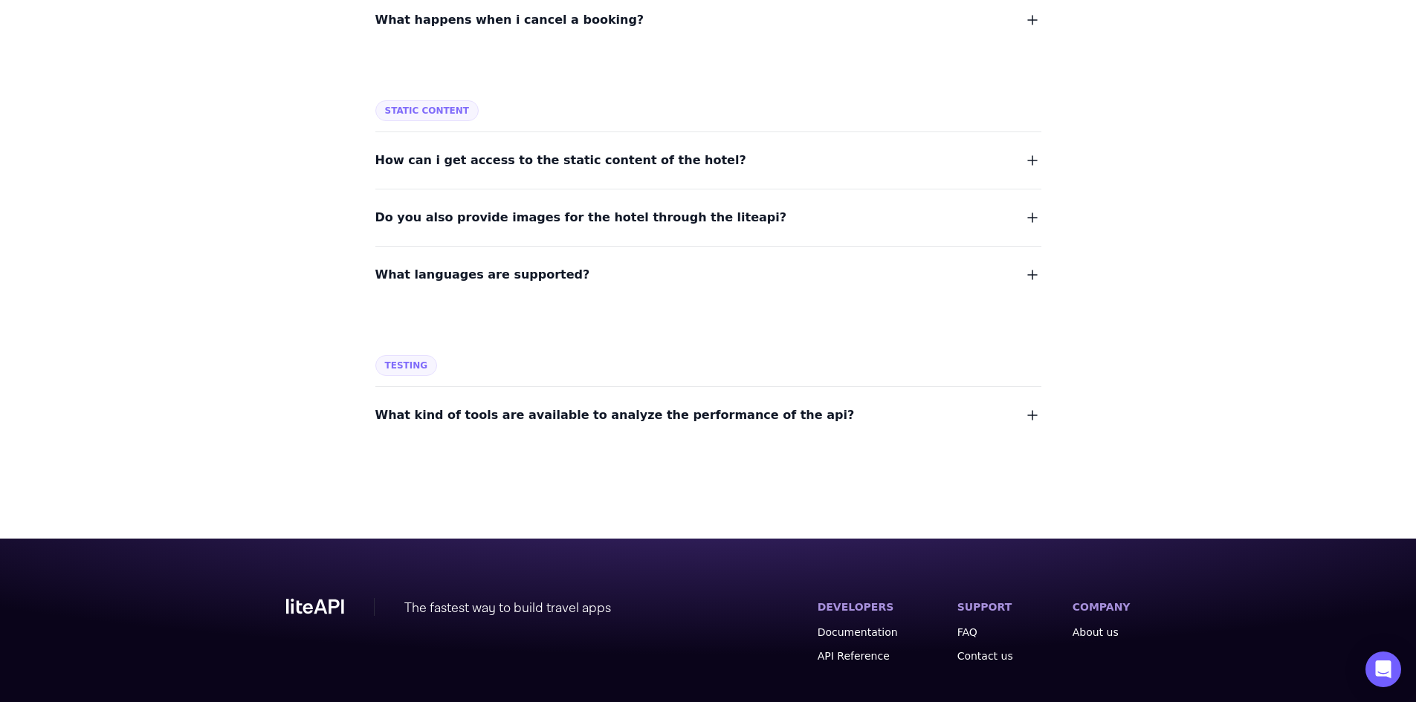
scroll to position [3074, 0]
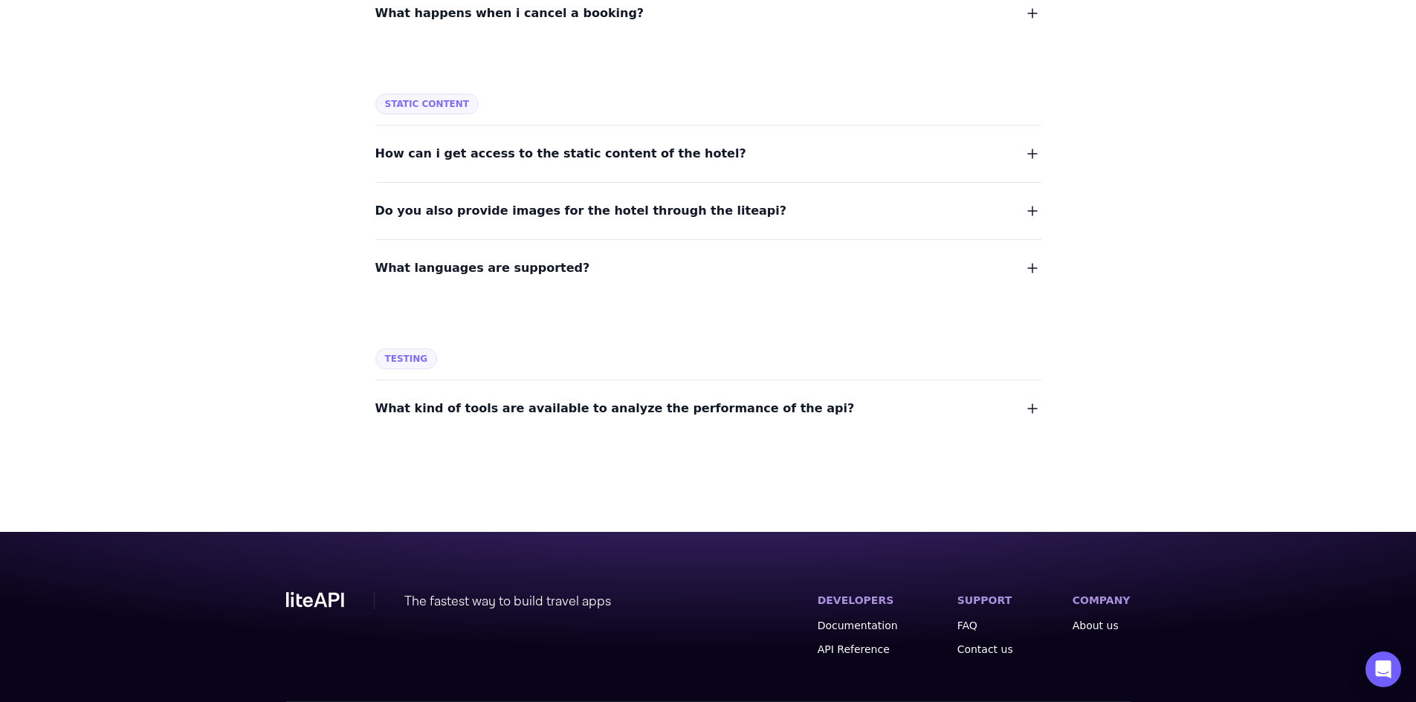
click at [644, 398] on span "What kind of tools are available to analyze the performance of the api?" at bounding box center [614, 408] width 479 height 21
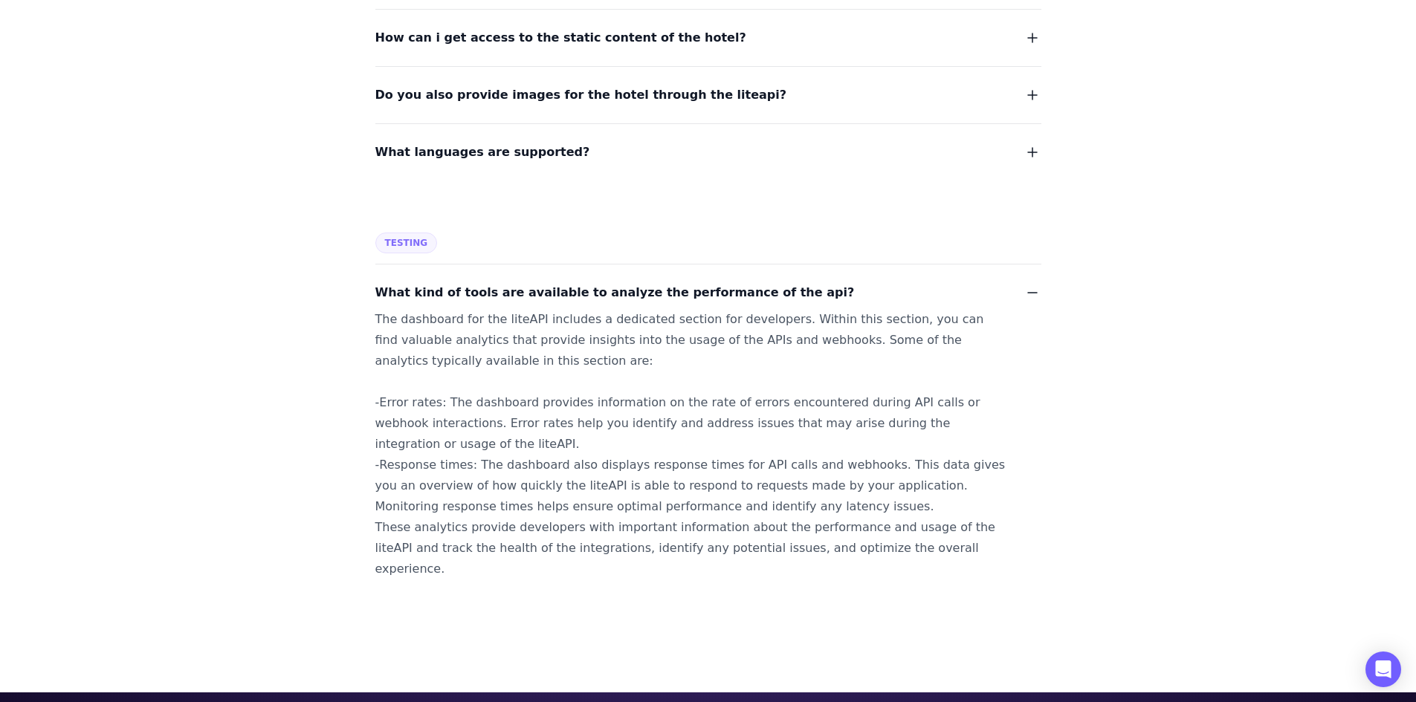
scroll to position [3223, 0]
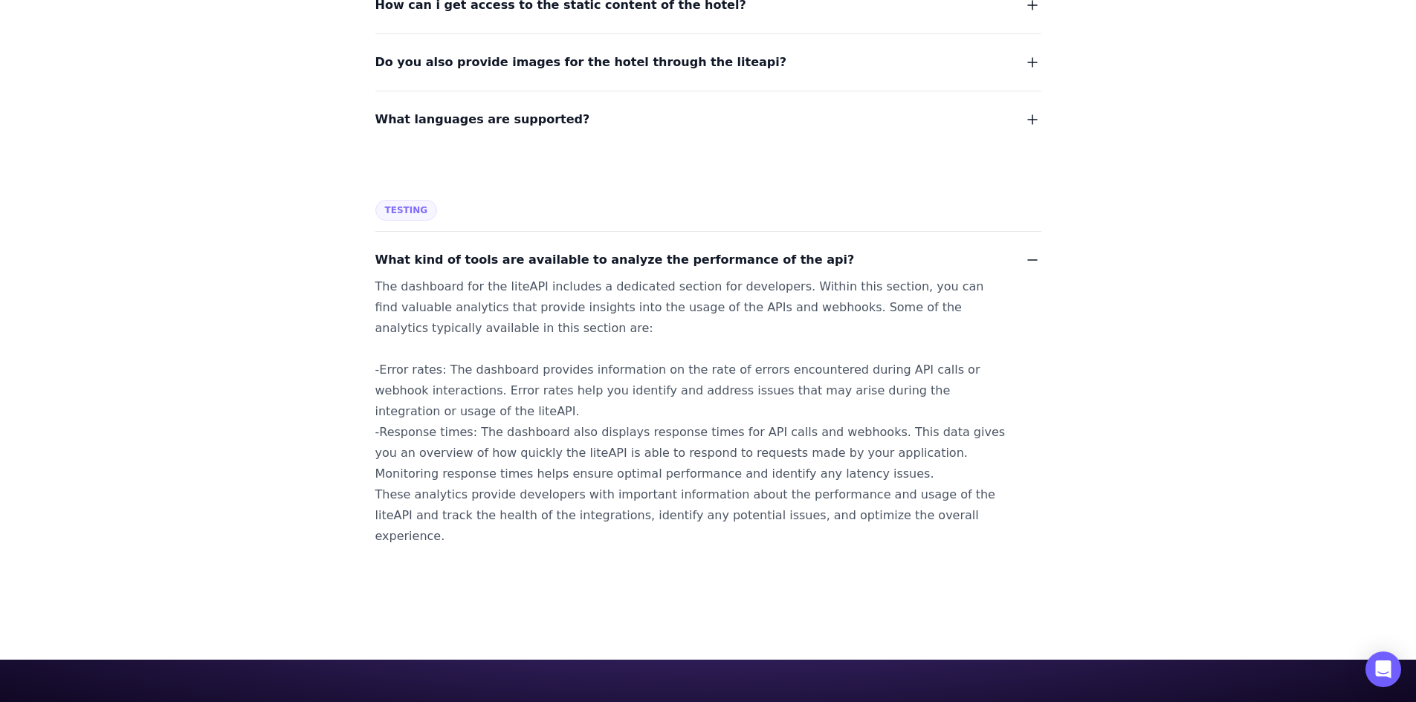
click at [650, 314] on div "The dashboard for the liteAPI includes a dedicated section for developers. With…" at bounding box center [690, 412] width 630 height 271
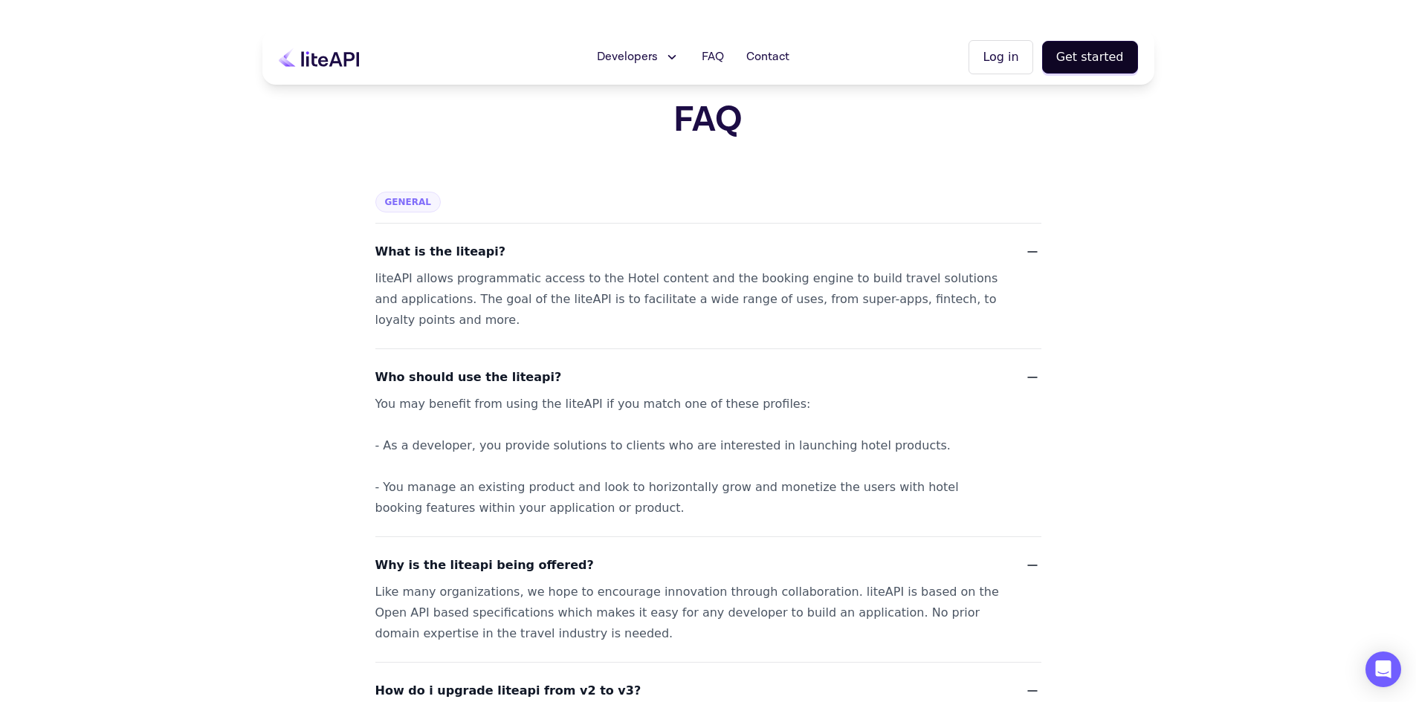
scroll to position [0, 0]
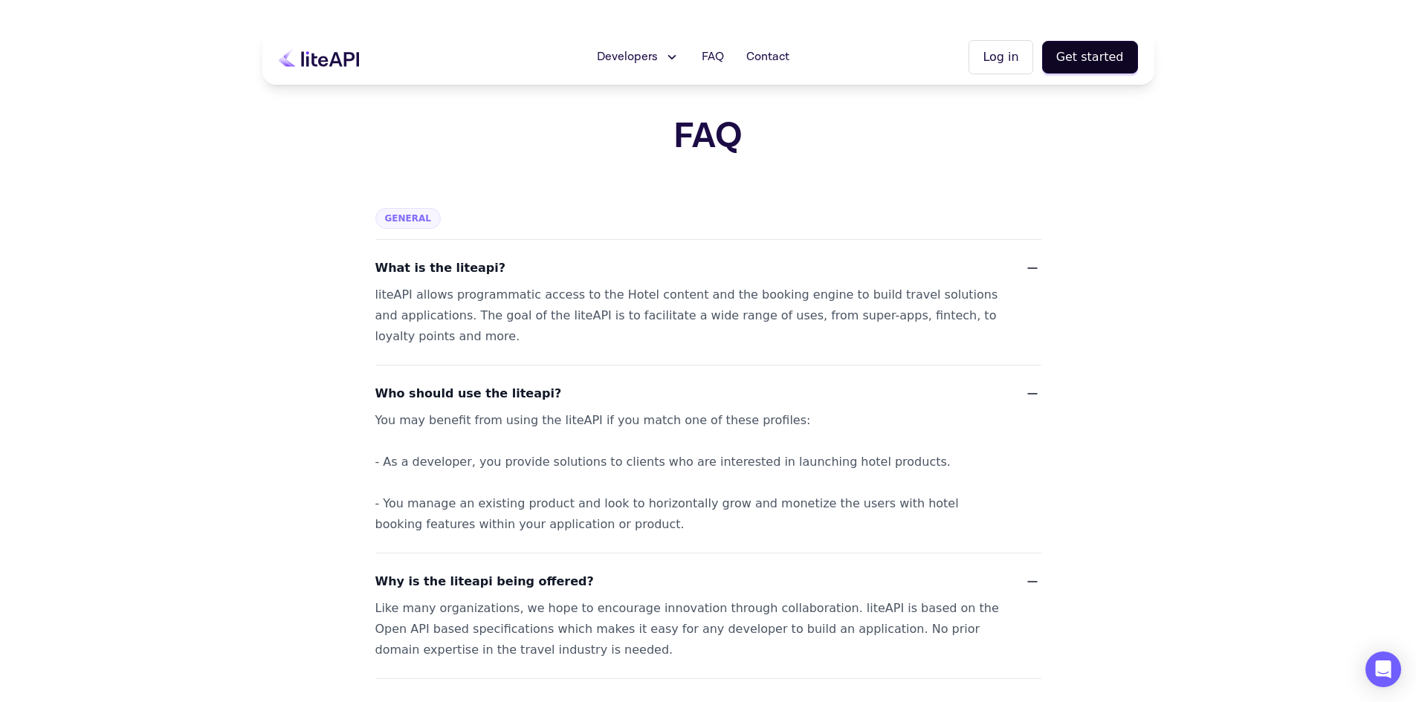
click at [343, 63] on icon at bounding box center [319, 57] width 80 height 19
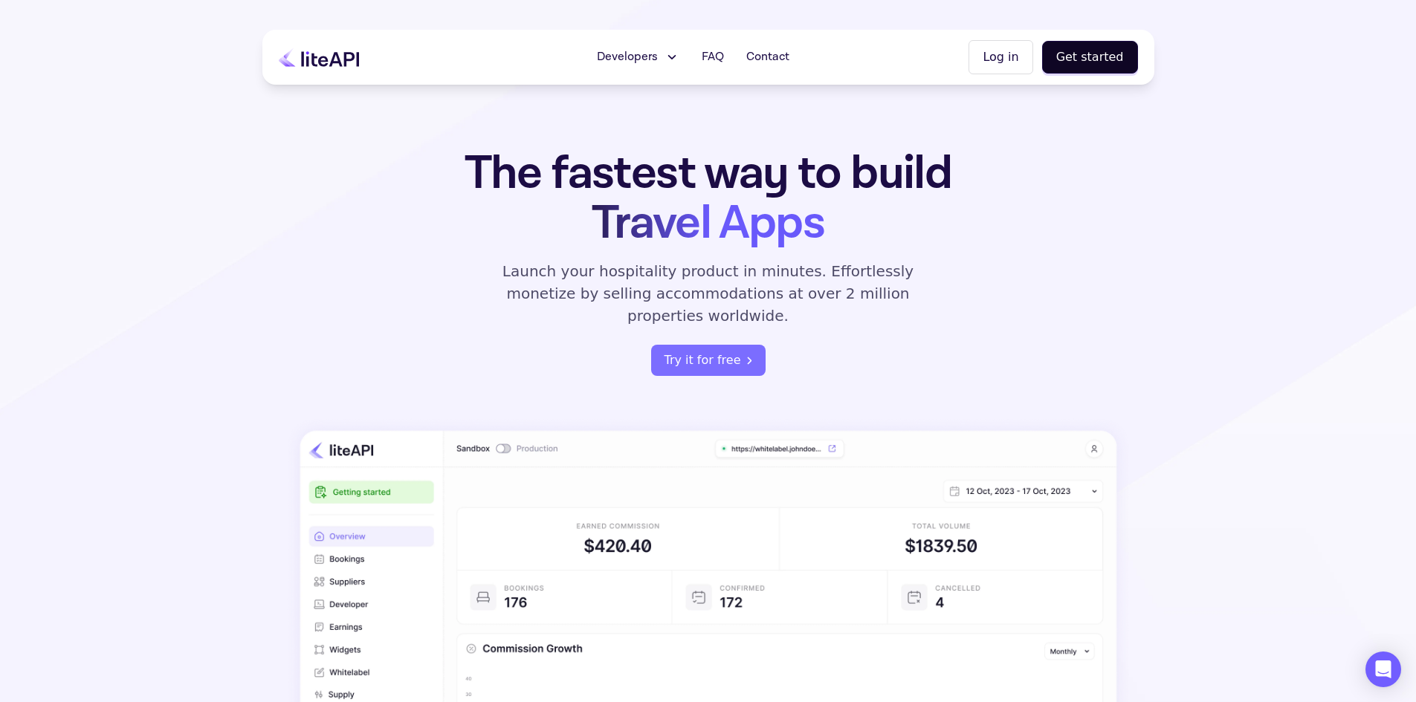
drag, startPoint x: 0, startPoint y: 0, endPoint x: 568, endPoint y: 159, distance: 589.7
click at [568, 159] on h1 "The fastest way to build Travel Apps" at bounding box center [708, 199] width 581 height 100
click at [1038, 178] on div "The fastest way to build Travel Apps Launch your hospitality product in minutes…" at bounding box center [708, 537] width 892 height 777
click at [1038, 179] on div "The fastest way to build Travel Apps Launch your hospitality product in minutes…" at bounding box center [708, 537] width 892 height 777
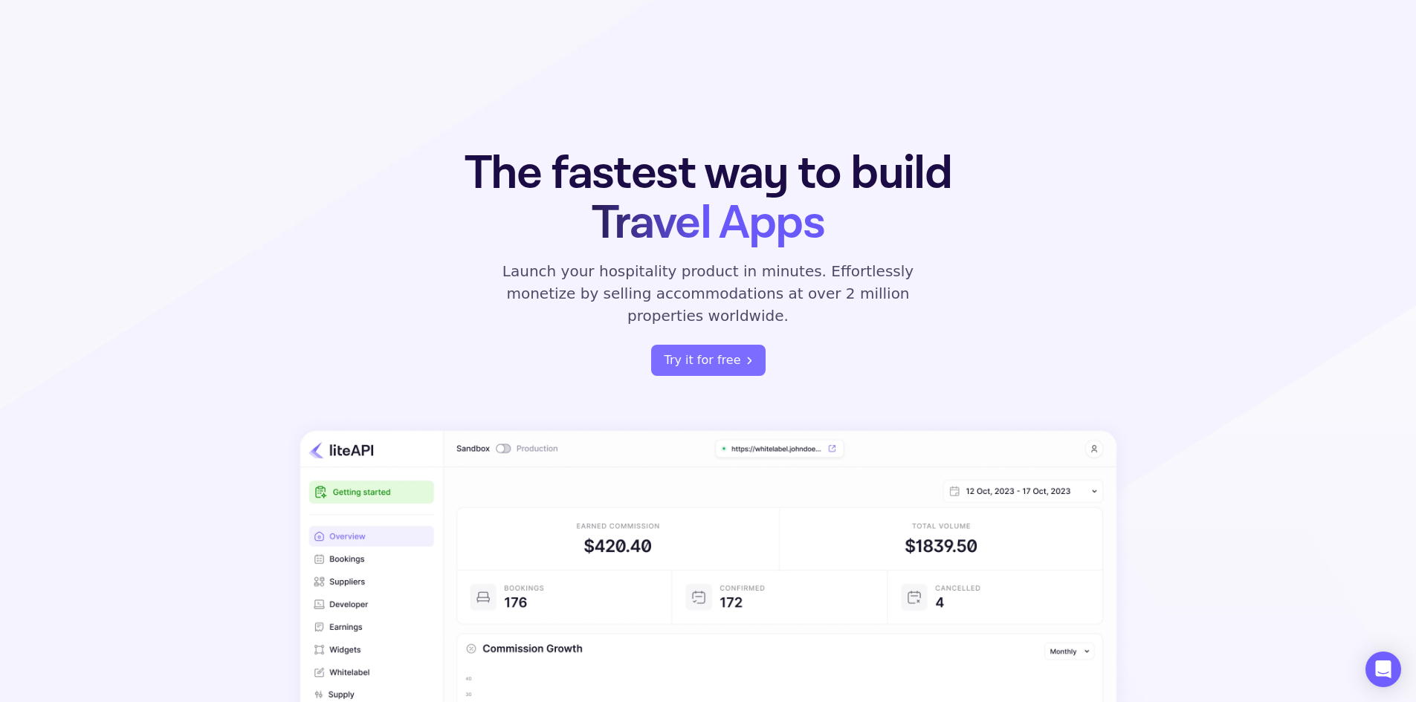
scroll to position [223, 0]
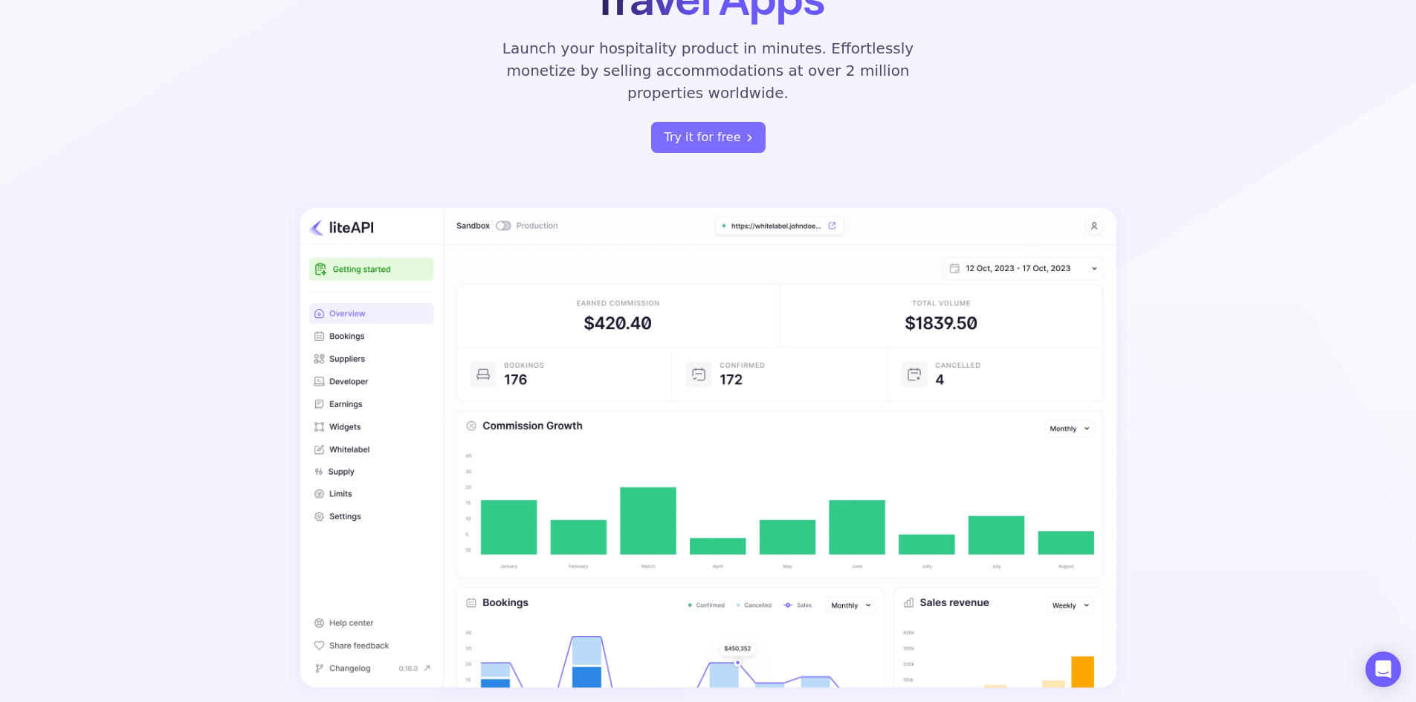
click at [1034, 205] on img at bounding box center [708, 449] width 844 height 508
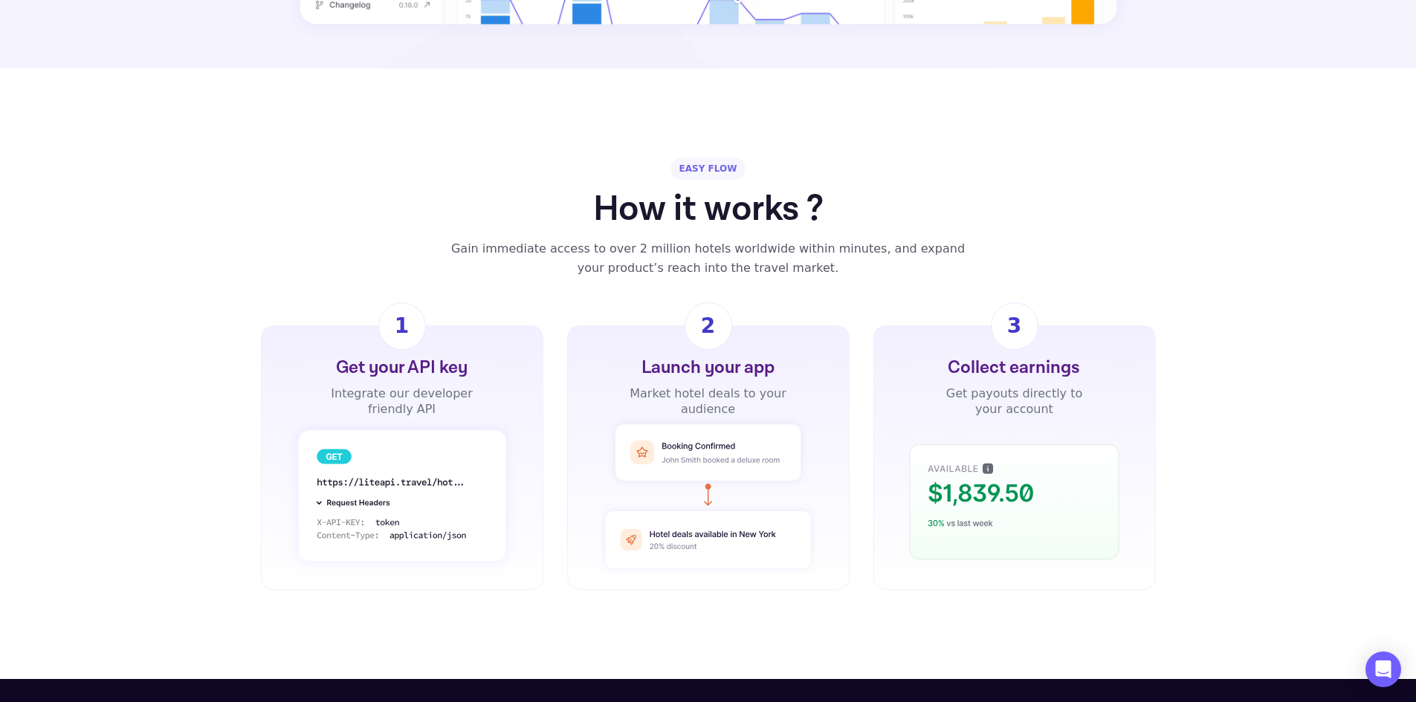
scroll to position [892, 0]
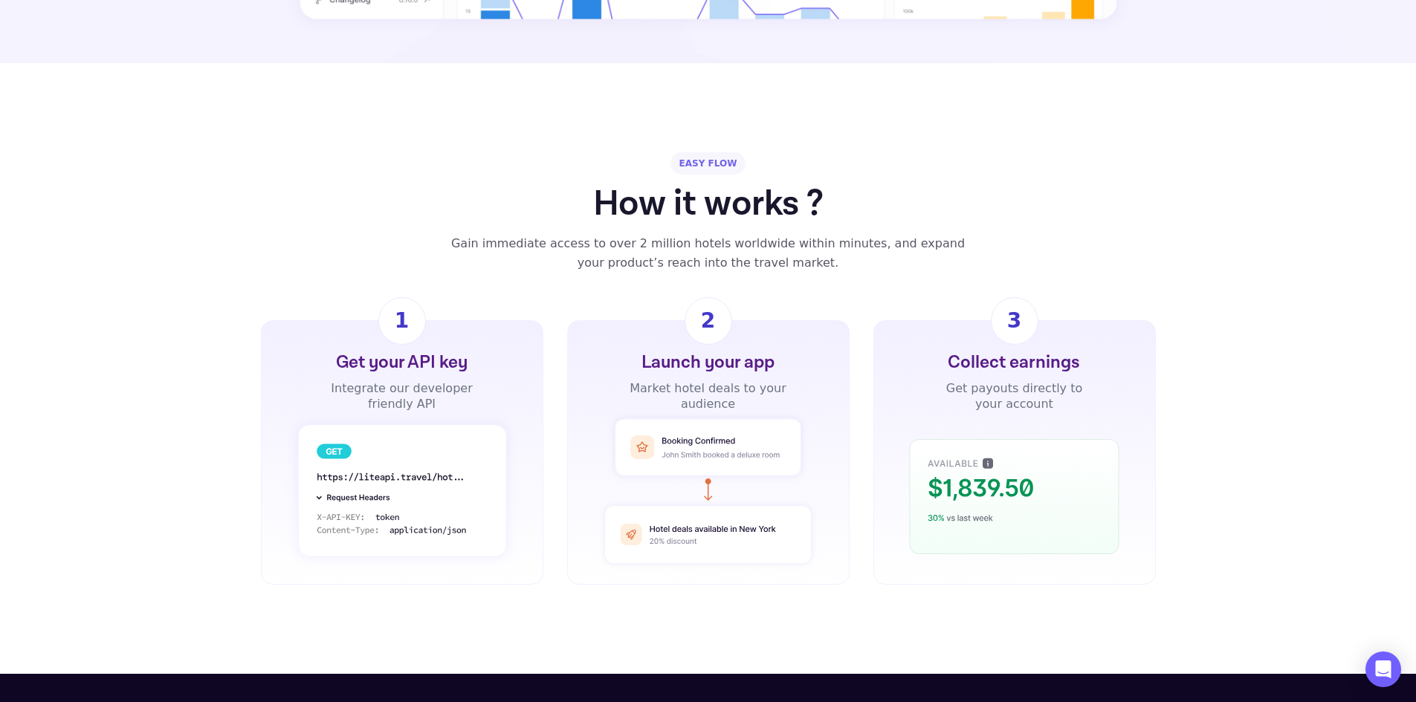
click at [984, 202] on div "EASY FLOW How it works ? Gain immediate access to over 2 million hotels worldwi…" at bounding box center [708, 212] width 892 height 120
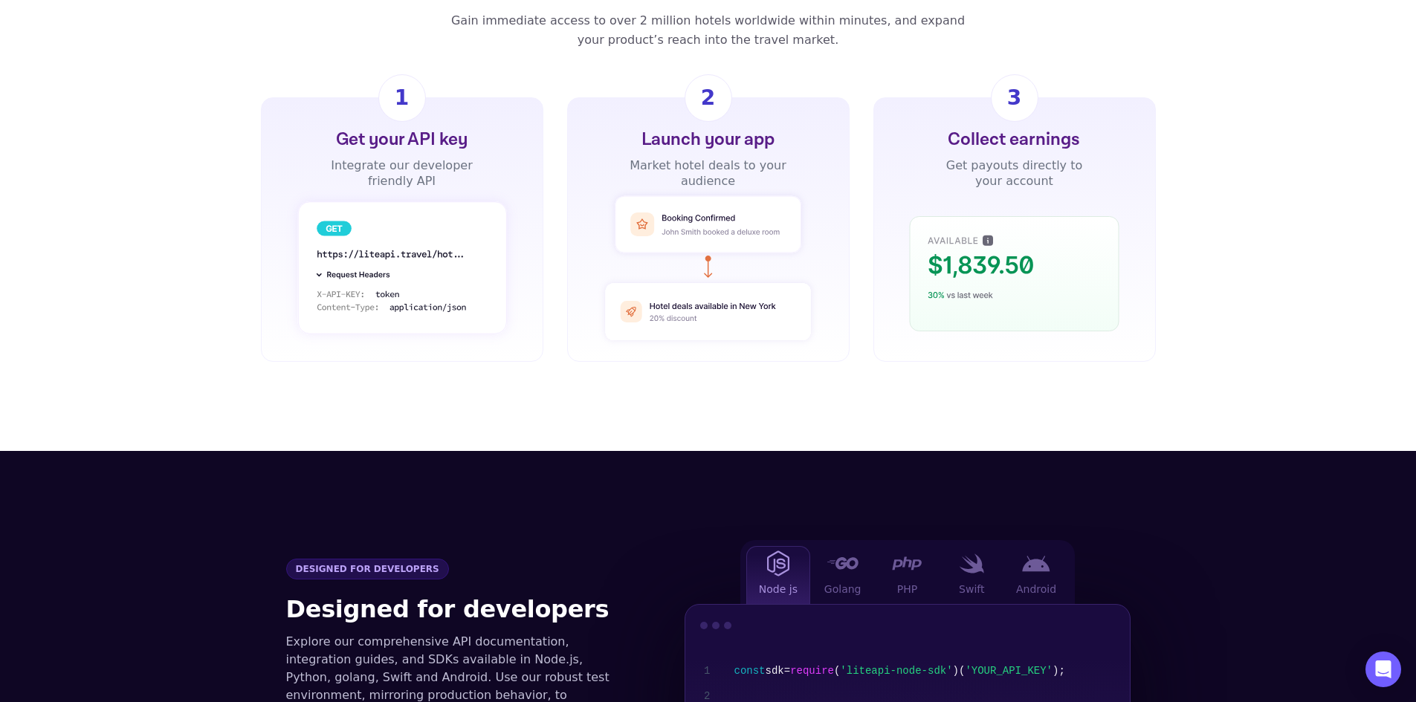
scroll to position [1338, 0]
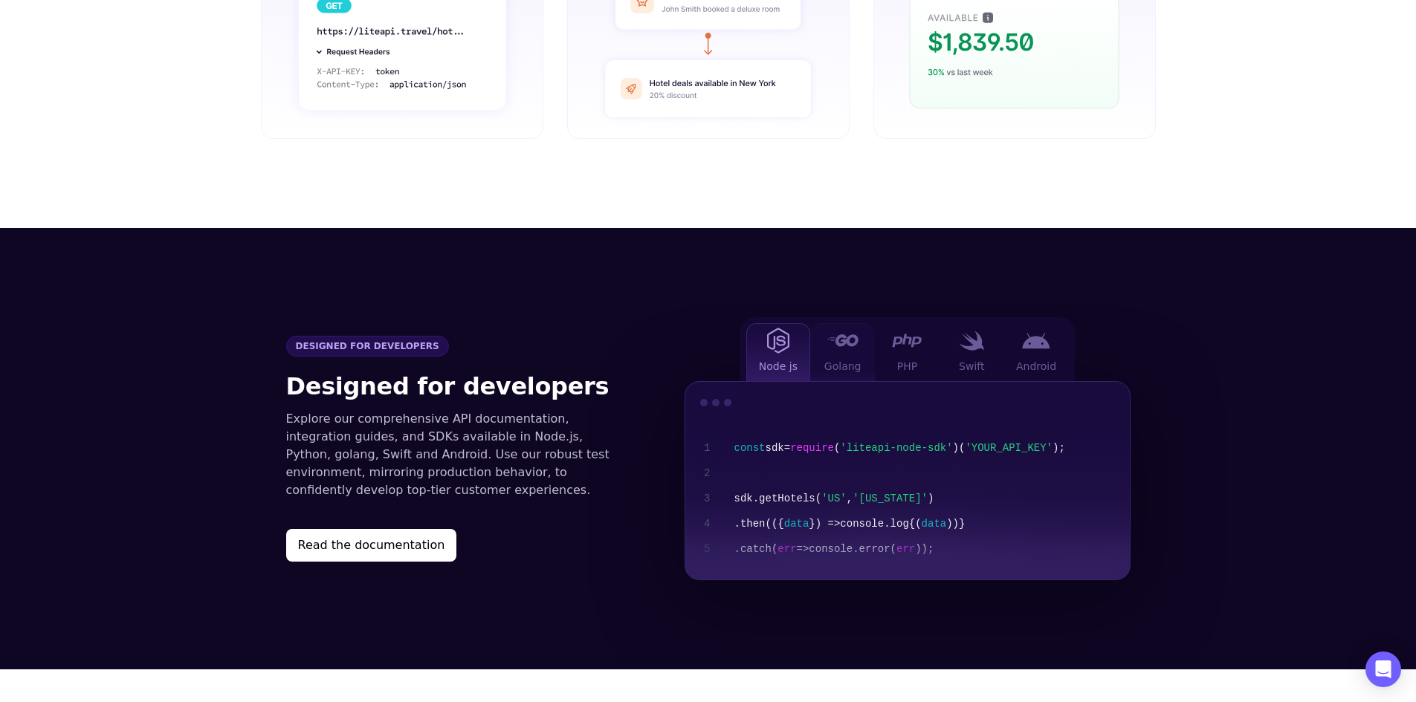
click at [855, 334] on img at bounding box center [843, 340] width 32 height 12
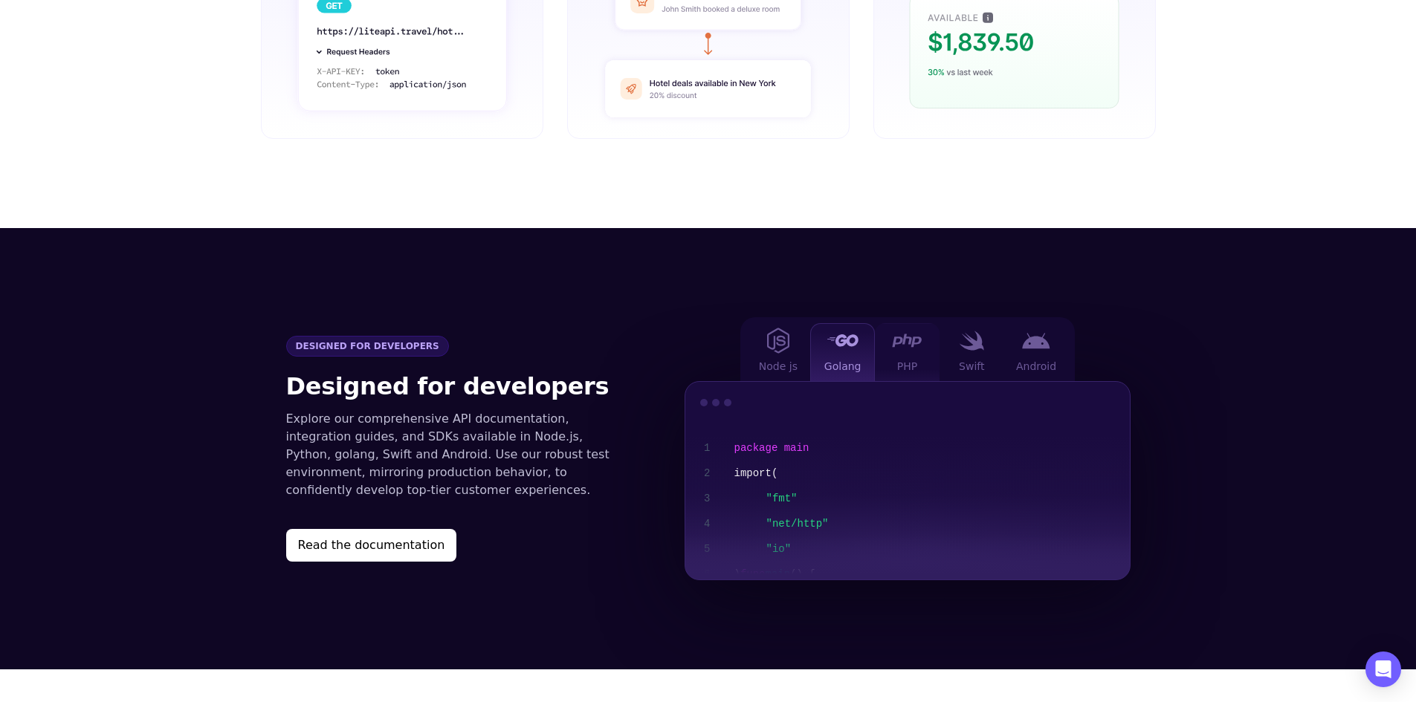
click at [912, 332] on div at bounding box center [907, 341] width 30 height 19
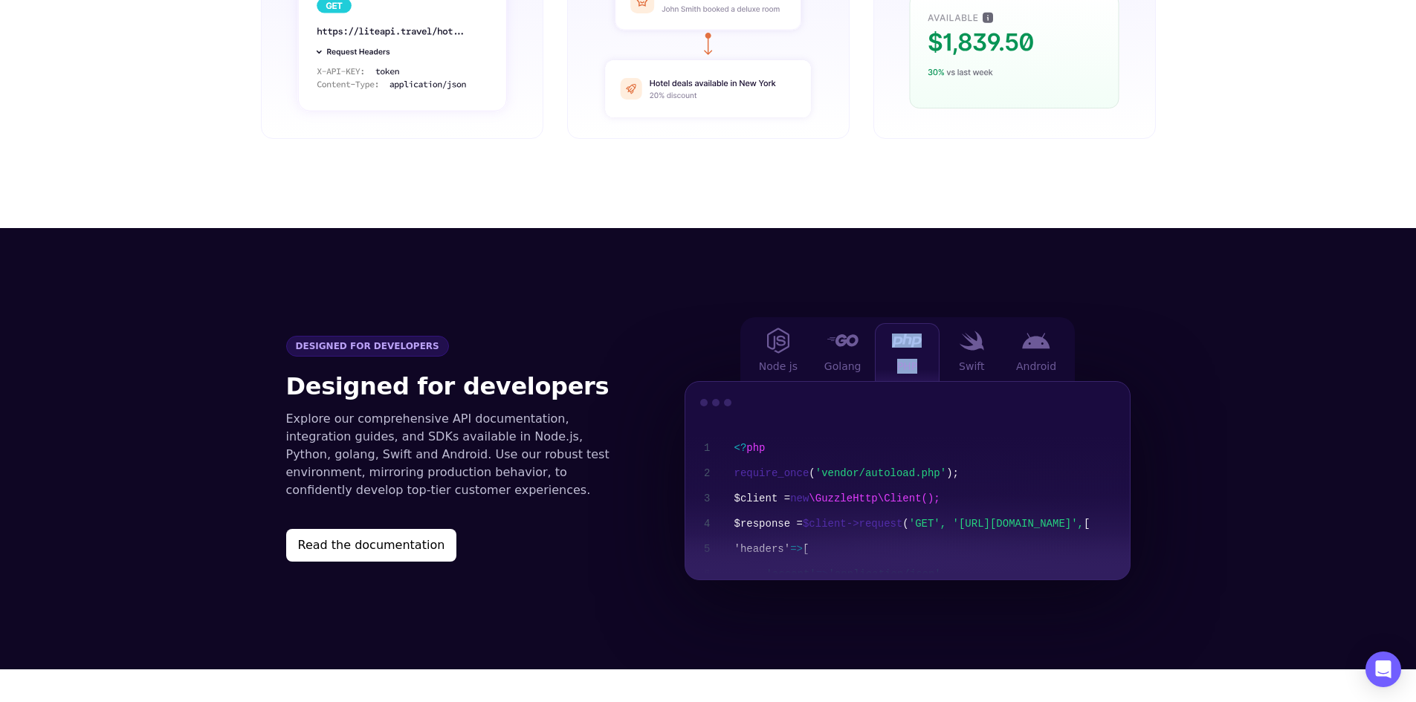
click at [912, 332] on div at bounding box center [907, 341] width 30 height 19
click at [902, 518] on span "(" at bounding box center [905, 524] width 6 height 12
click at [948, 424] on code "<? php require_once ( 'vendor/autoload.php' ); $client = new \GuzzleHttp\Client…" at bounding box center [925, 562] width 407 height 277
drag, startPoint x: 948, startPoint y: 408, endPoint x: 834, endPoint y: 402, distance: 114.6
click at [834, 424] on code "<? php require_once ( 'vendor/autoload.php' ); $client = new \GuzzleHttp\Client…" at bounding box center [925, 562] width 407 height 277
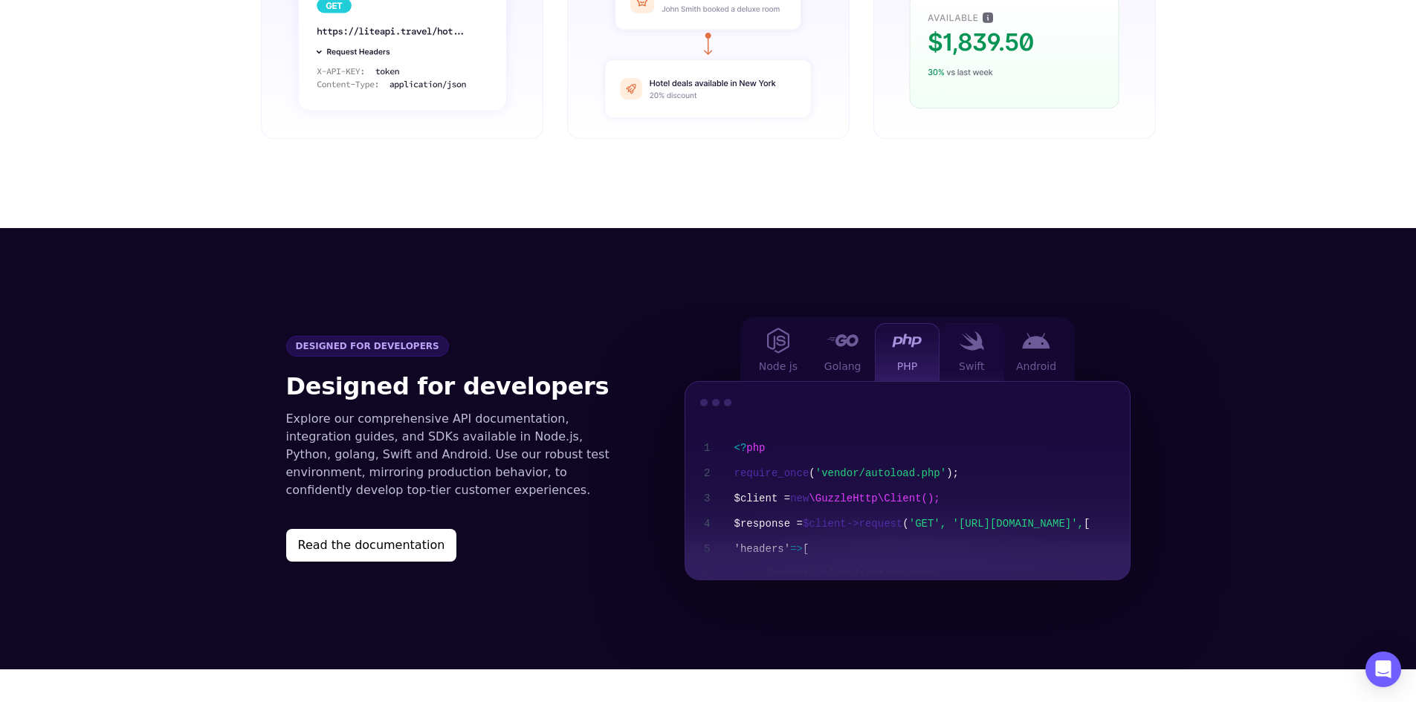
click at [967, 359] on span "Swift" at bounding box center [971, 366] width 25 height 15
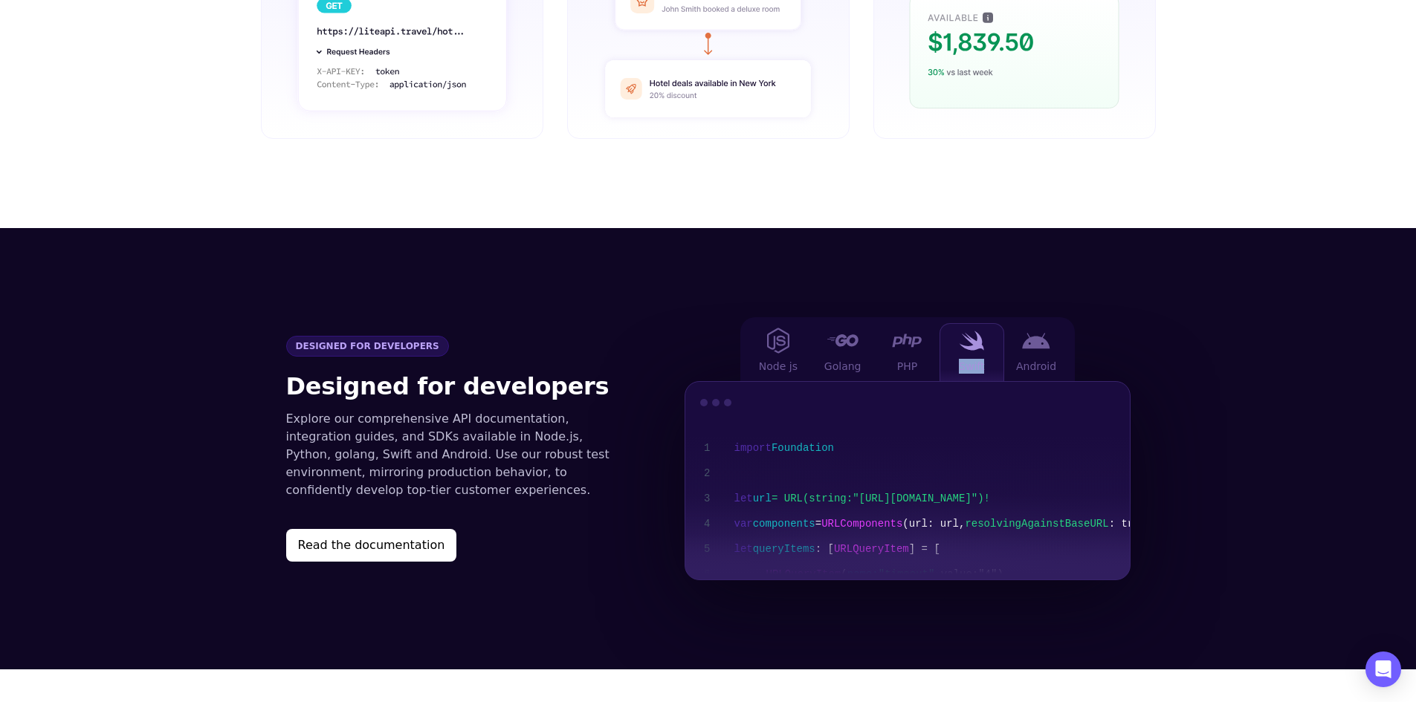
click at [967, 359] on span "Swift" at bounding box center [971, 366] width 25 height 15
click at [854, 359] on span "Golang" at bounding box center [842, 366] width 37 height 15
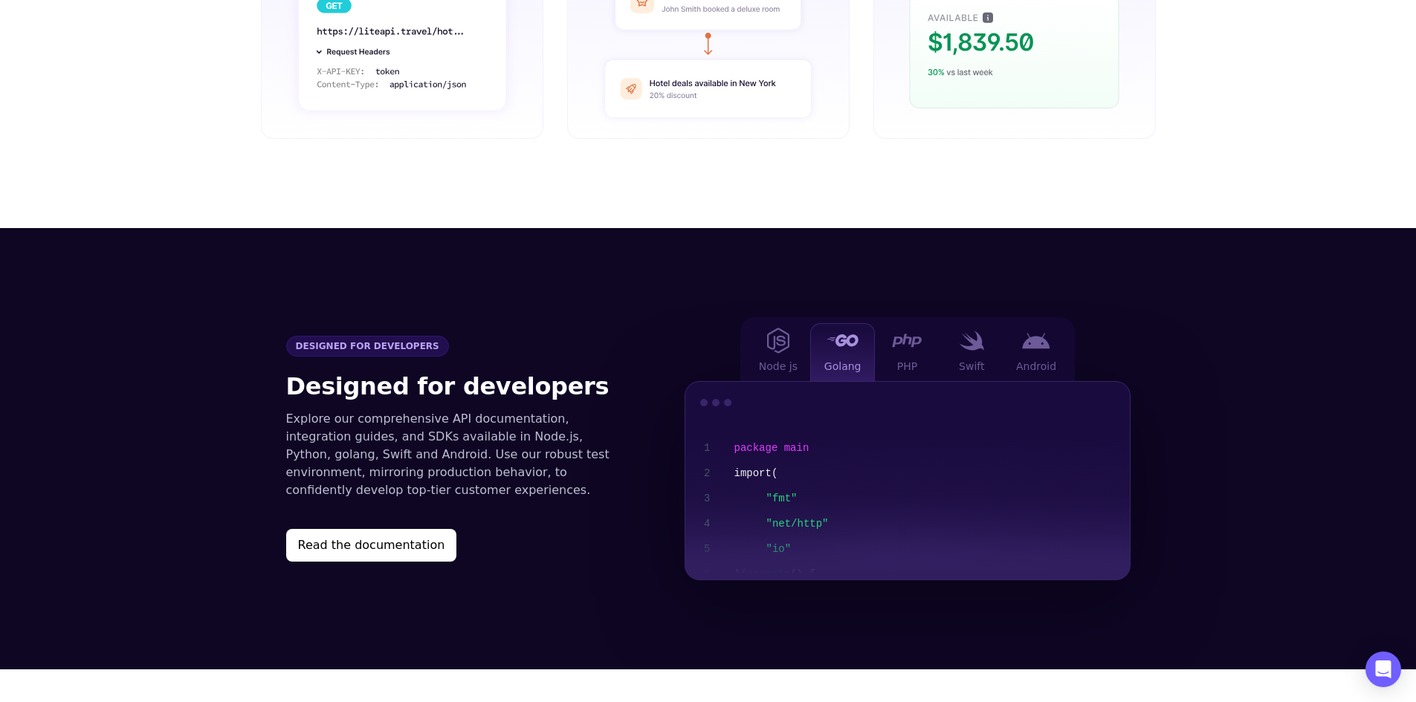
scroll to position [1487, 0]
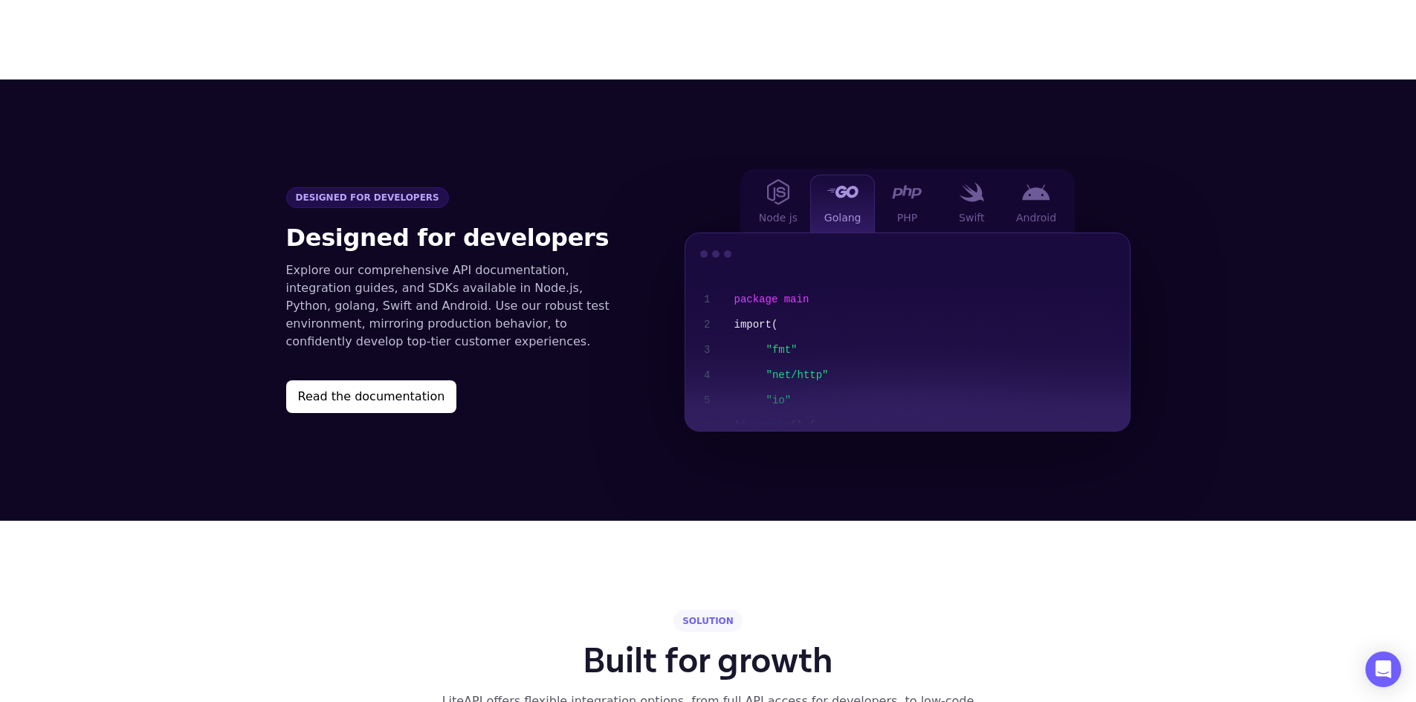
click at [907, 423] on section "Designed for developers Designed for developers Explore our comprehensive API d…" at bounding box center [708, 301] width 1416 height 442
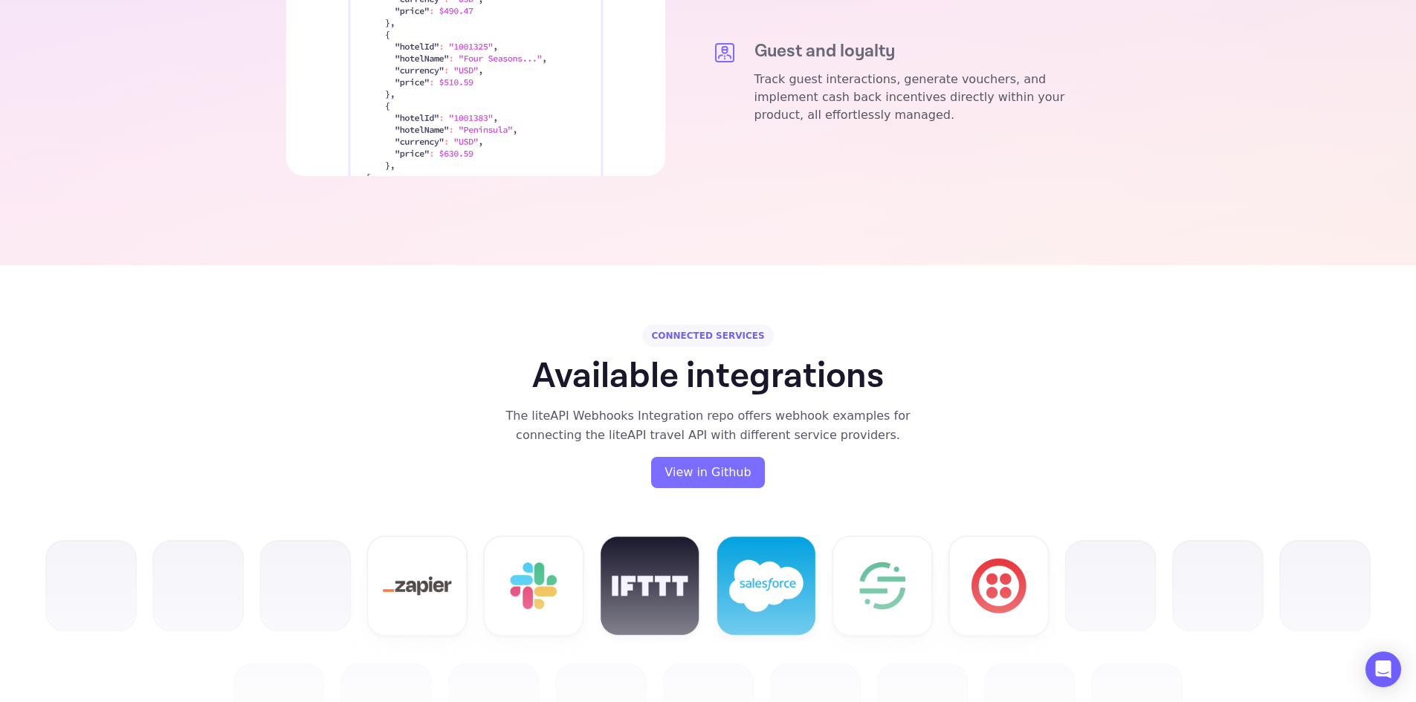
scroll to position [3493, 0]
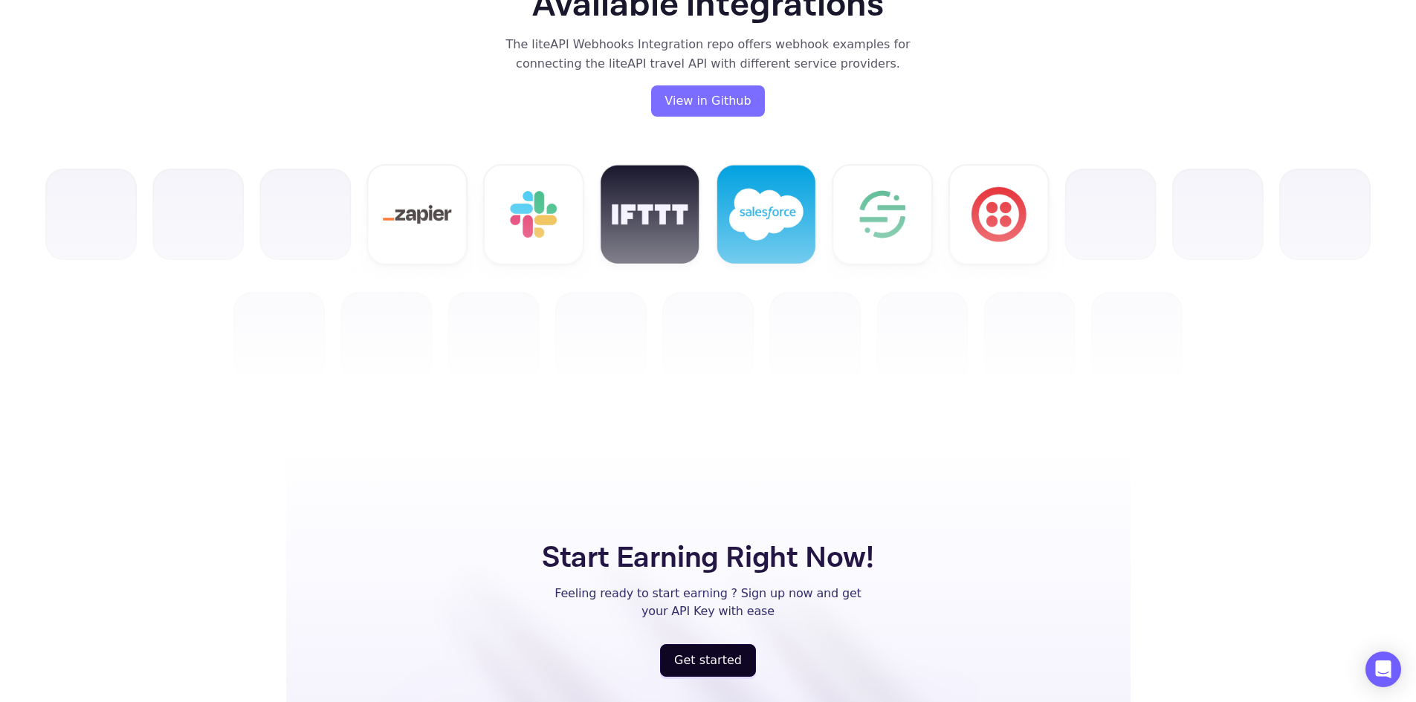
click at [907, 443] on div "Start Earning Right Now! Feeling ready to start earning ? Sign up now and get y…" at bounding box center [708, 606] width 844 height 327
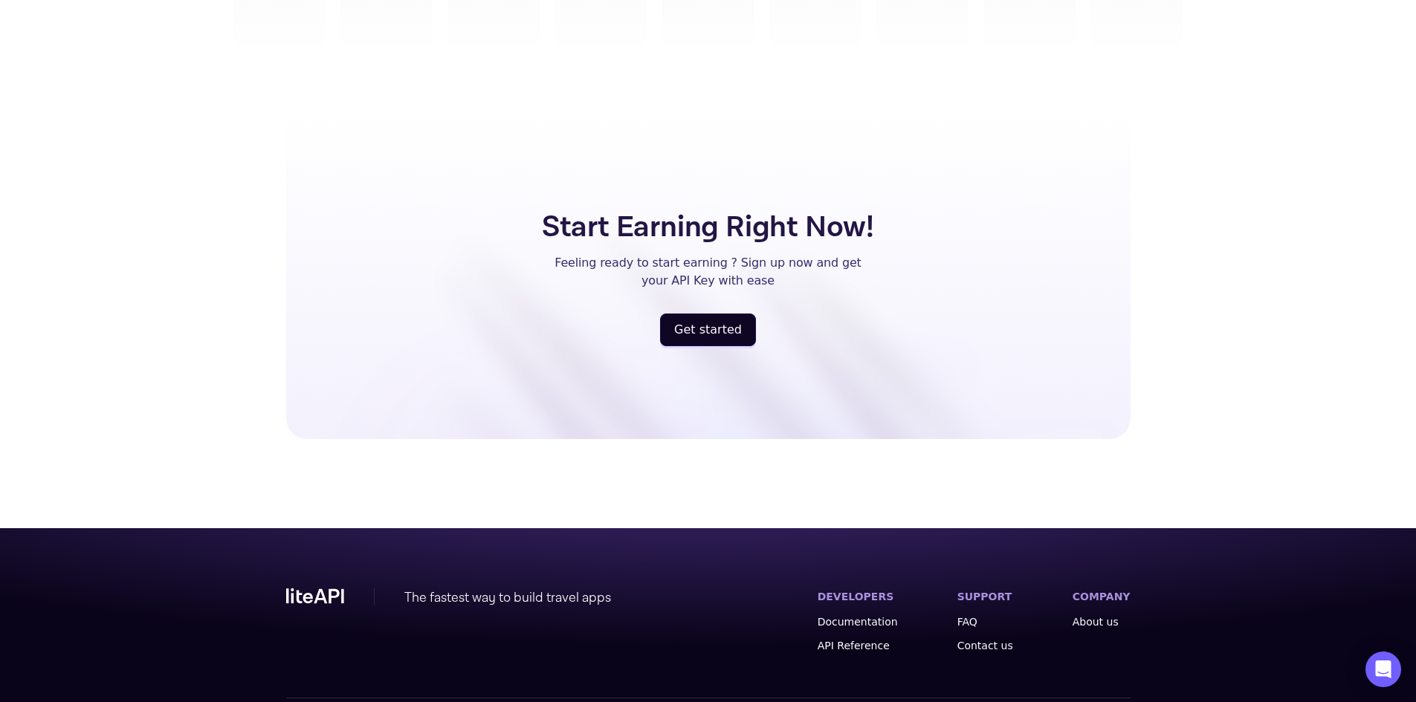
scroll to position [3841, 0]
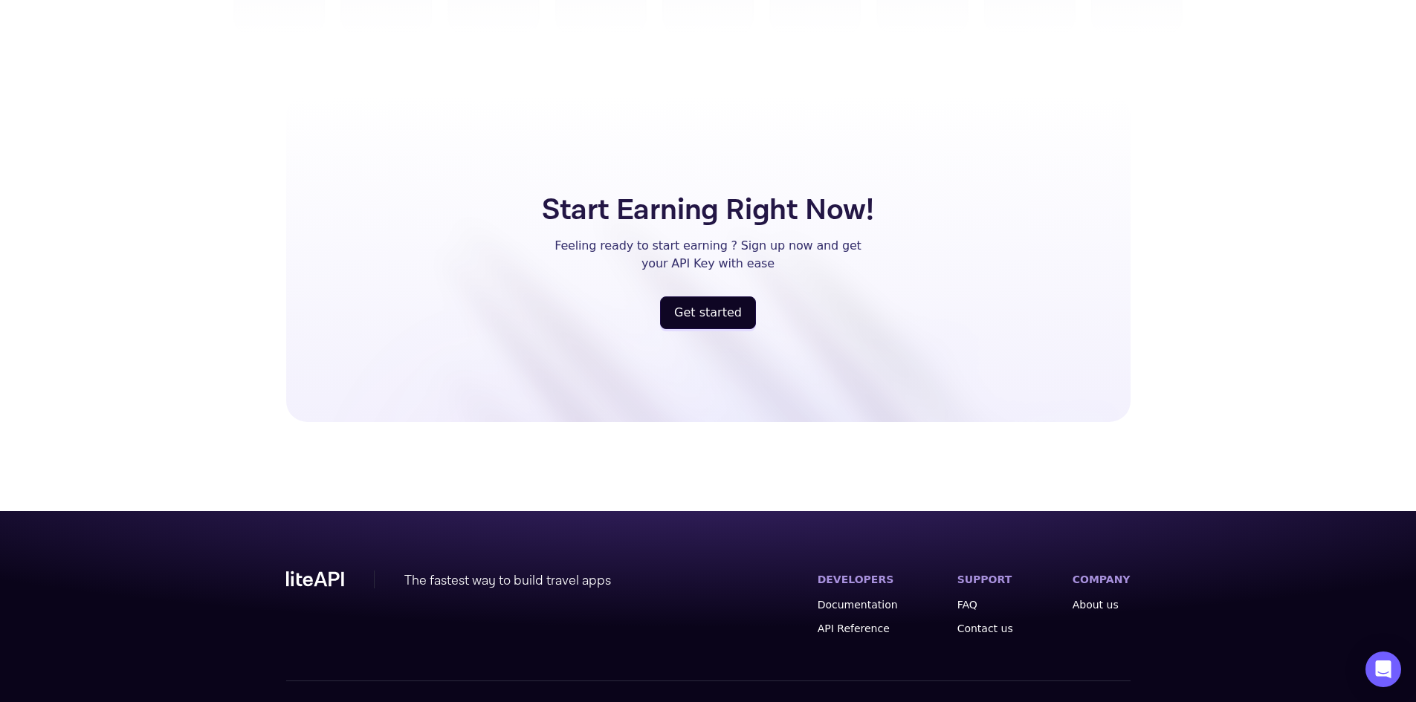
click at [1116, 702] on span "Powered by Nuitée" at bounding box center [1081, 712] width 98 height 15
